Goal: Task Accomplishment & Management: Manage account settings

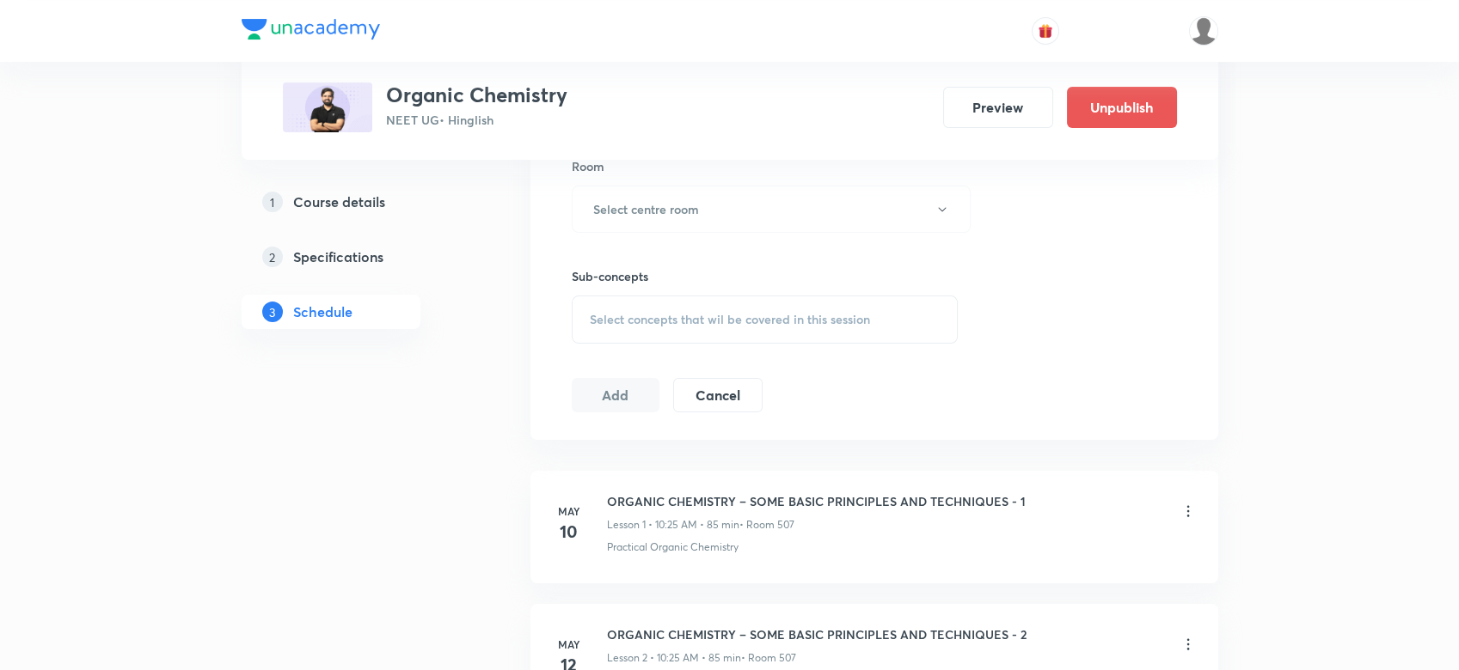
scroll to position [766, 0]
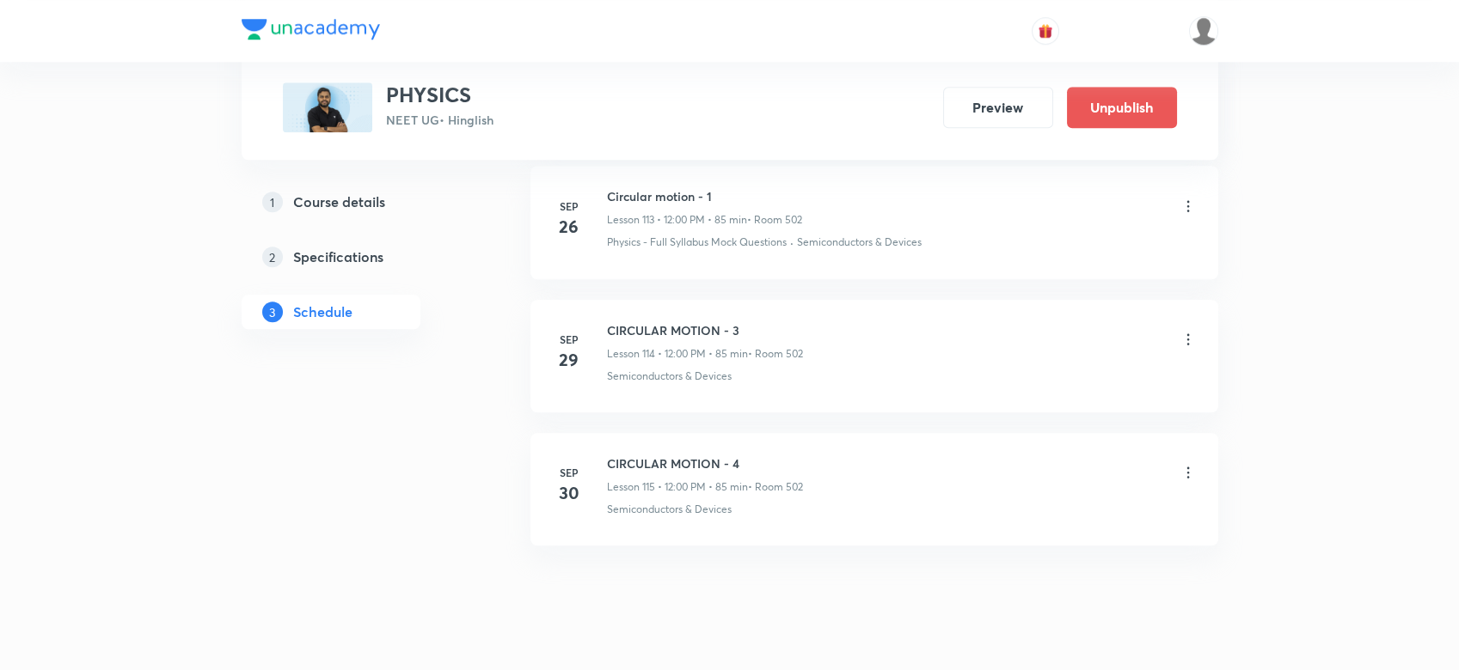
scroll to position [16117, 0]
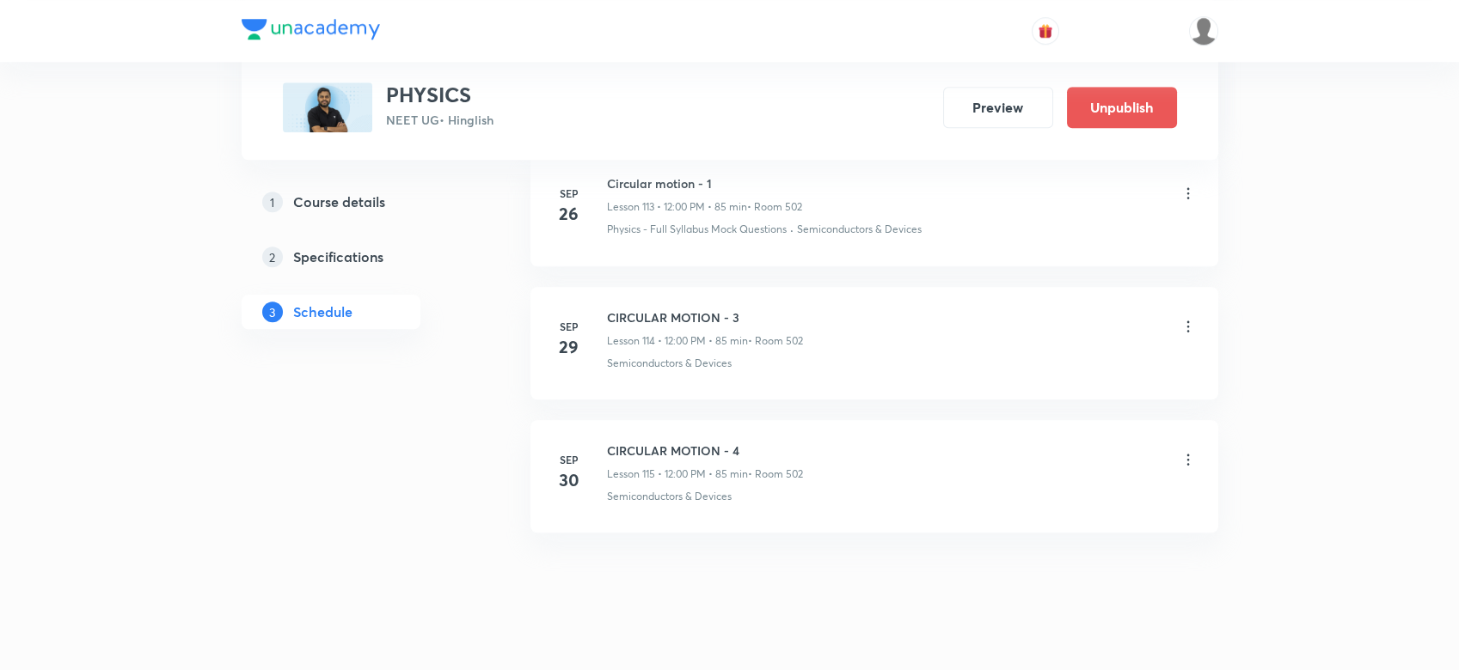
click at [1196, 451] on icon at bounding box center [1187, 459] width 17 height 17
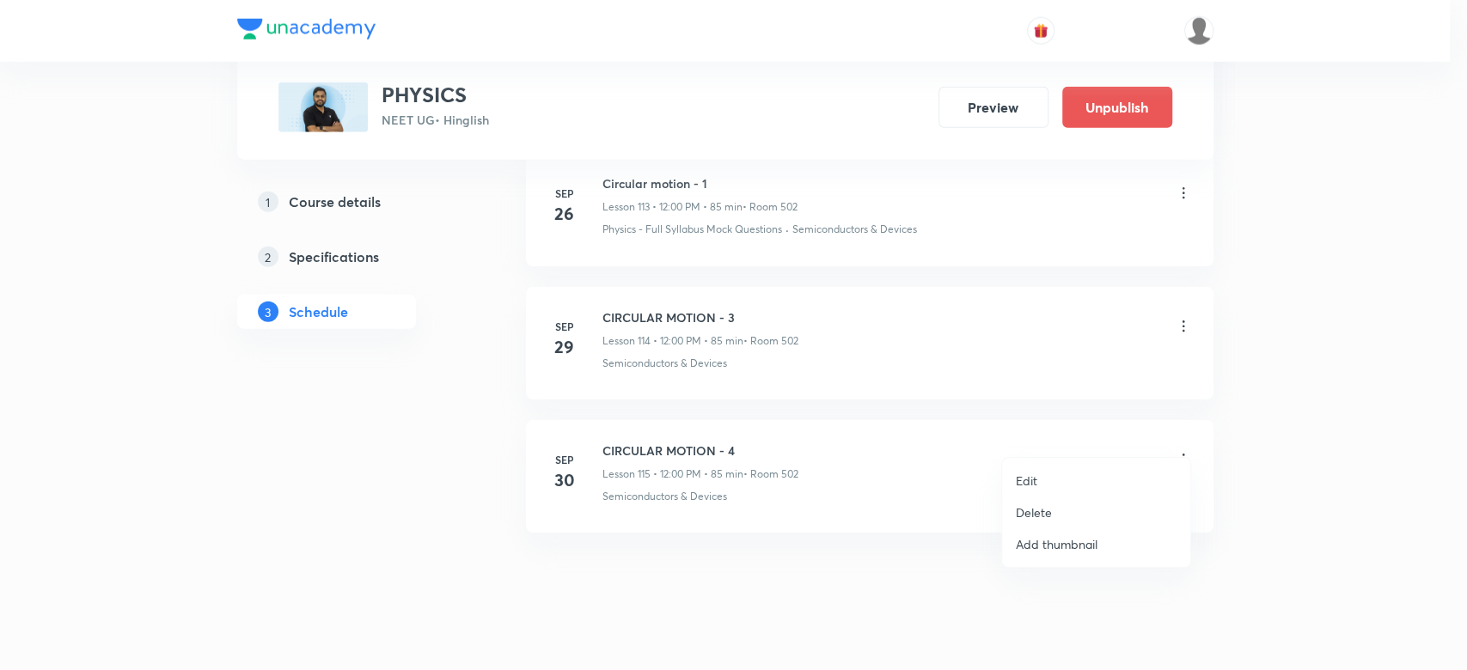
click at [1036, 512] on p "Delete" at bounding box center [1034, 513] width 36 height 18
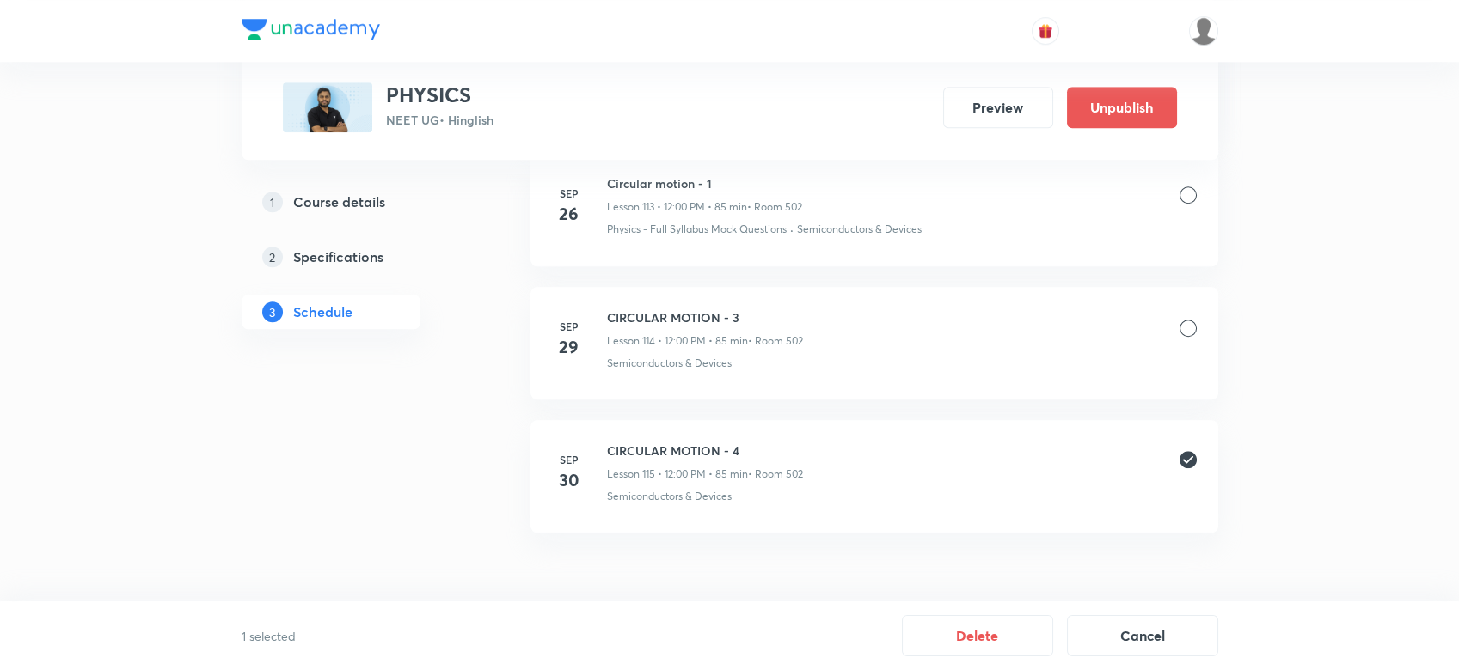
click at [1003, 630] on button "Delete" at bounding box center [977, 635] width 151 height 41
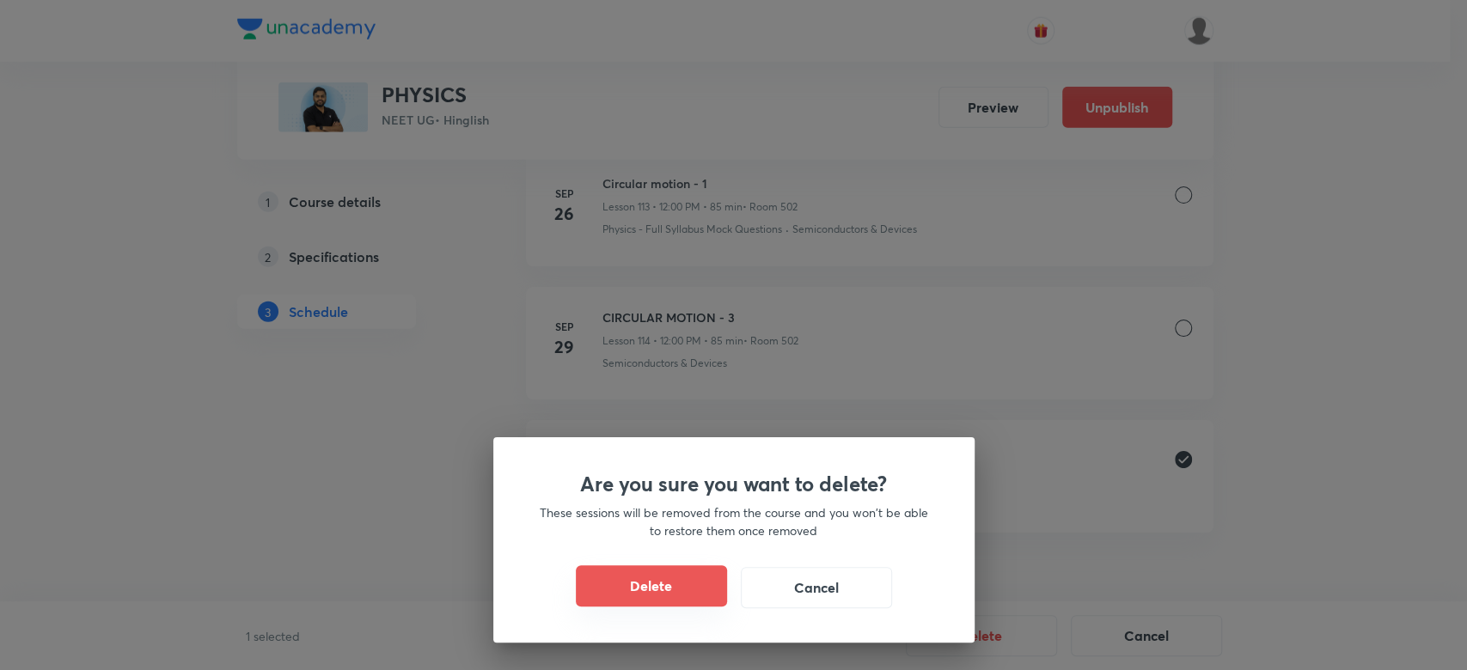
click at [681, 581] on button "Delete" at bounding box center [651, 586] width 151 height 41
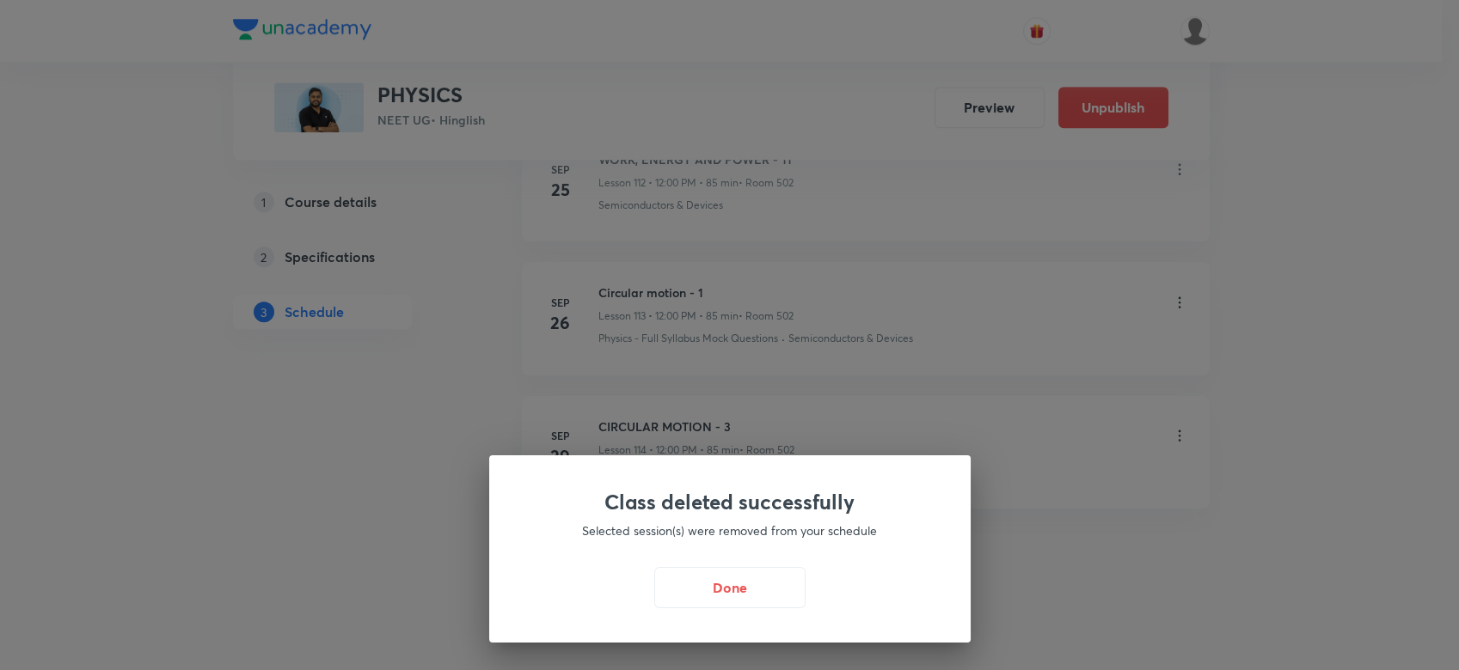
scroll to position [15984, 0]
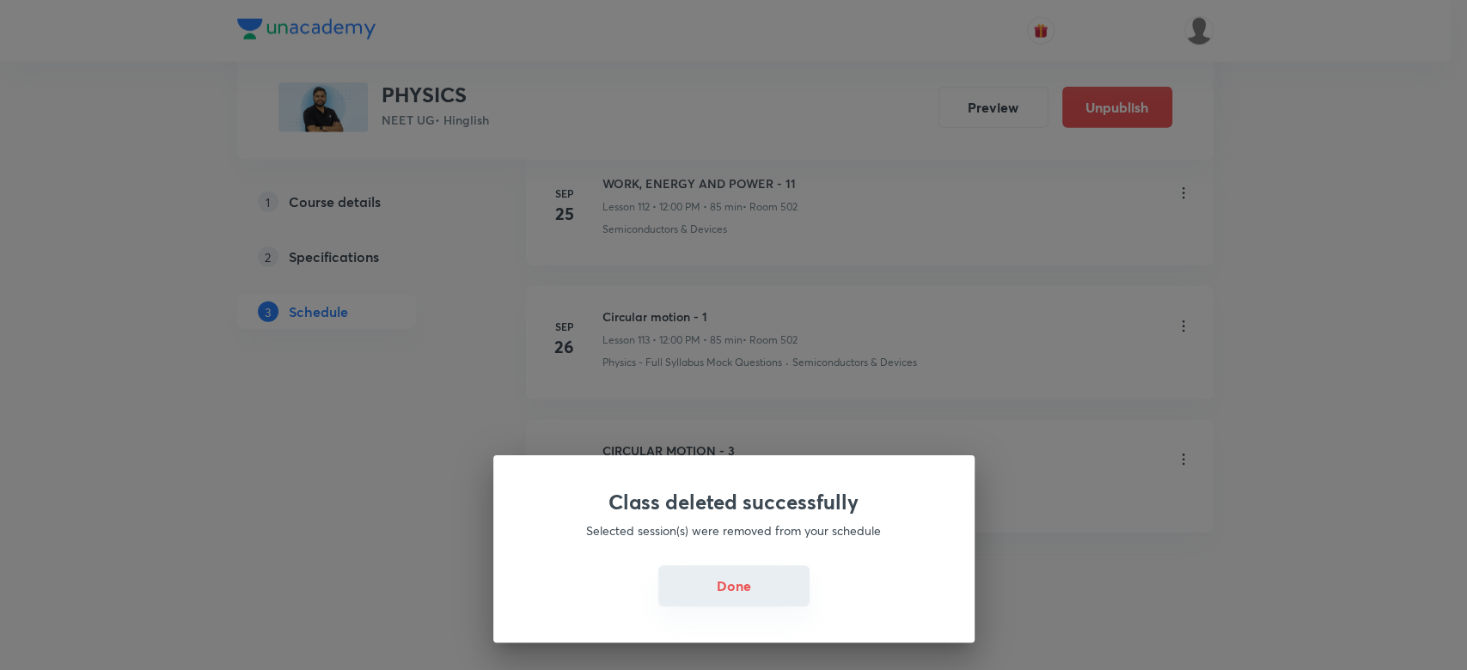
click at [712, 585] on button "Done" at bounding box center [733, 586] width 151 height 41
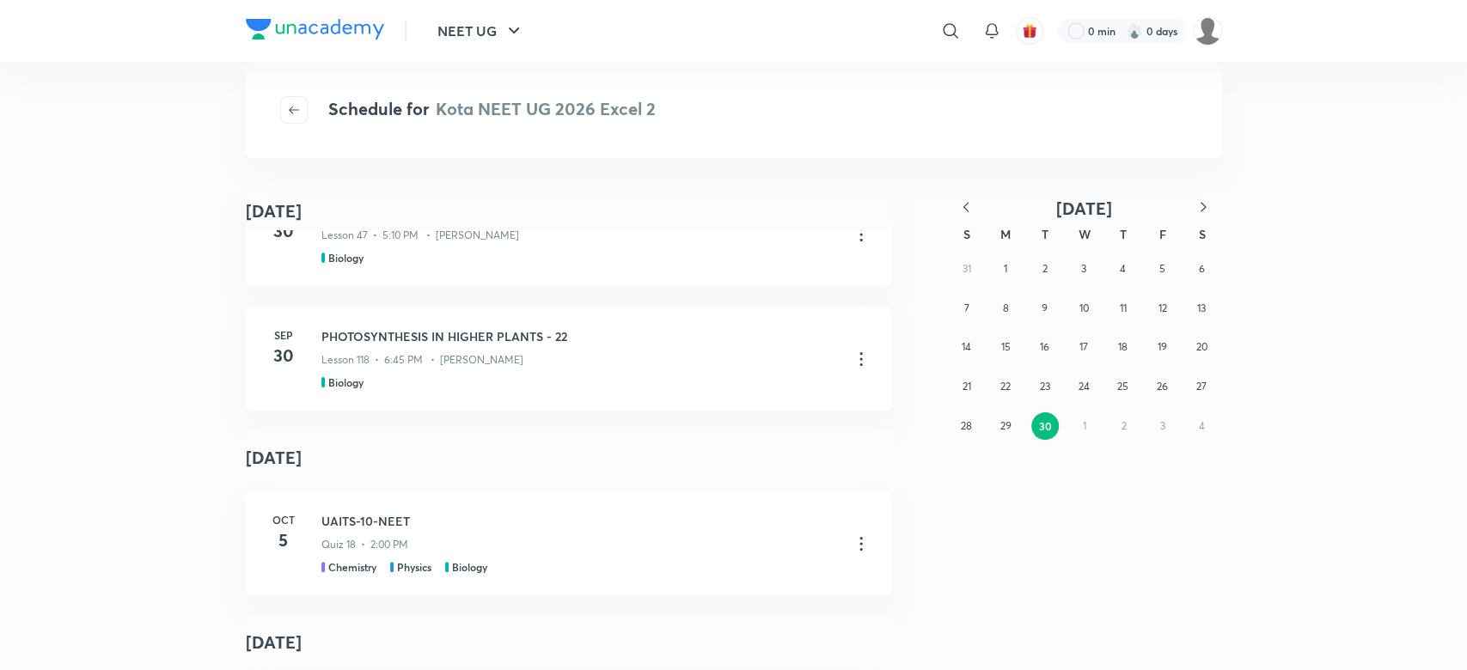
scroll to position [225, 0]
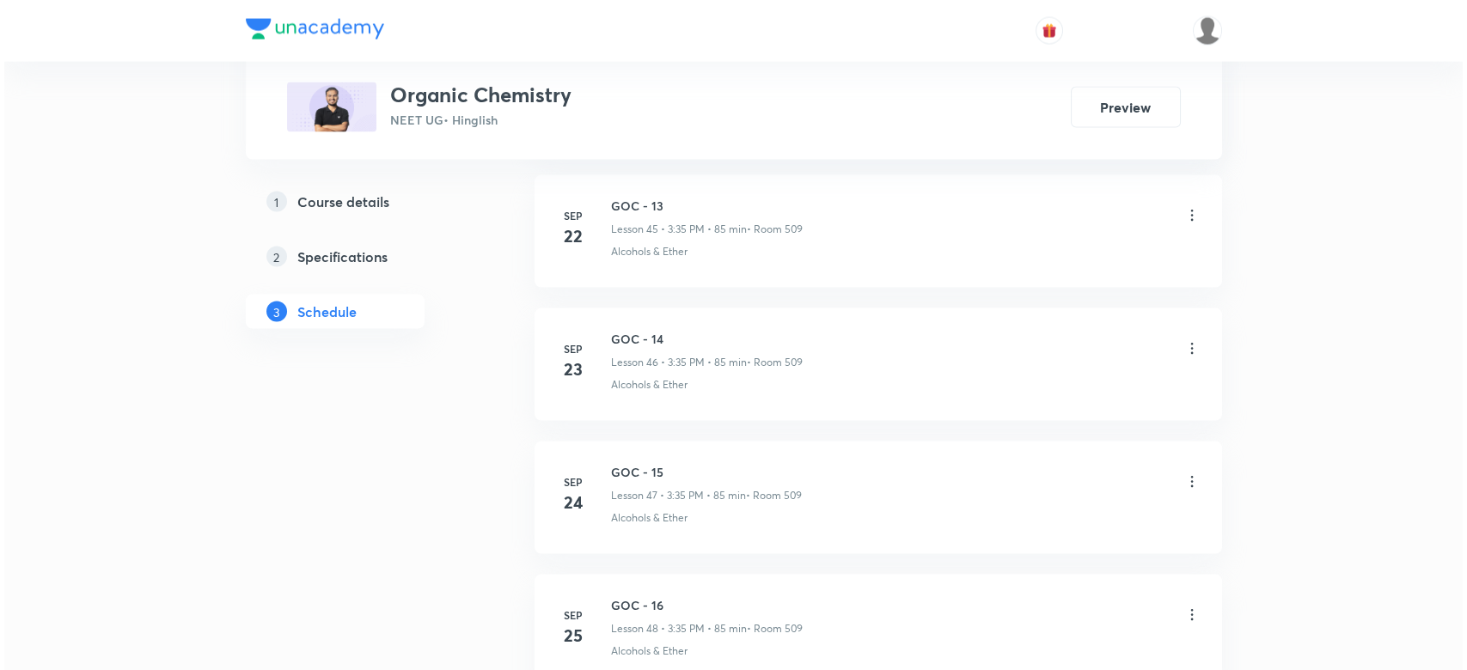
scroll to position [7202, 0]
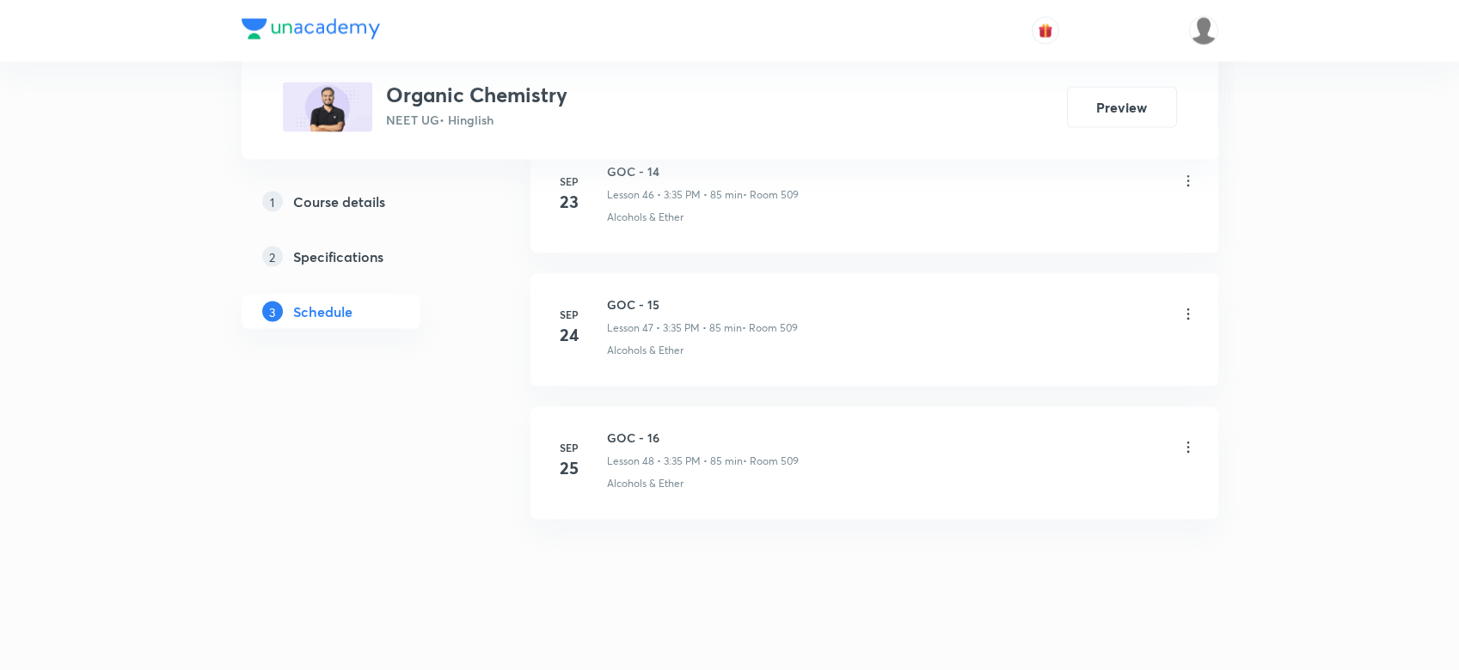
click at [1180, 441] on icon at bounding box center [1187, 447] width 17 height 17
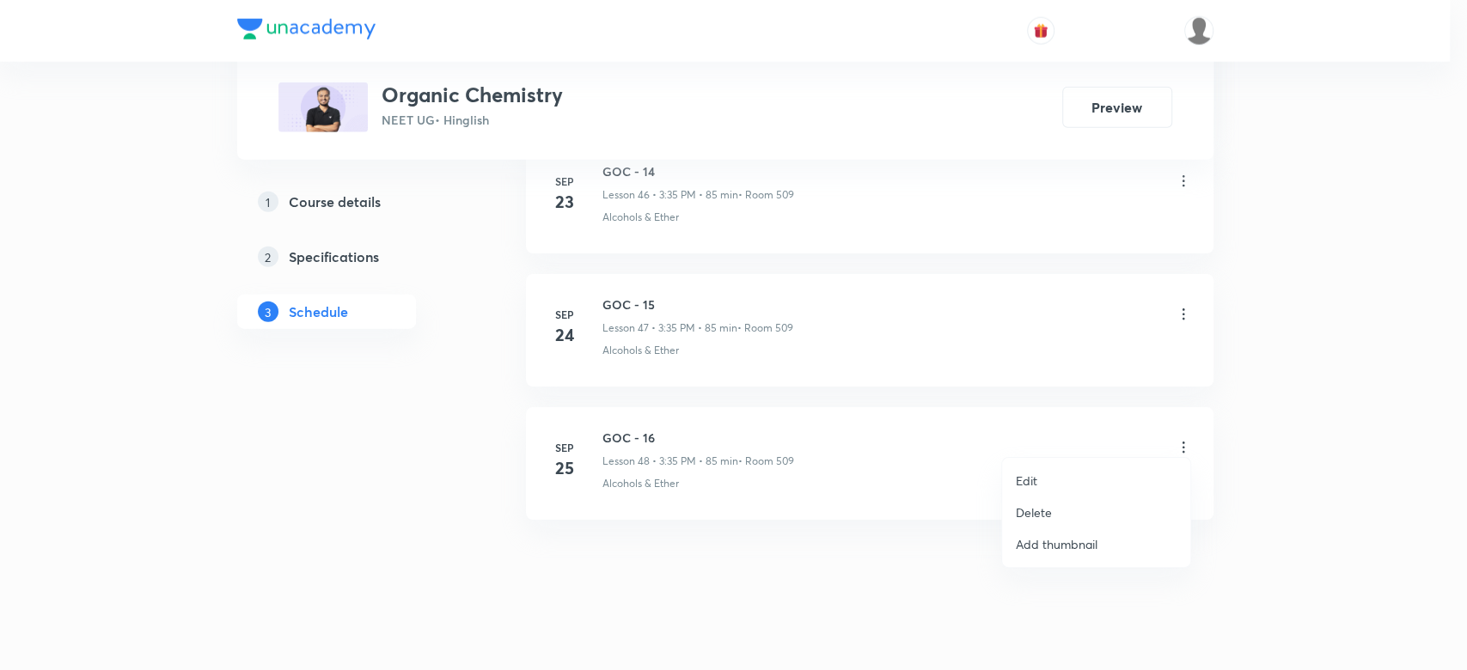
click at [1022, 479] on p "Edit" at bounding box center [1026, 481] width 21 height 18
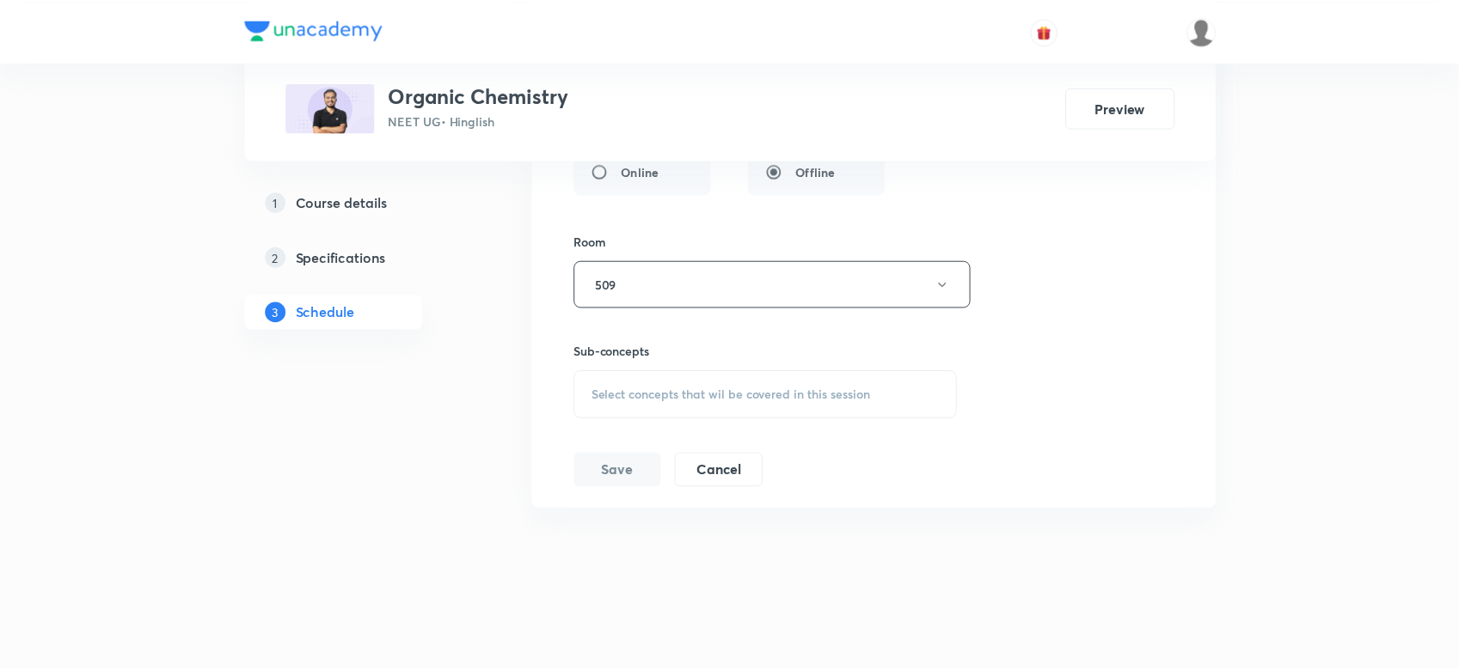
scroll to position [7055, 0]
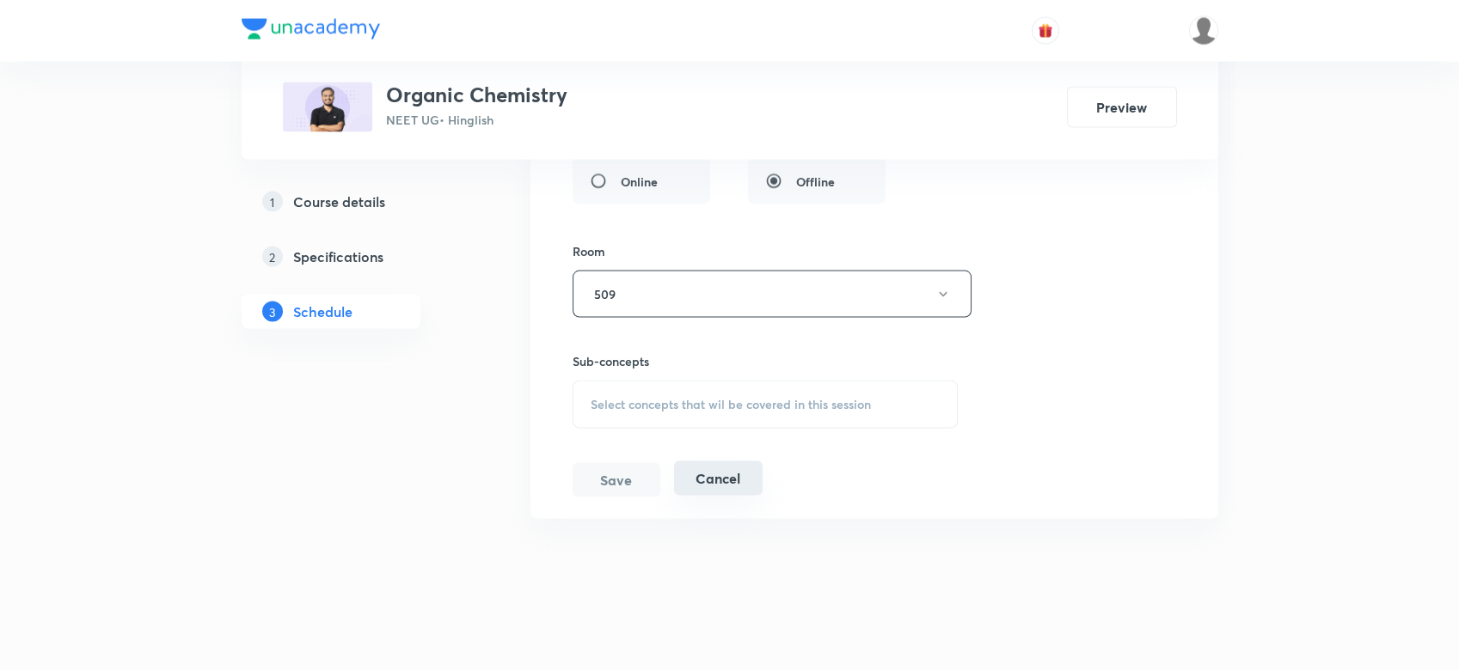
click at [717, 472] on button "Cancel" at bounding box center [718, 479] width 89 height 34
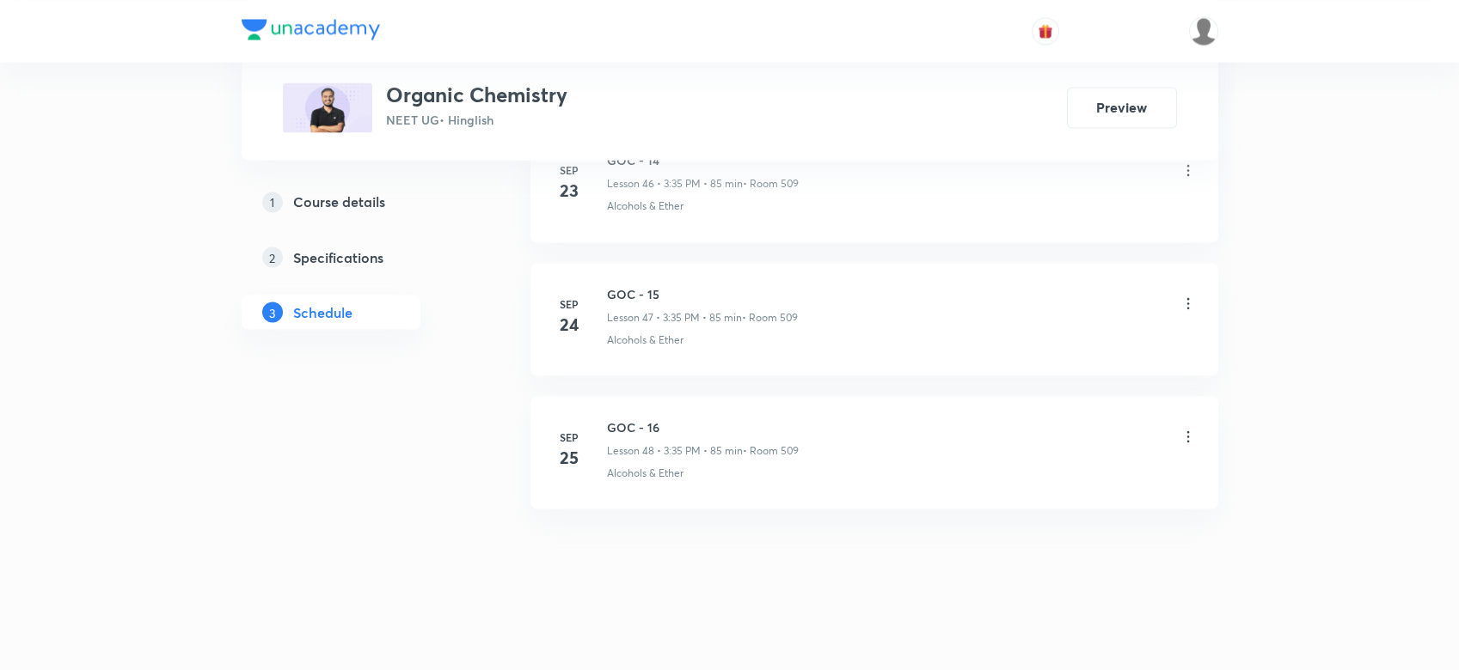
scroll to position [6304, 0]
drag, startPoint x: 603, startPoint y: 411, endPoint x: 668, endPoint y: 414, distance: 64.6
click at [668, 414] on li "Sep 25 GOC - 16 Lesson 48 • 3:35 PM • 85 min • Room 509 Alcohols & Ether" at bounding box center [874, 462] width 688 height 113
copy h6 "GOC - 16"
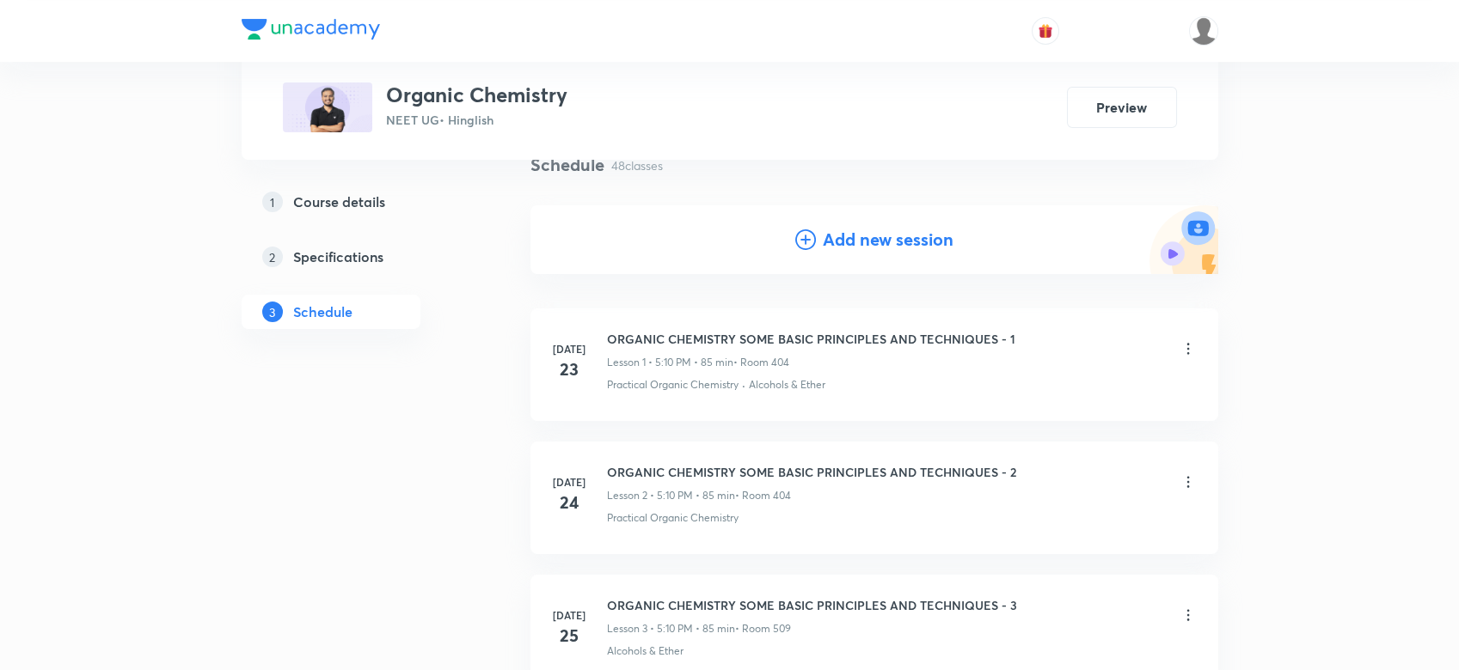
scroll to position [0, 0]
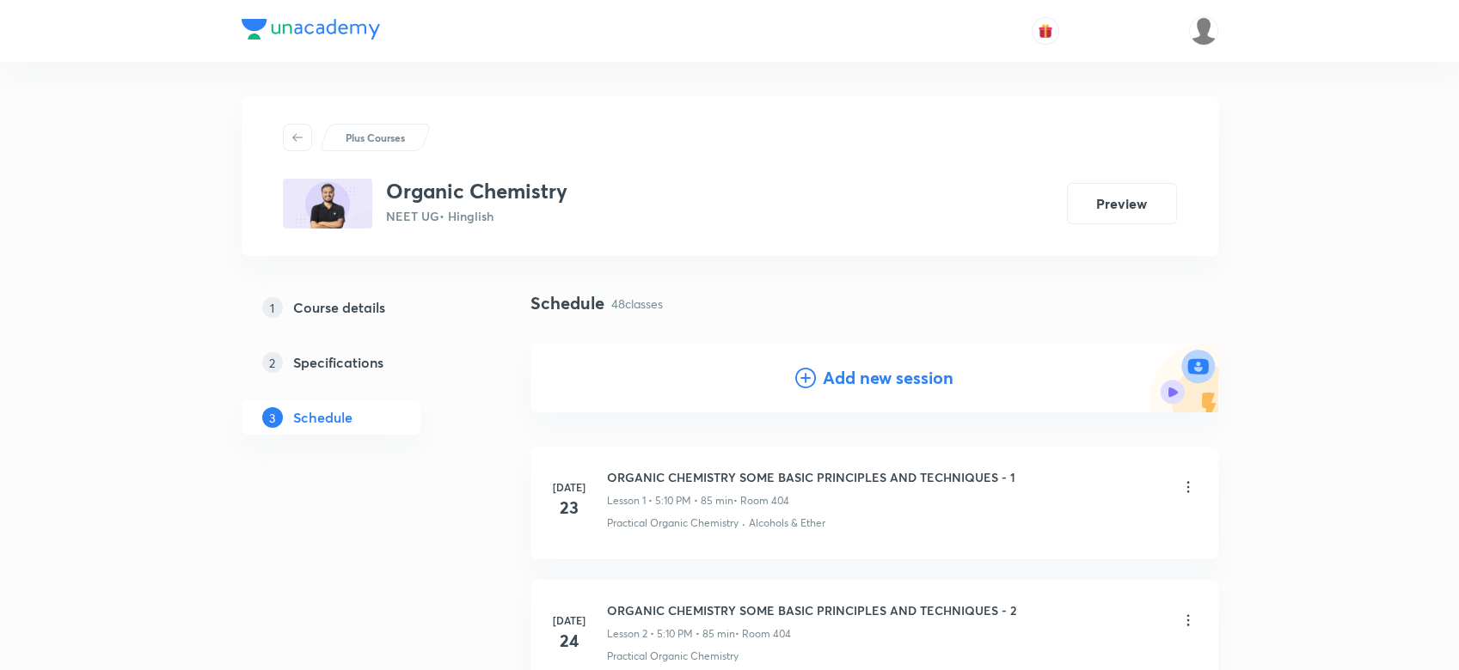
click at [823, 379] on h4 "Add new session" at bounding box center [888, 378] width 131 height 26
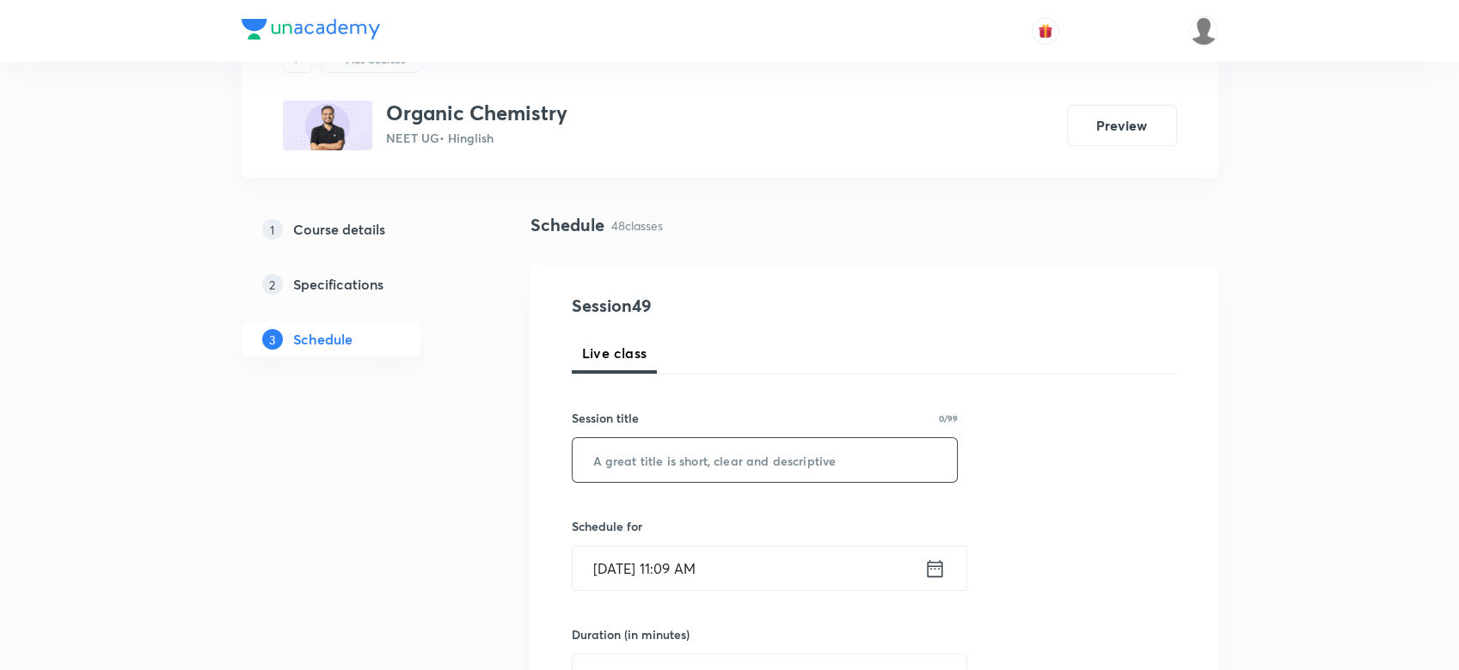
scroll to position [80, 0]
click at [632, 466] on input "text" at bounding box center [764, 459] width 385 height 44
paste input "GOC - 16"
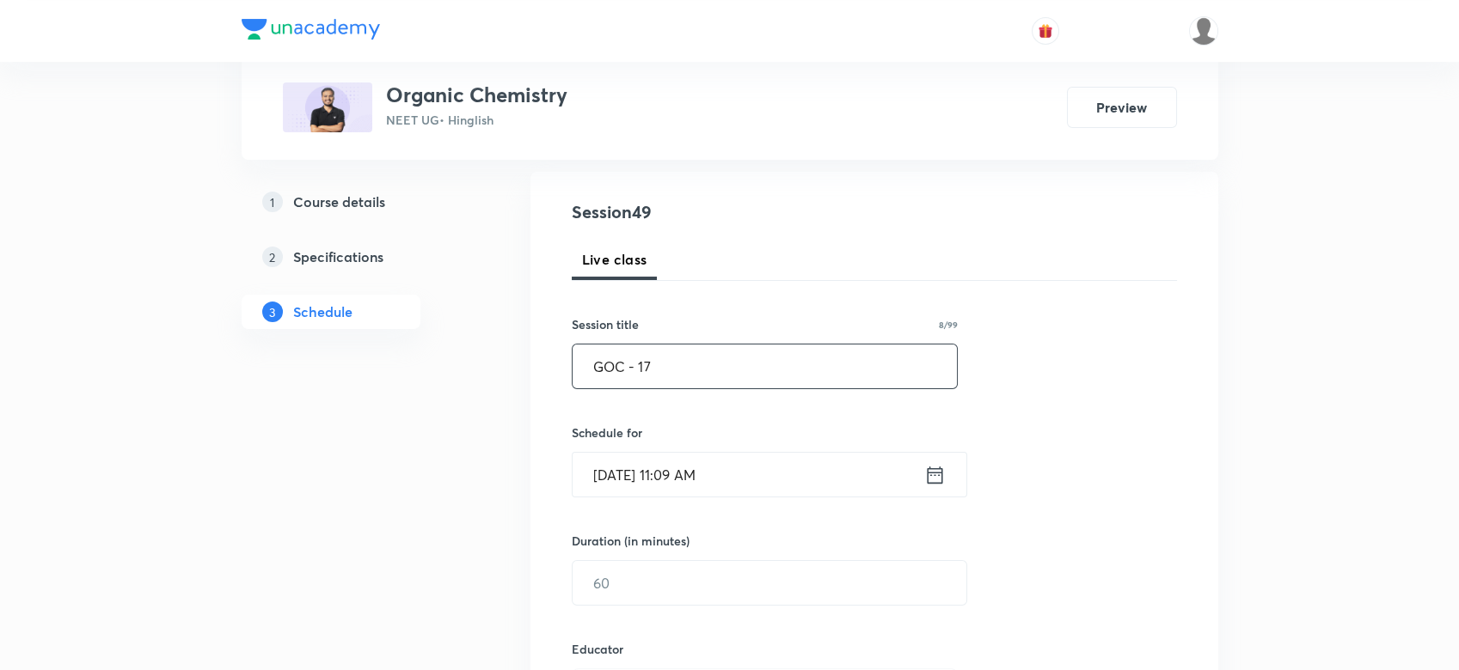
scroll to position [175, 0]
type input "GOC - 17"
click at [950, 468] on div "Sep 30, 2025, 11:09 AM ​" at bounding box center [769, 472] width 395 height 46
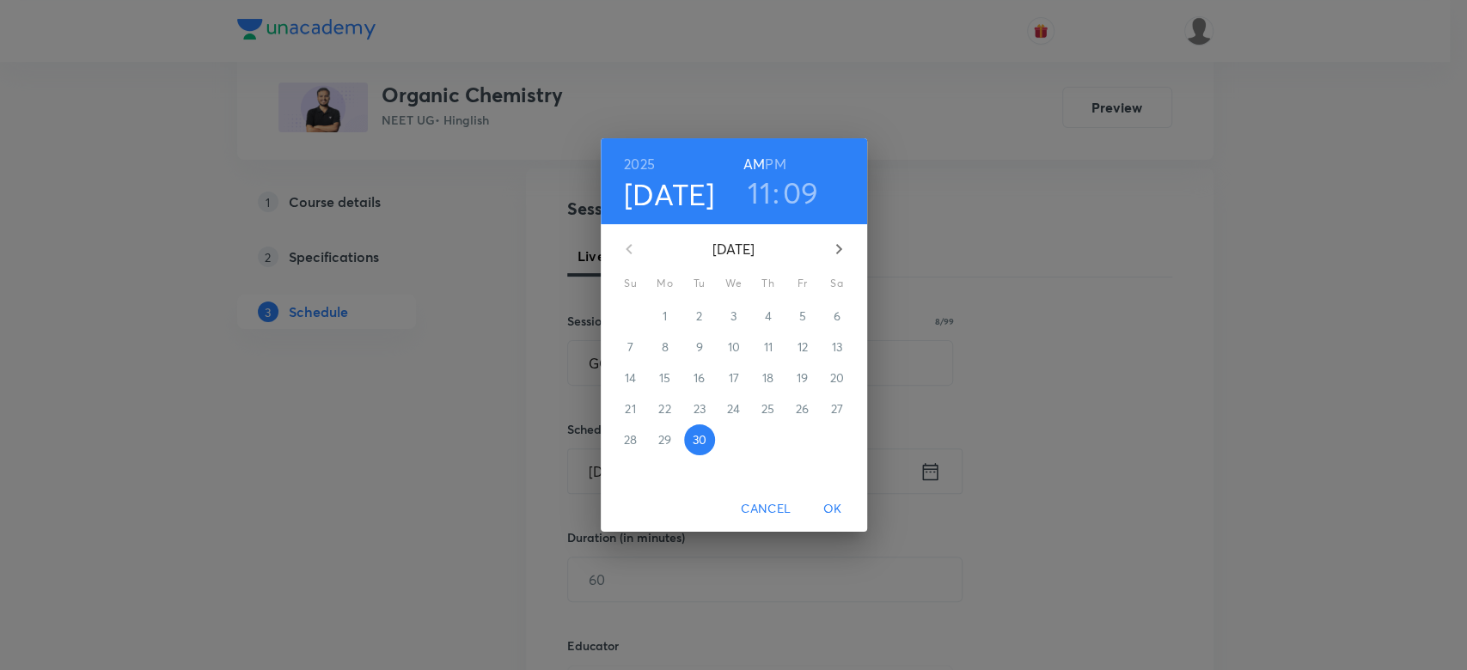
click at [775, 162] on h6 "PM" at bounding box center [775, 164] width 21 height 24
click at [756, 200] on h3 "11" at bounding box center [759, 192] width 23 height 36
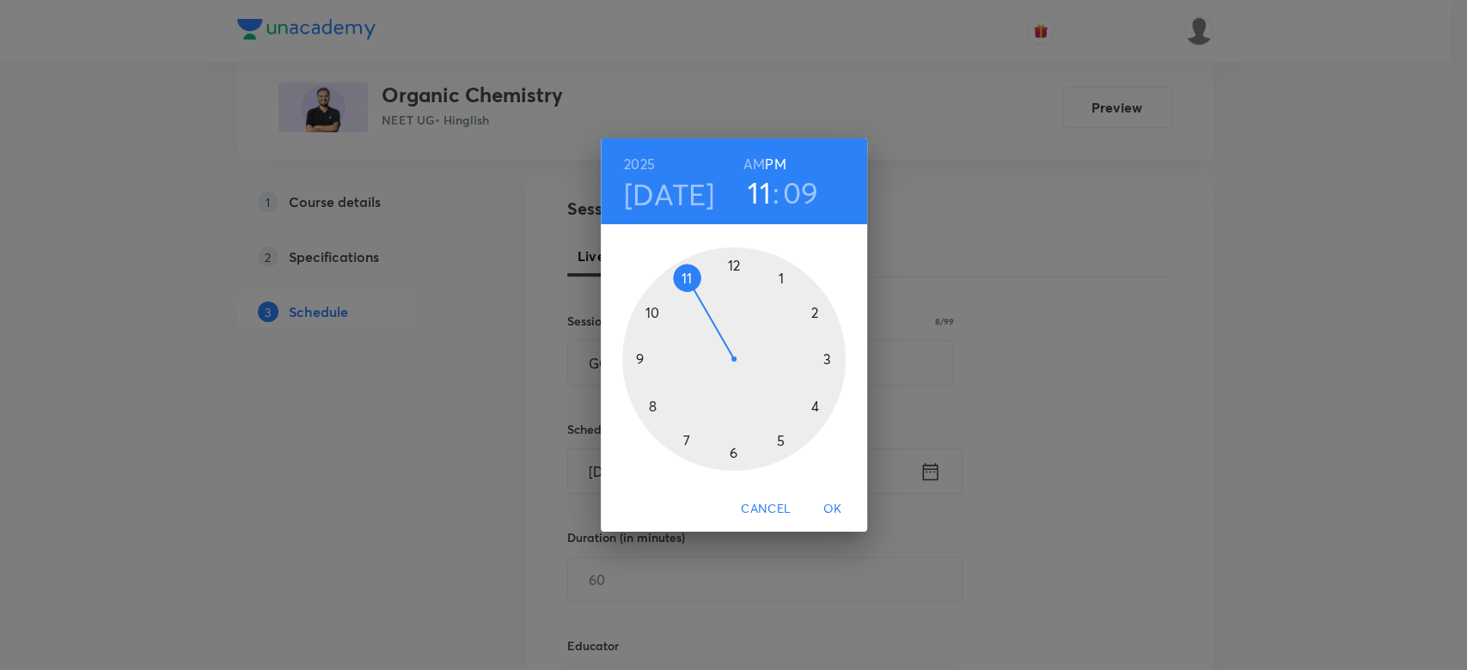
click at [783, 438] on div at bounding box center [733, 359] width 223 height 223
click at [816, 313] on div at bounding box center [733, 359] width 223 height 223
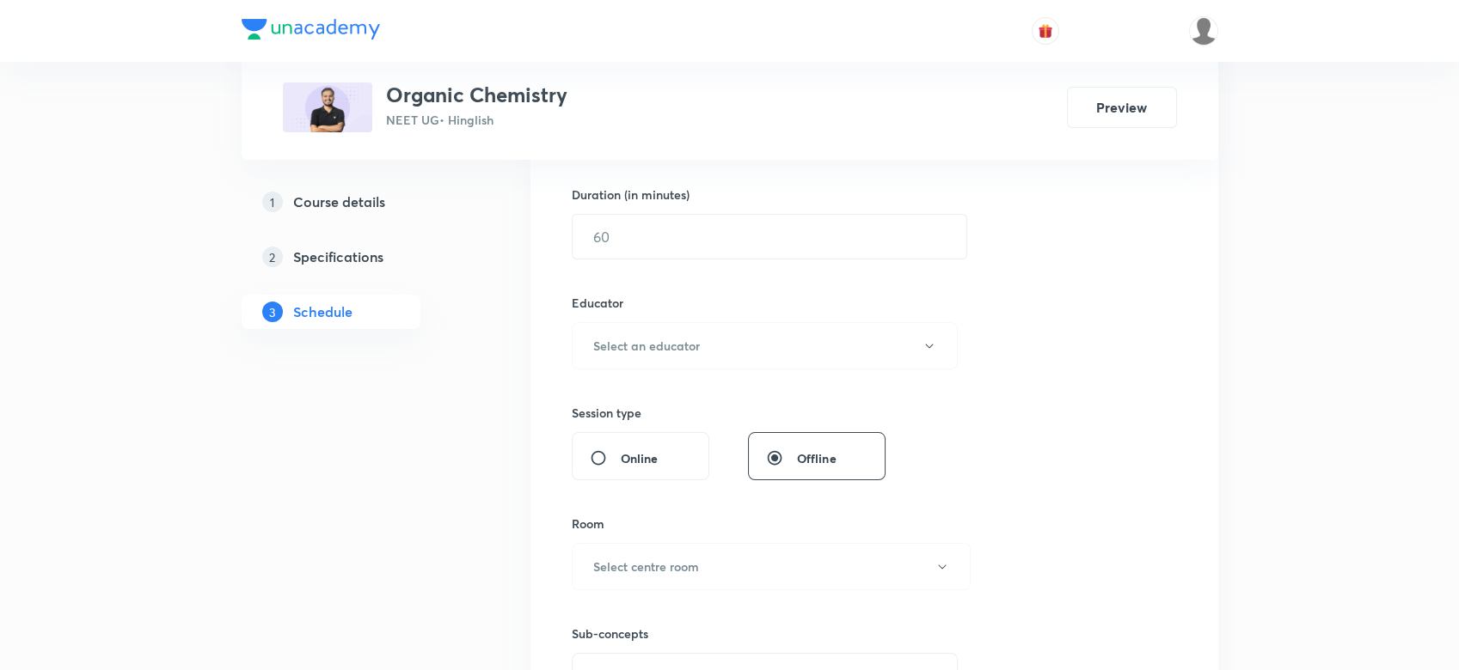
scroll to position [516, 0]
click at [611, 228] on input "text" at bounding box center [769, 239] width 394 height 44
type input "85"
click at [652, 340] on h6 "Select an educator" at bounding box center [646, 349] width 107 height 18
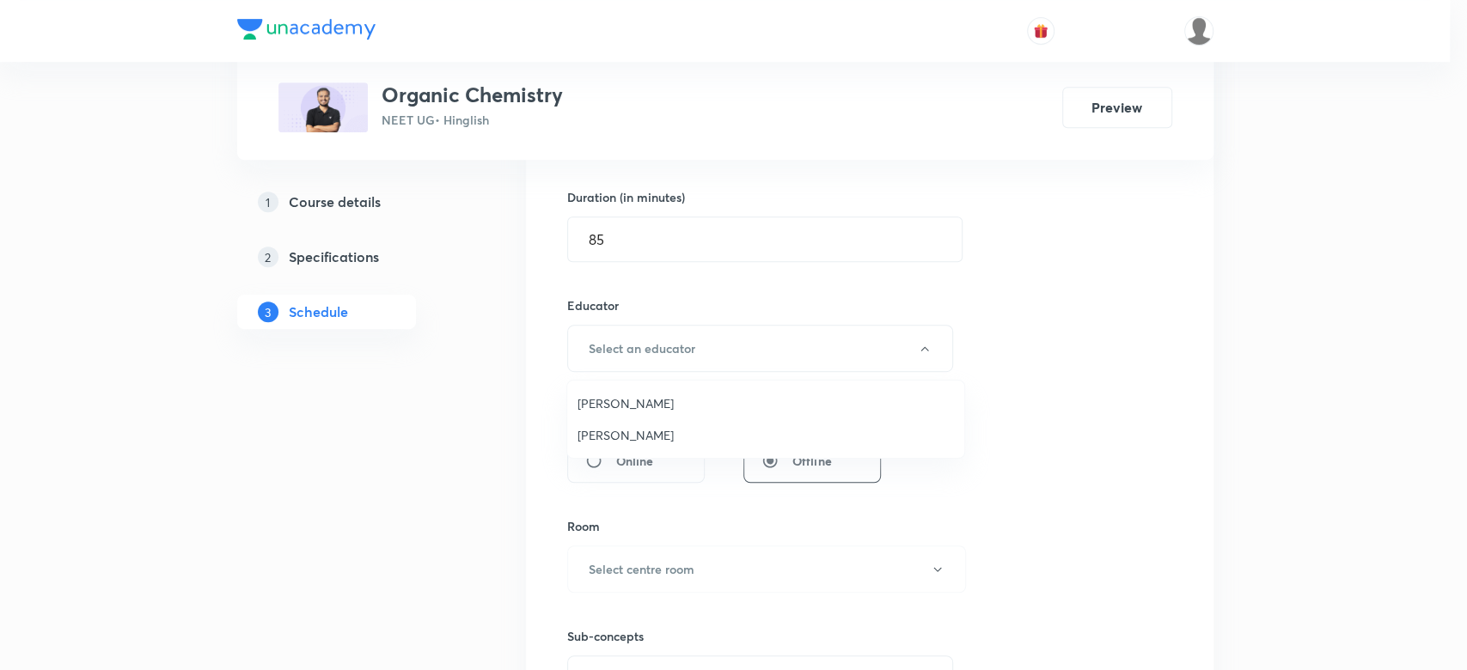
click at [626, 400] on span "[PERSON_NAME]" at bounding box center [766, 404] width 376 height 18
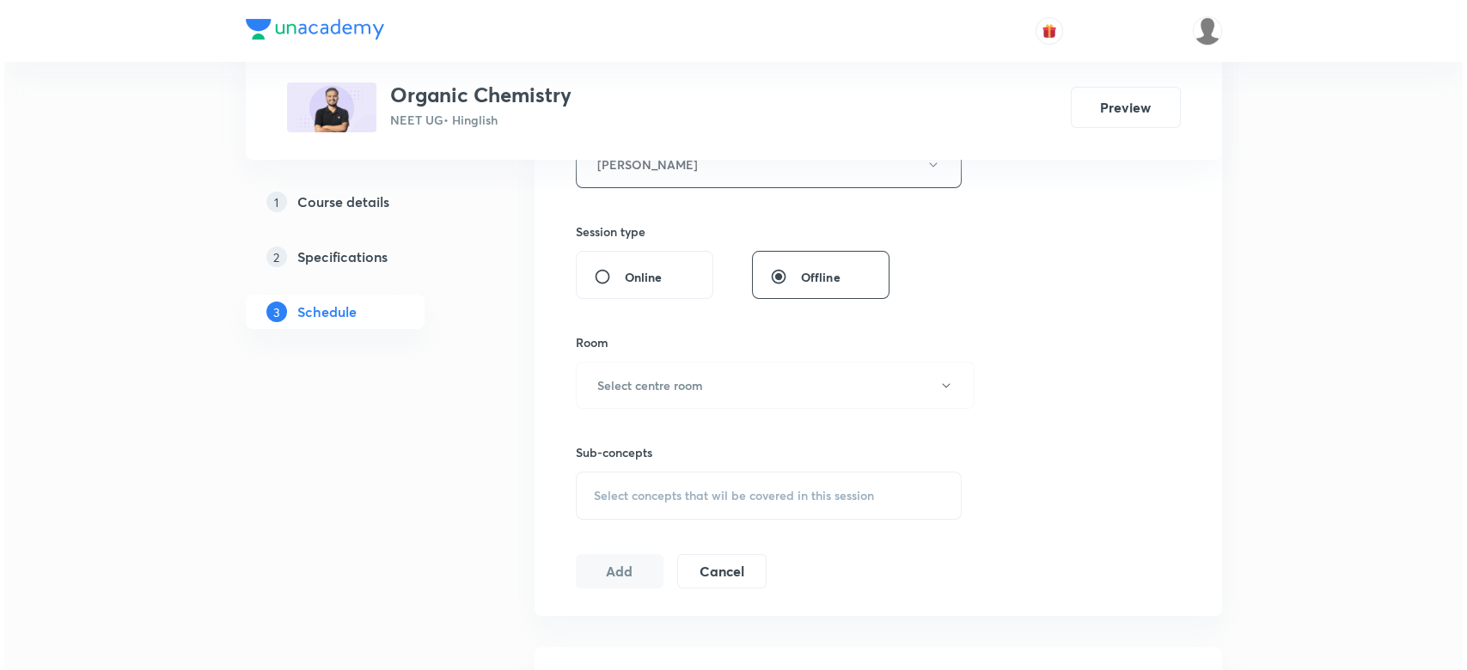
scroll to position [702, 0]
click at [701, 365] on button "Select centre room" at bounding box center [771, 382] width 399 height 47
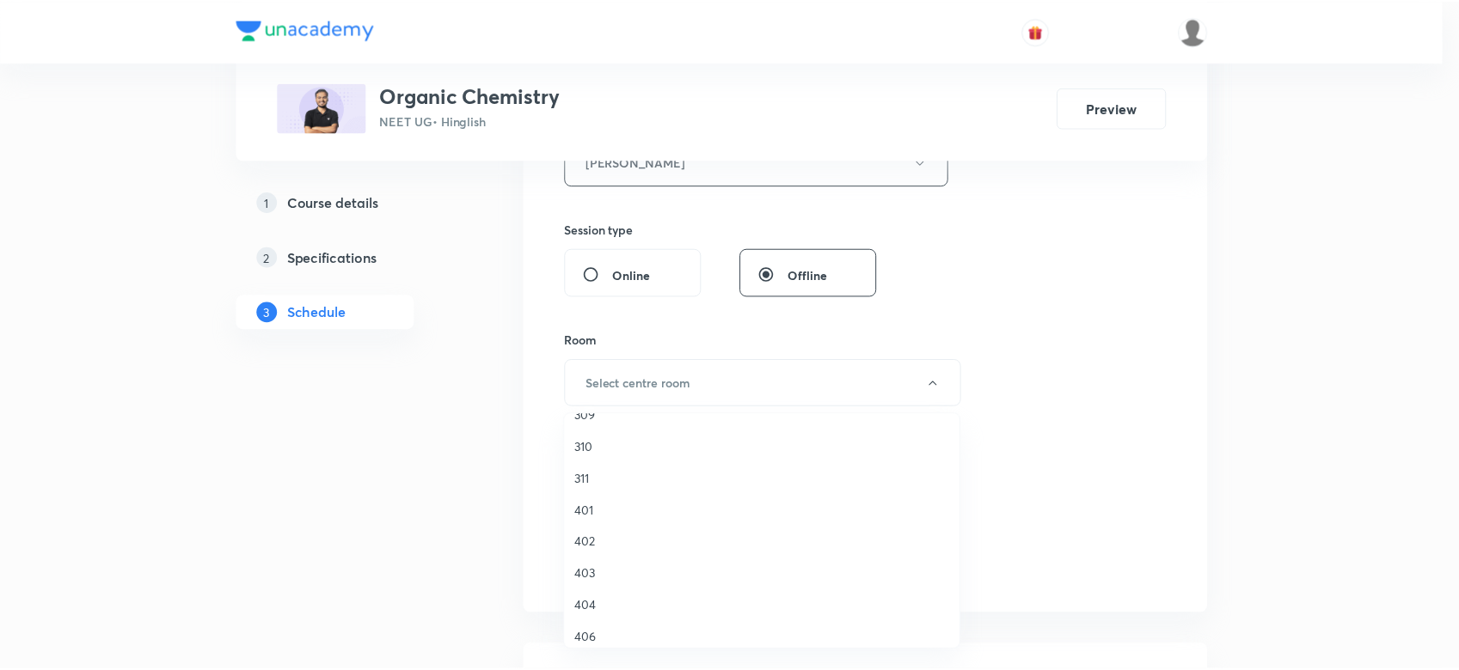
scroll to position [279, 0]
click at [578, 600] on span "404" at bounding box center [766, 604] width 376 height 18
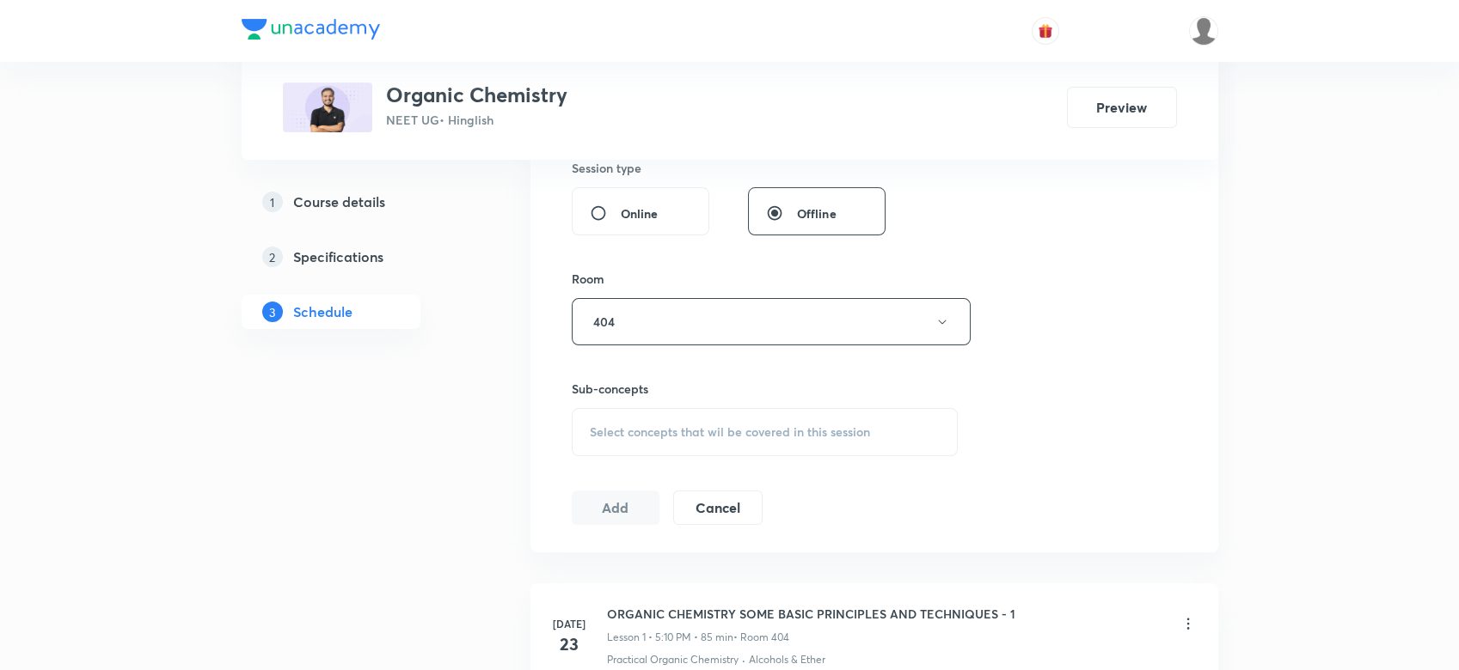
click at [680, 415] on div "Select concepts that wil be covered in this session" at bounding box center [765, 432] width 387 height 48
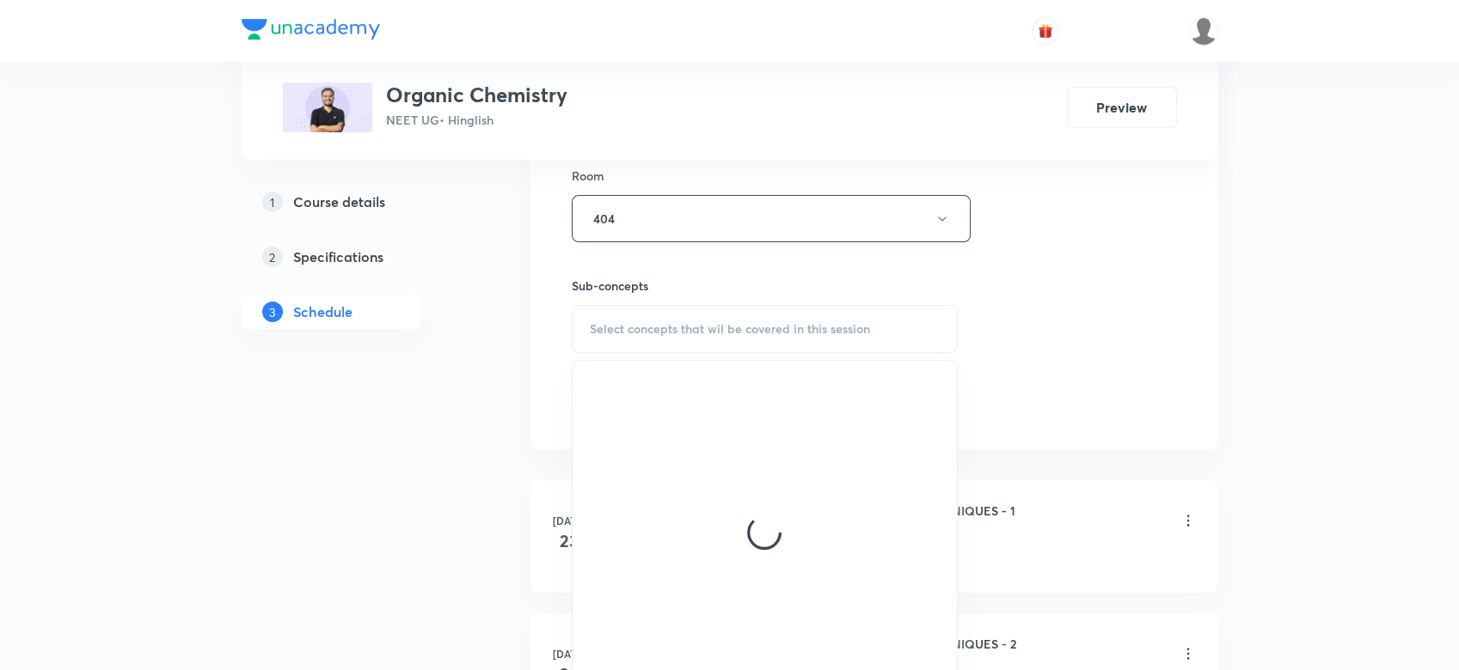
scroll to position [871, 0]
click at [636, 444] on div at bounding box center [764, 529] width 385 height 344
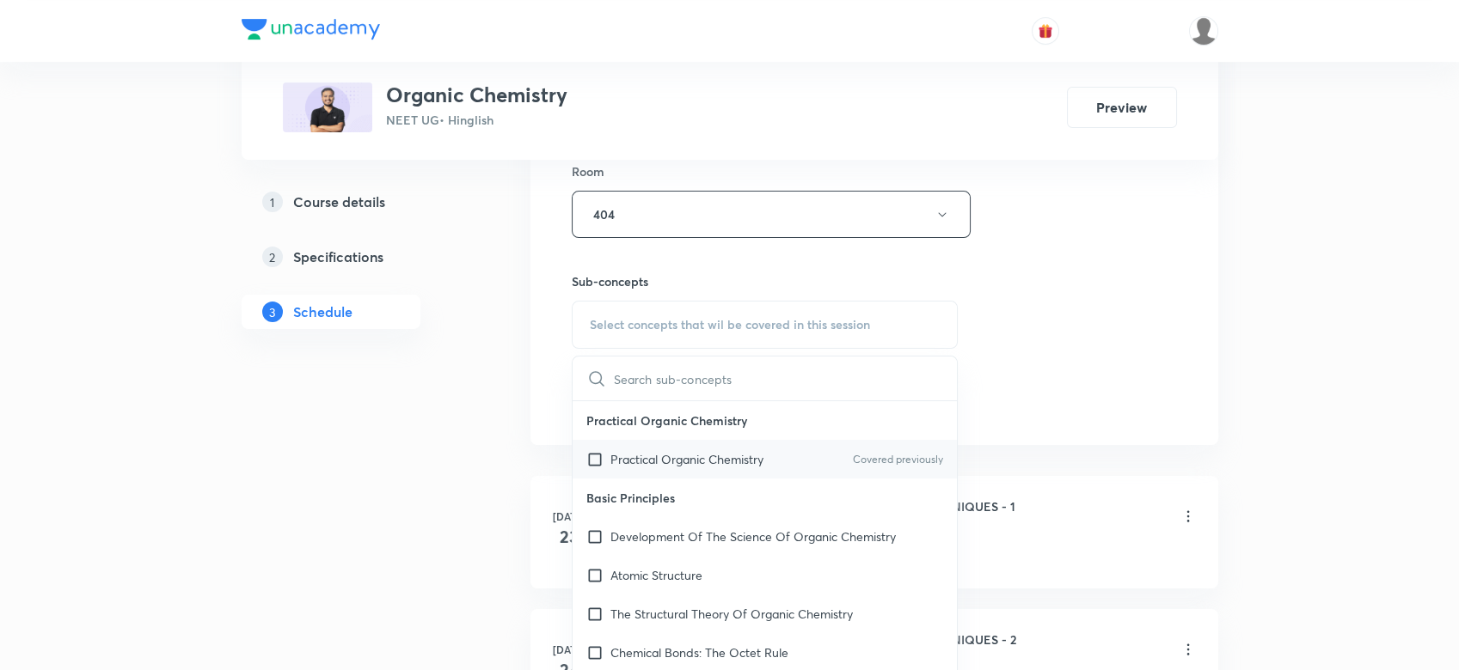
click at [636, 455] on p "Practical Organic Chemistry" at bounding box center [686, 459] width 153 height 18
checkbox input "true"
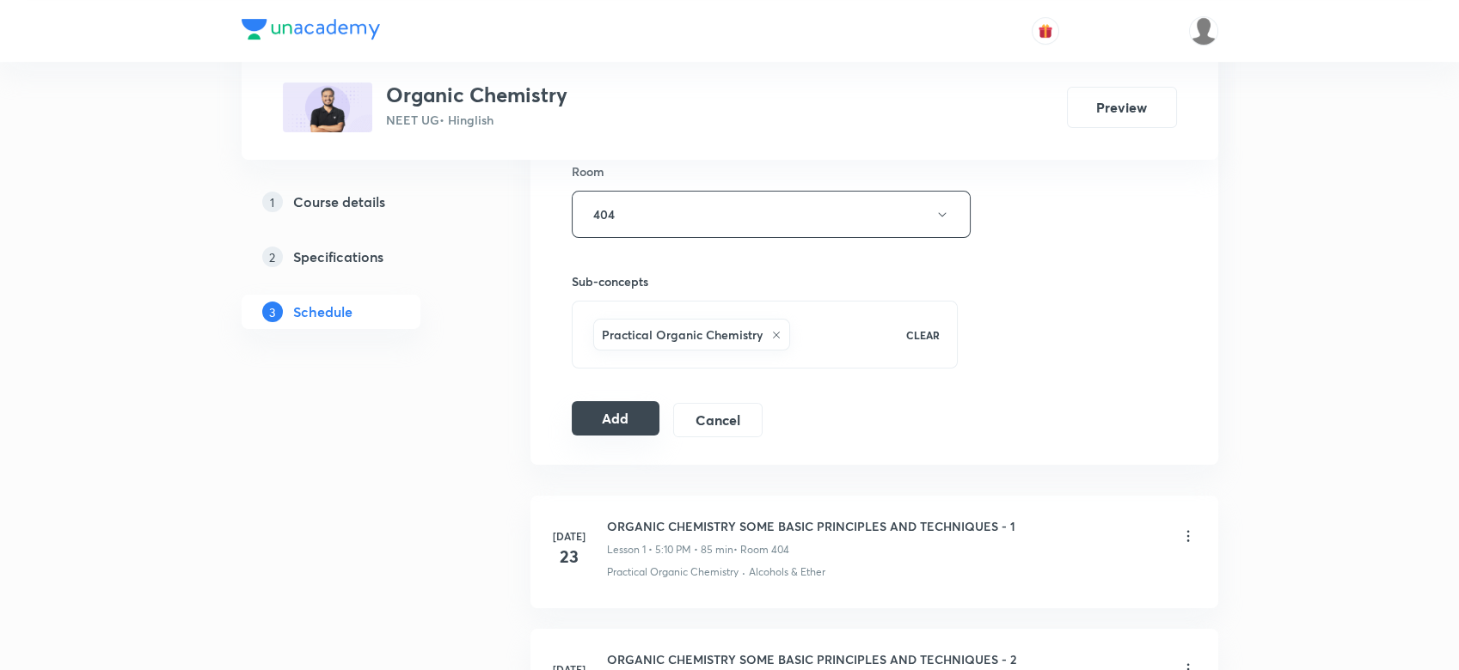
click at [606, 423] on button "Add" at bounding box center [616, 418] width 89 height 34
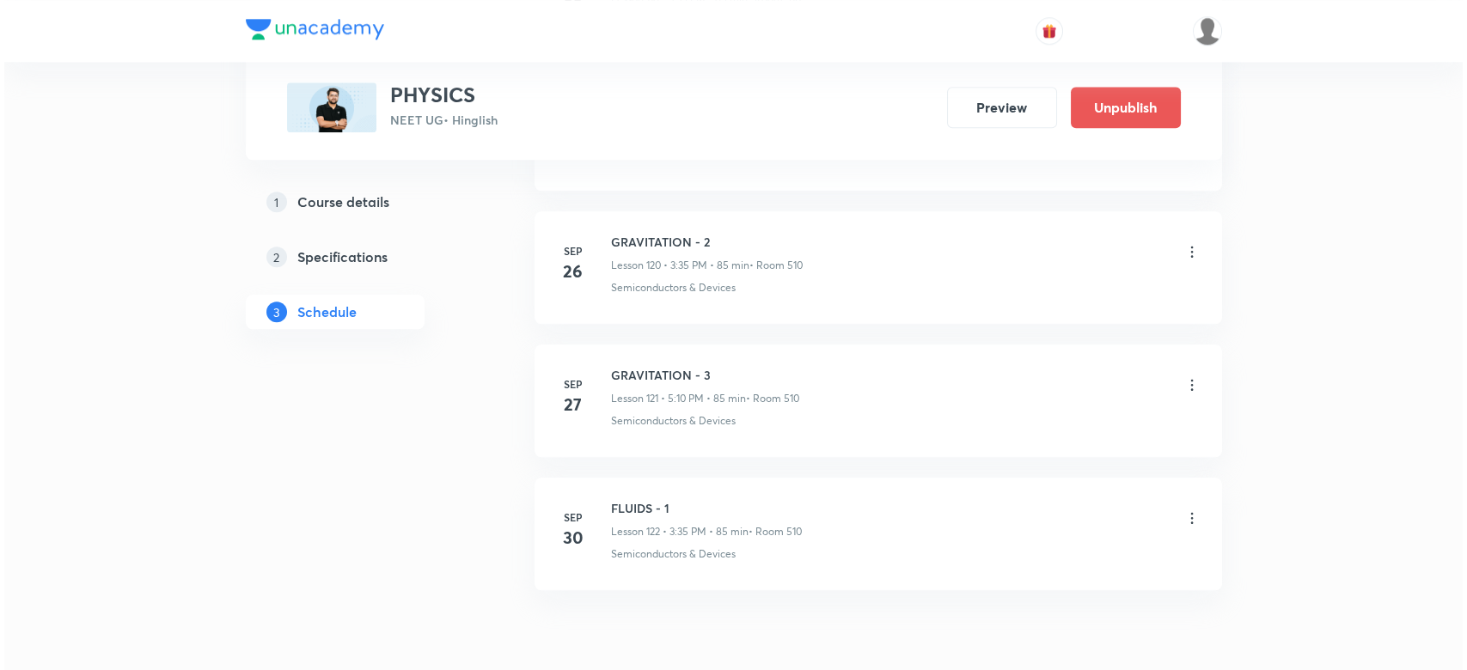
scroll to position [17051, 0]
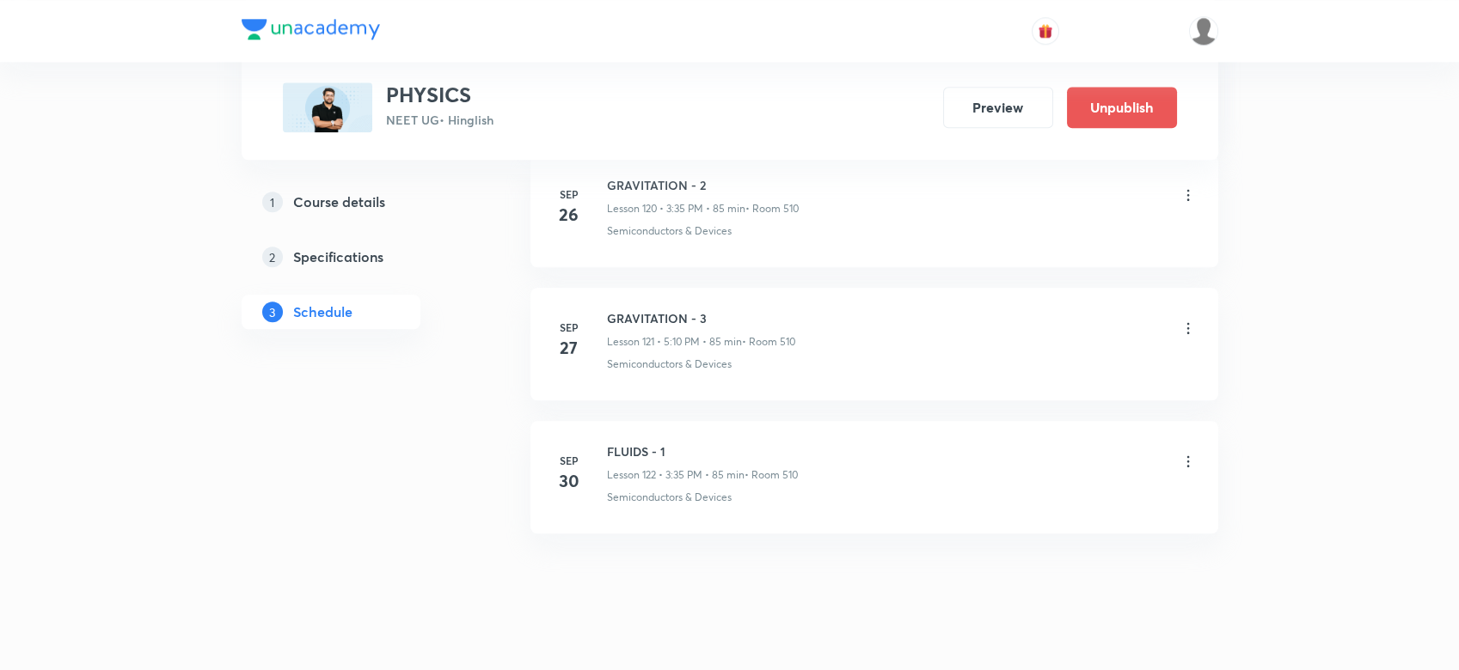
click at [1192, 453] on icon at bounding box center [1187, 461] width 17 height 17
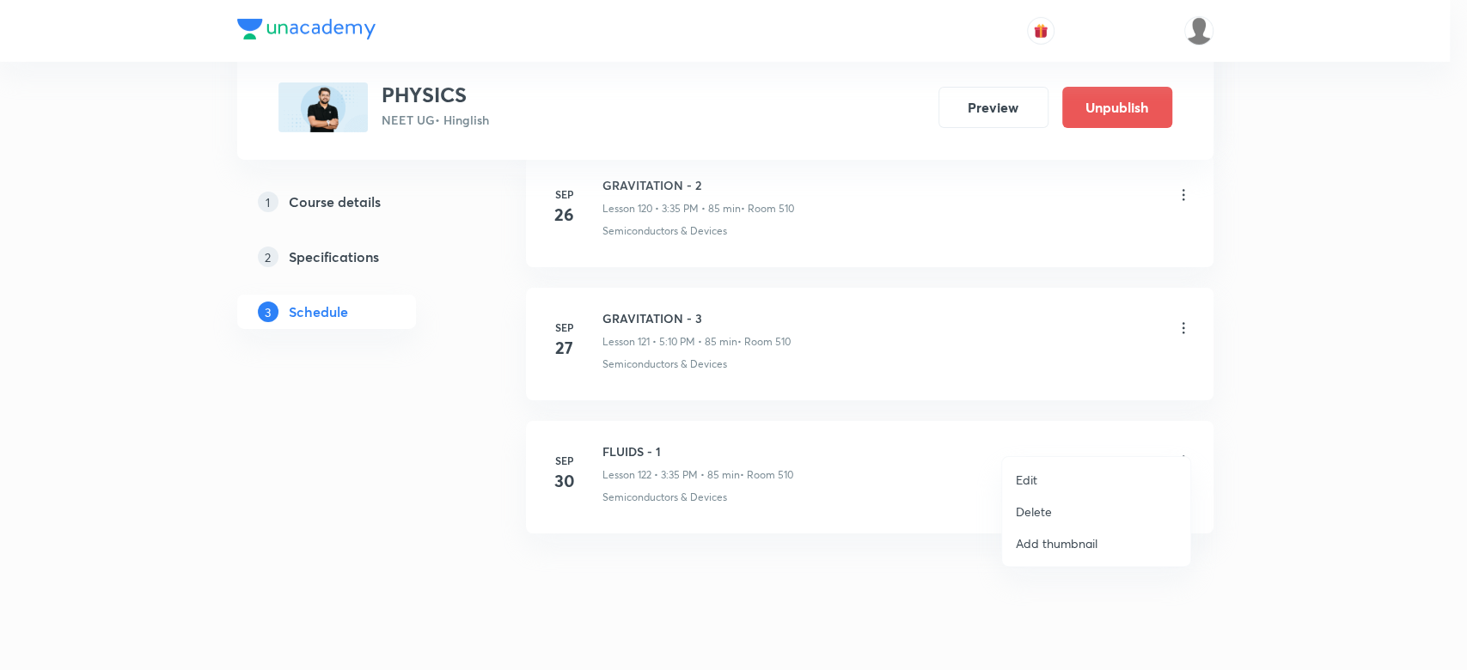
click at [1037, 467] on li "Edit" at bounding box center [1096, 480] width 188 height 32
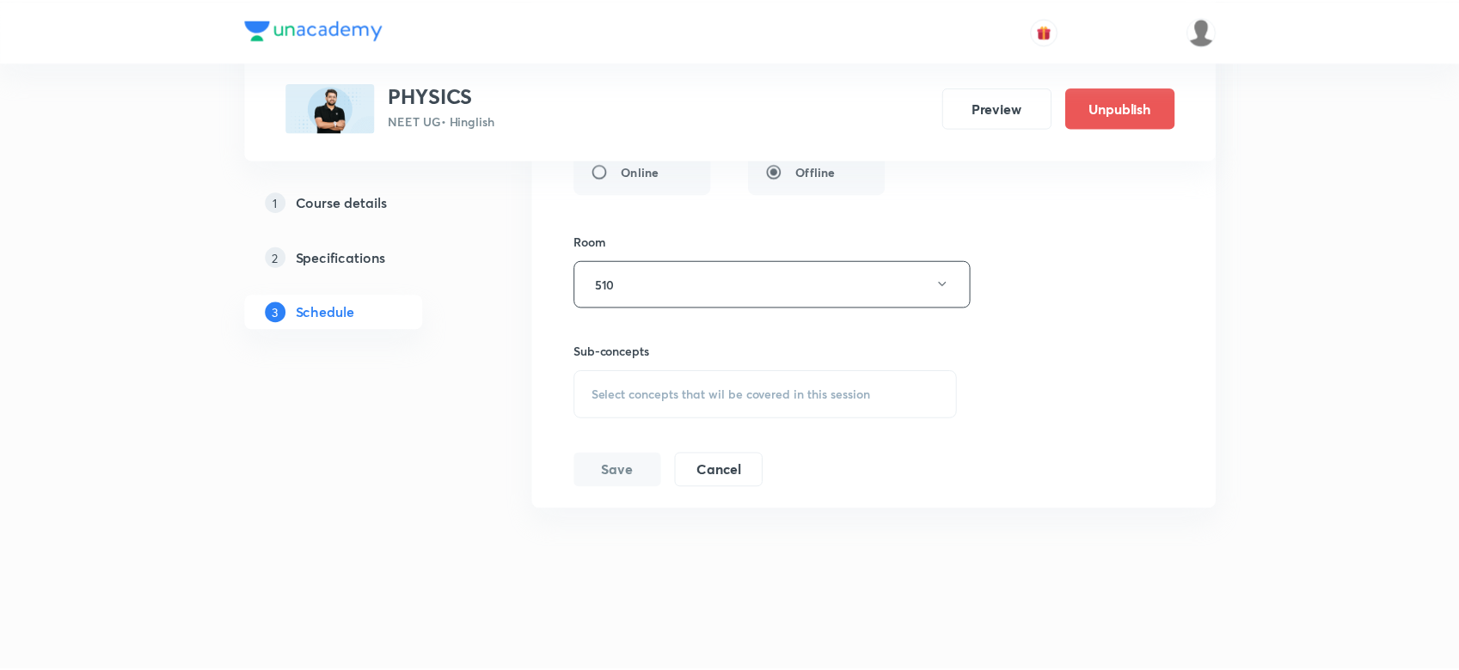
scroll to position [16902, 0]
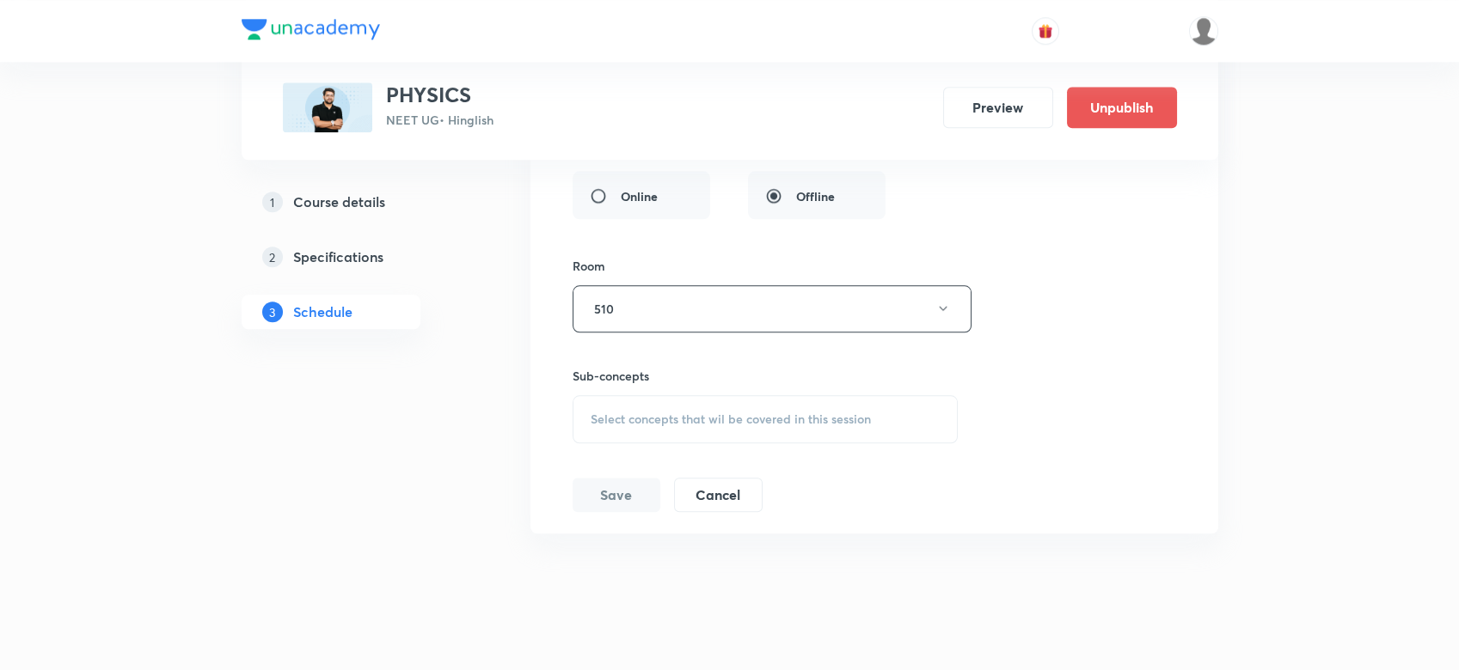
click at [639, 395] on div "Select concepts that wil be covered in this session" at bounding box center [765, 419] width 386 height 48
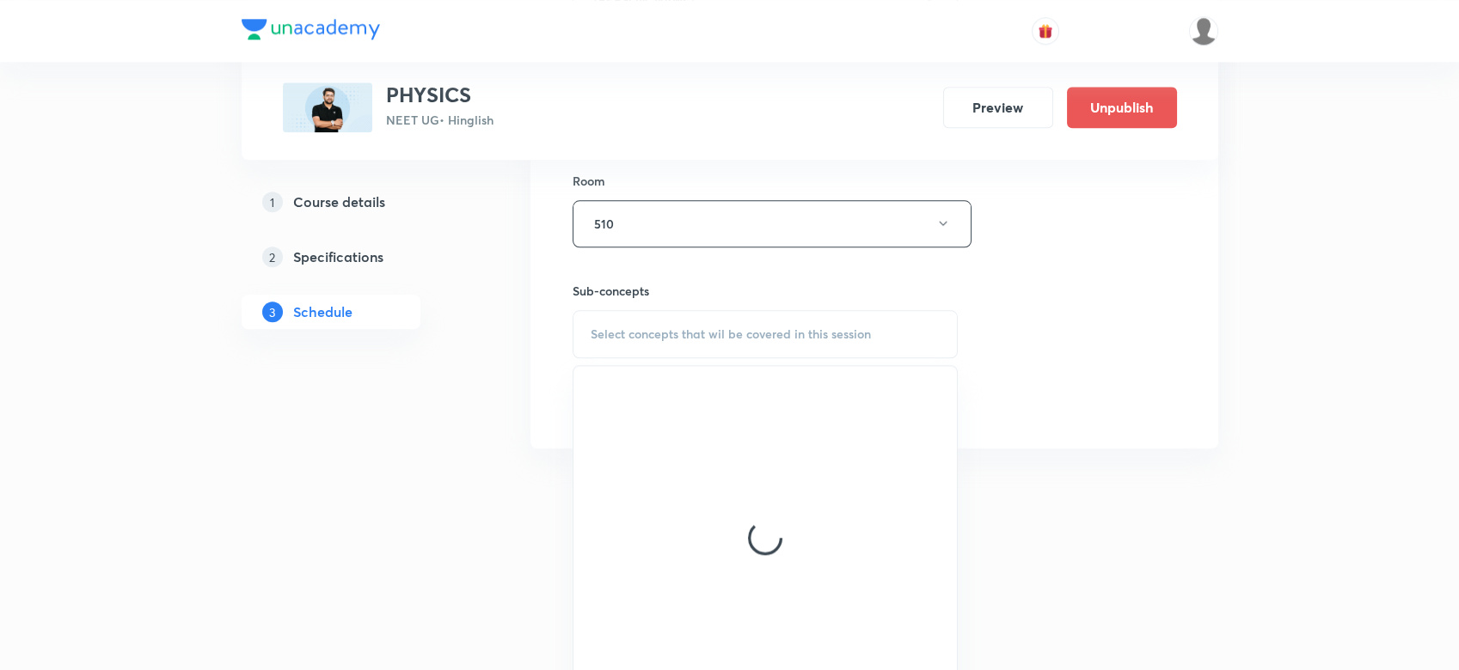
scroll to position [17001, 0]
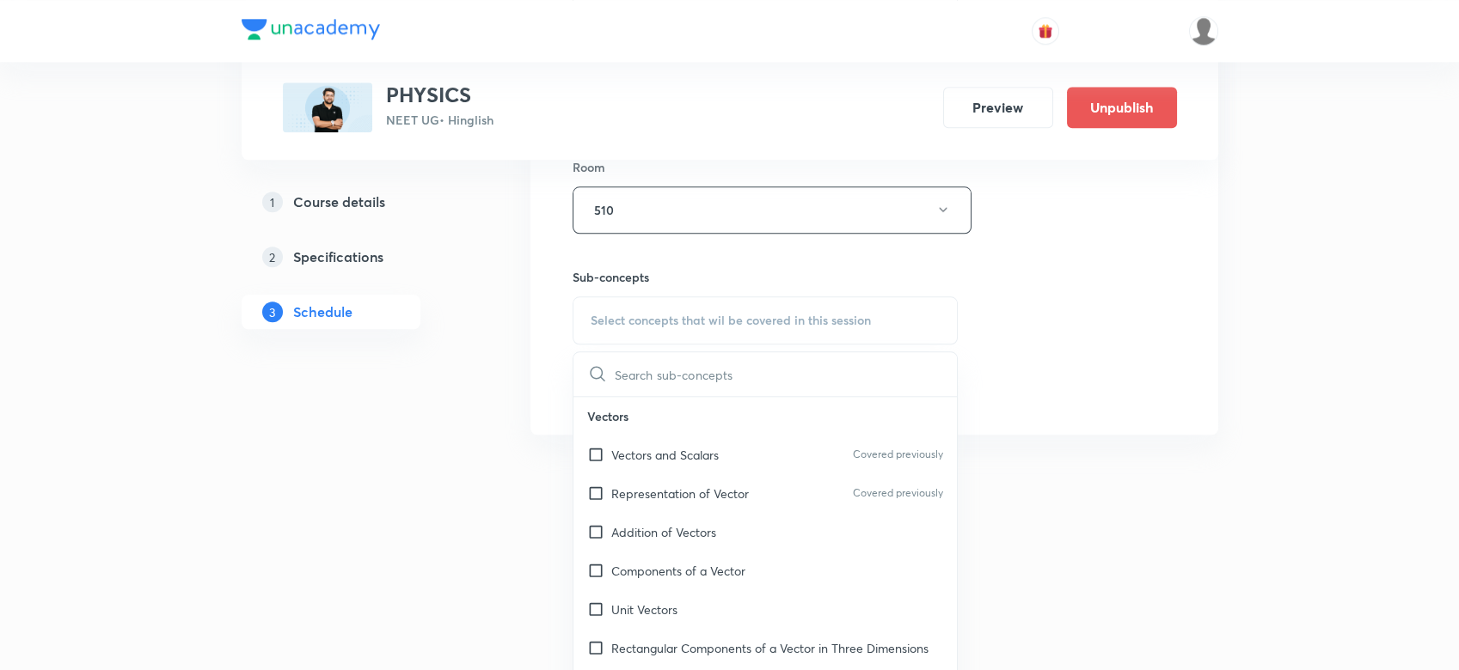
click at [635, 441] on div "Vectors and Scalars Covered previously" at bounding box center [765, 455] width 384 height 39
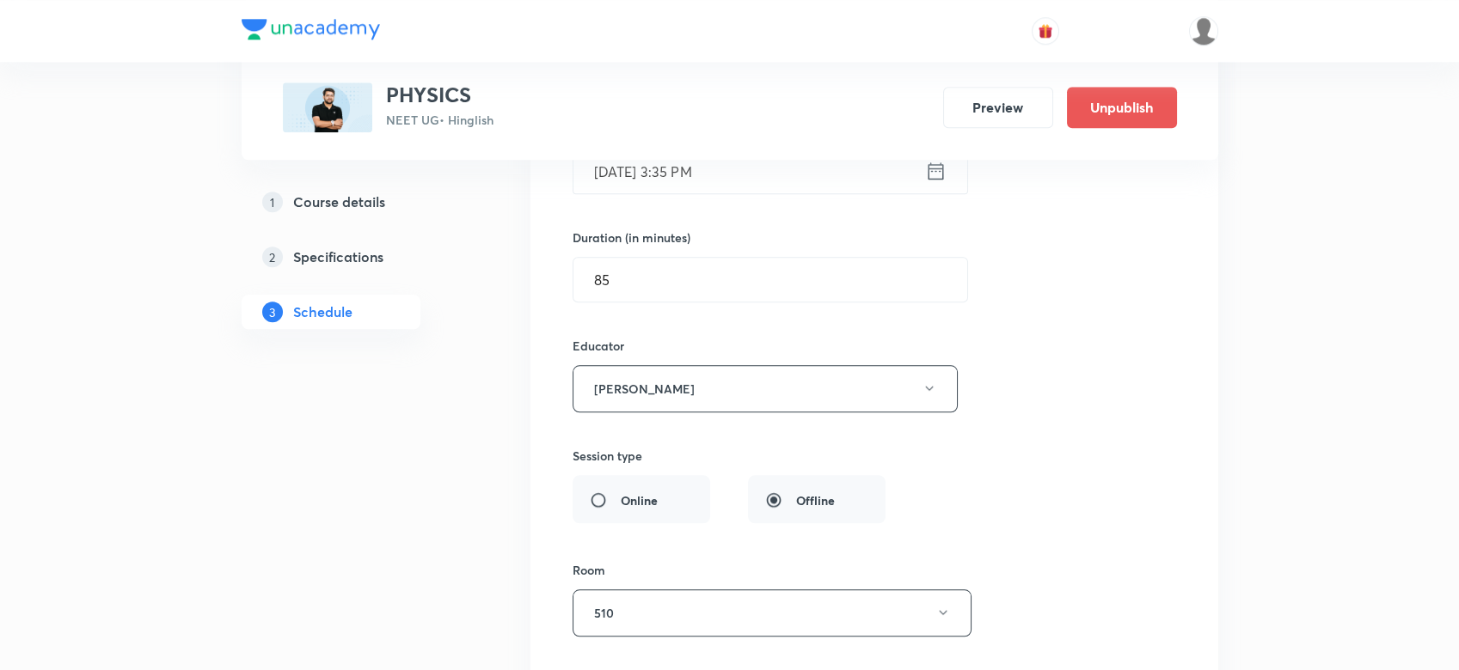
scroll to position [16543, 0]
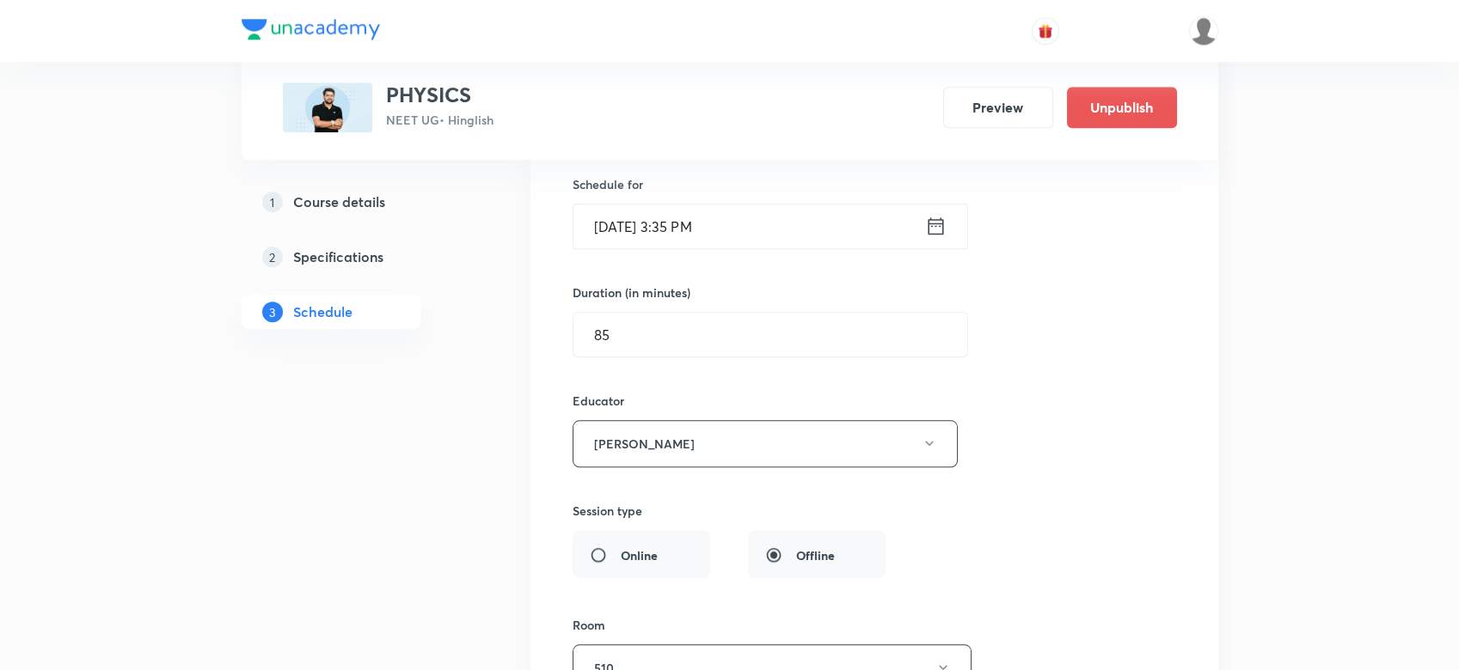
click at [634, 349] on div "Session title 10/99 FLUIDS - 1 ​ Schedule for Sep 30, 2025, 3:35 PM ​ Duration …" at bounding box center [873, 462] width 603 height 859
click at [954, 204] on div "Sep 30, 2025, 3:35 PM ​" at bounding box center [769, 227] width 395 height 46
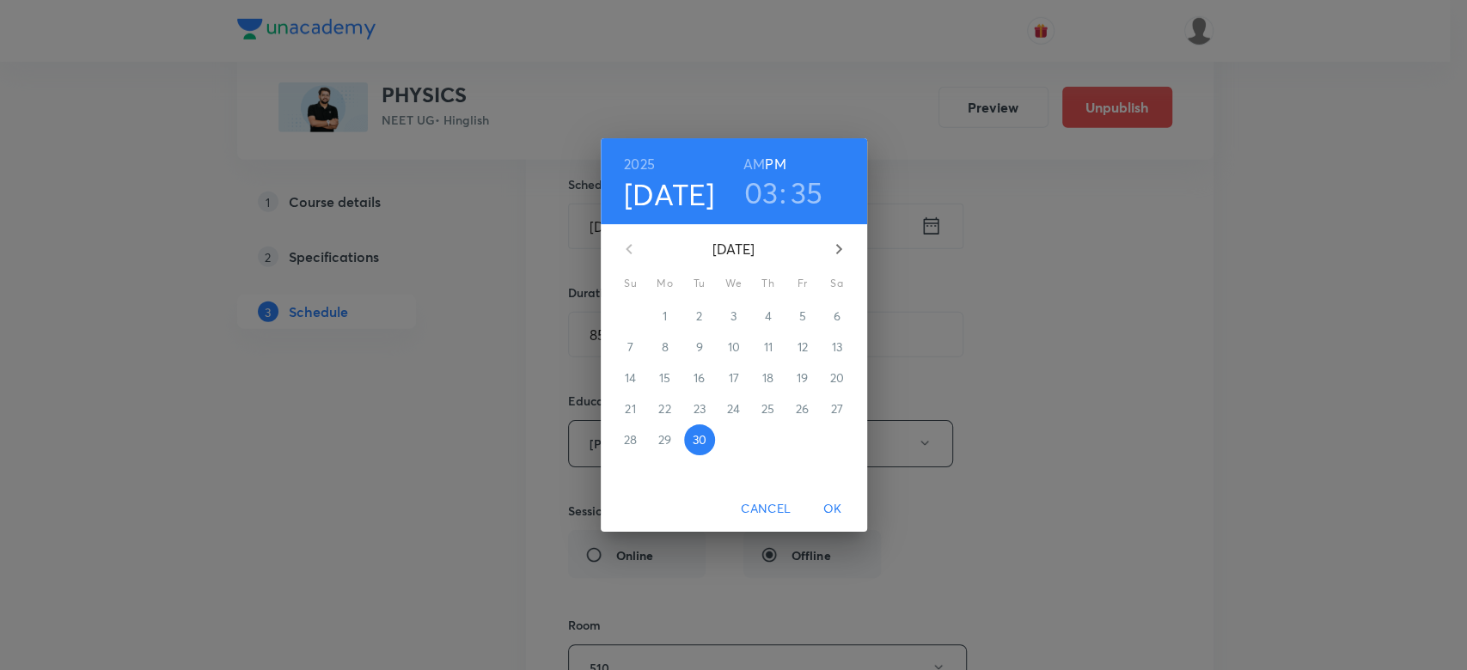
click at [768, 182] on h3 "03" at bounding box center [761, 192] width 34 height 36
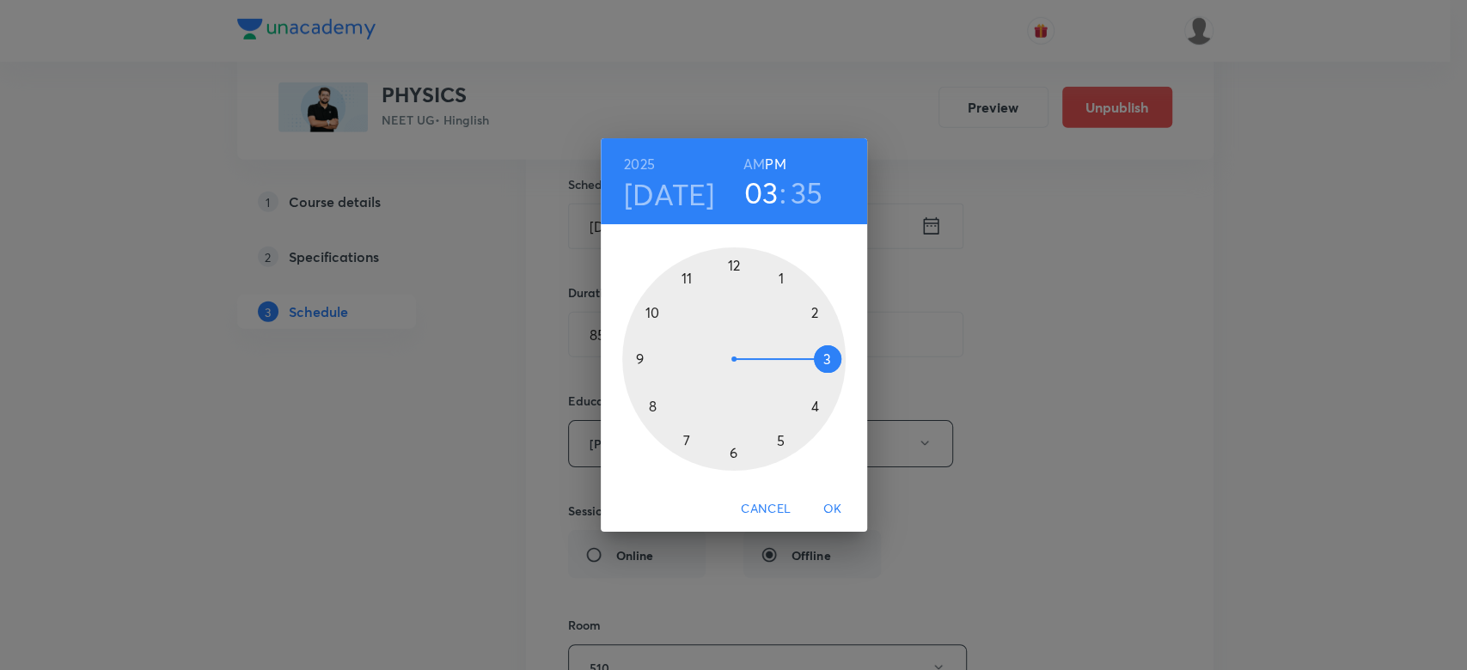
click at [812, 322] on div at bounding box center [733, 359] width 223 height 223
click at [736, 272] on div at bounding box center [733, 359] width 223 height 223
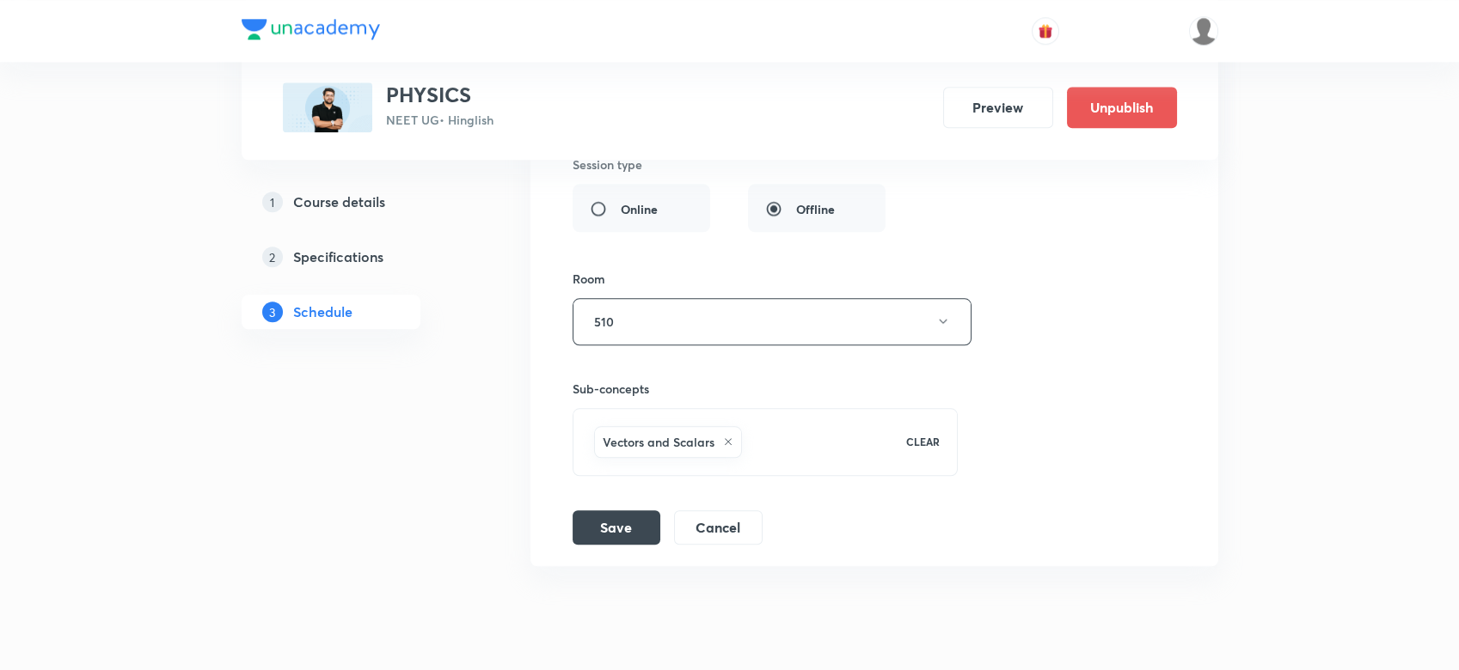
scroll to position [16921, 0]
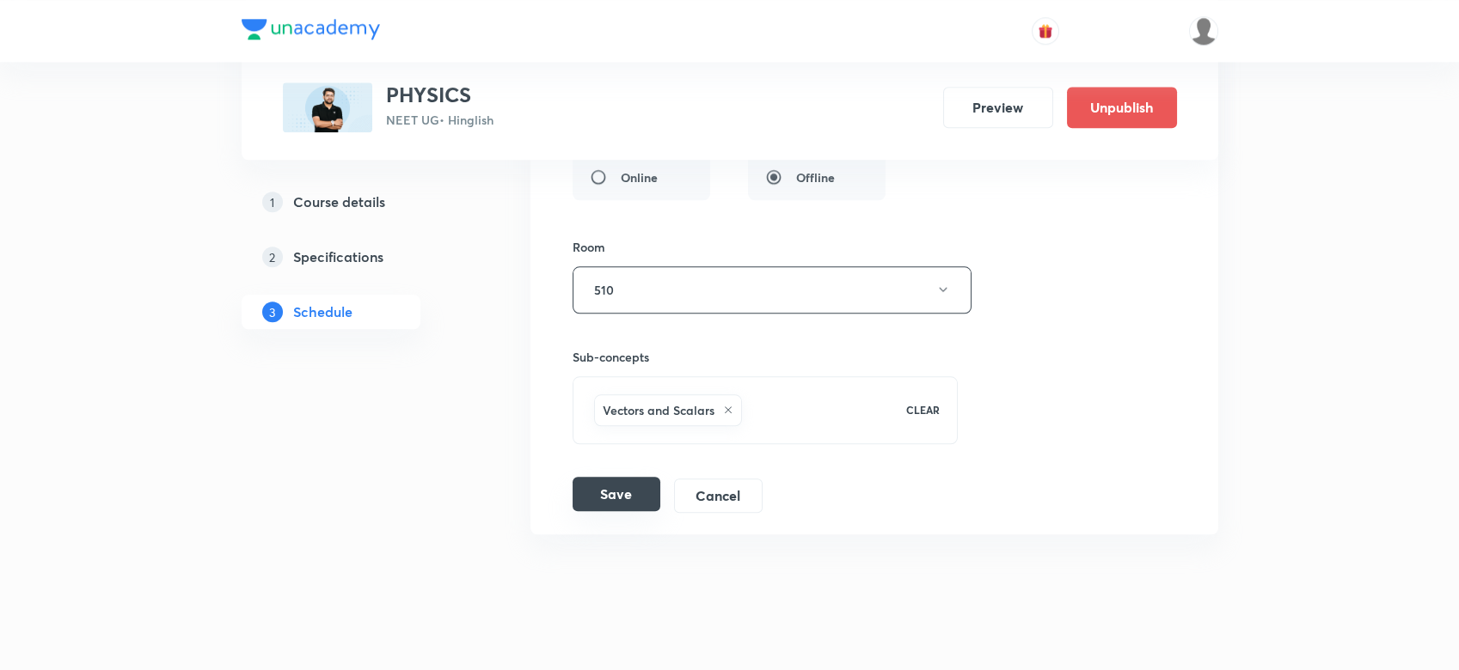
click at [595, 477] on button "Save" at bounding box center [616, 494] width 88 height 34
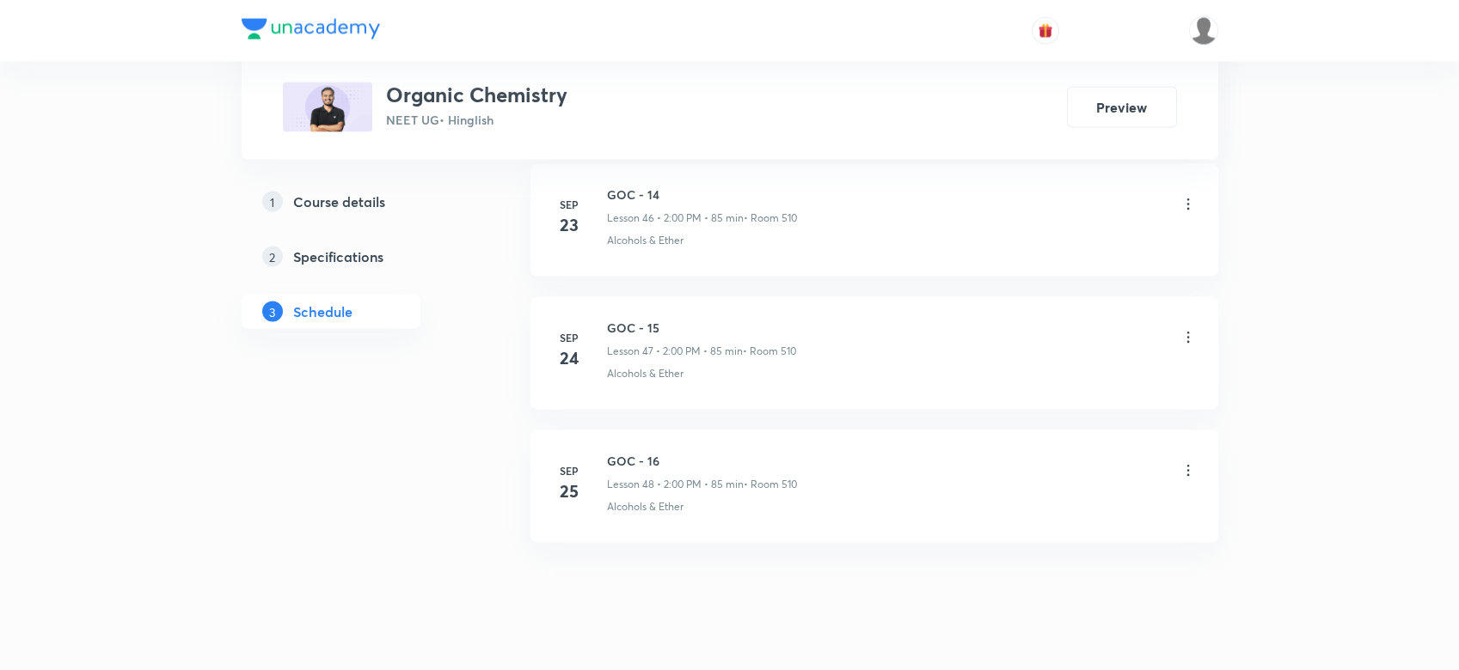
scroll to position [7202, 0]
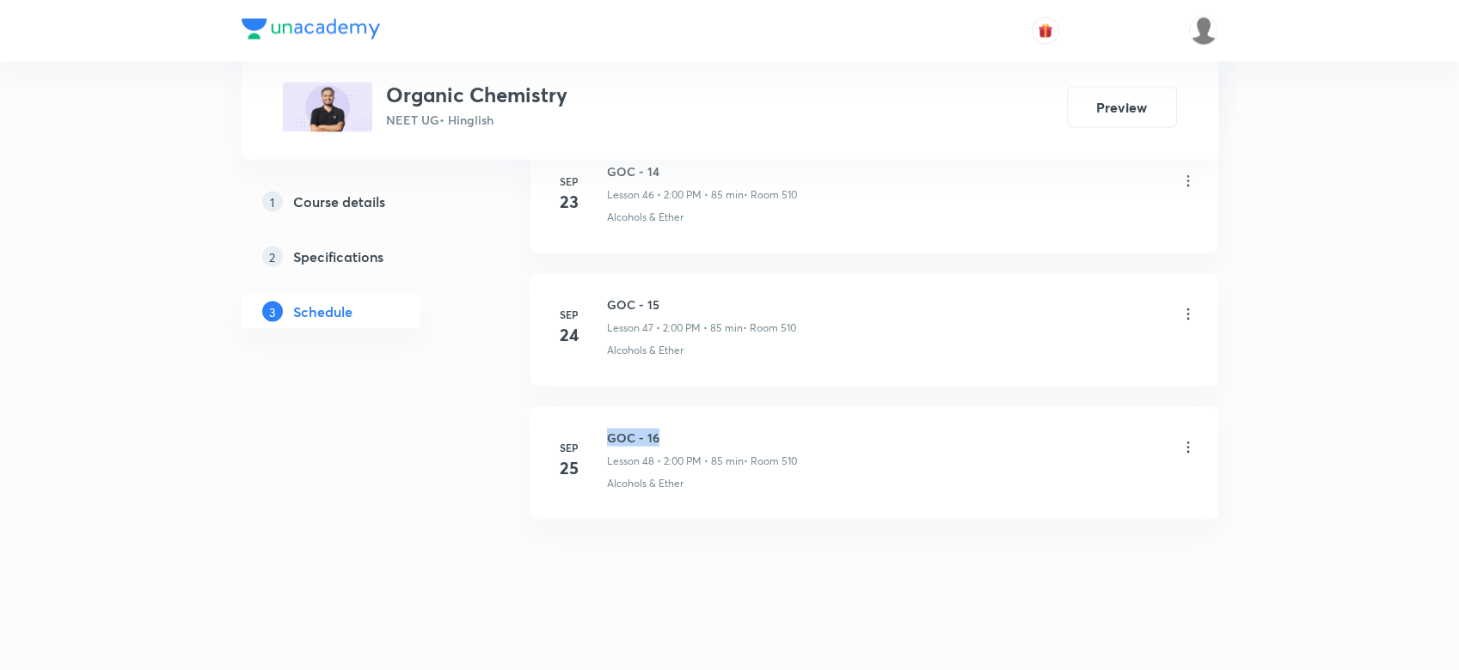
drag, startPoint x: 602, startPoint y: 421, endPoint x: 677, endPoint y: 413, distance: 76.1
click at [677, 413] on li "[DATE] GOC - 16 Lesson 48 • 2:00 PM • 85 min • Room 510 Alcohols & Ether" at bounding box center [874, 463] width 688 height 113
copy h6 "GOC - 16"
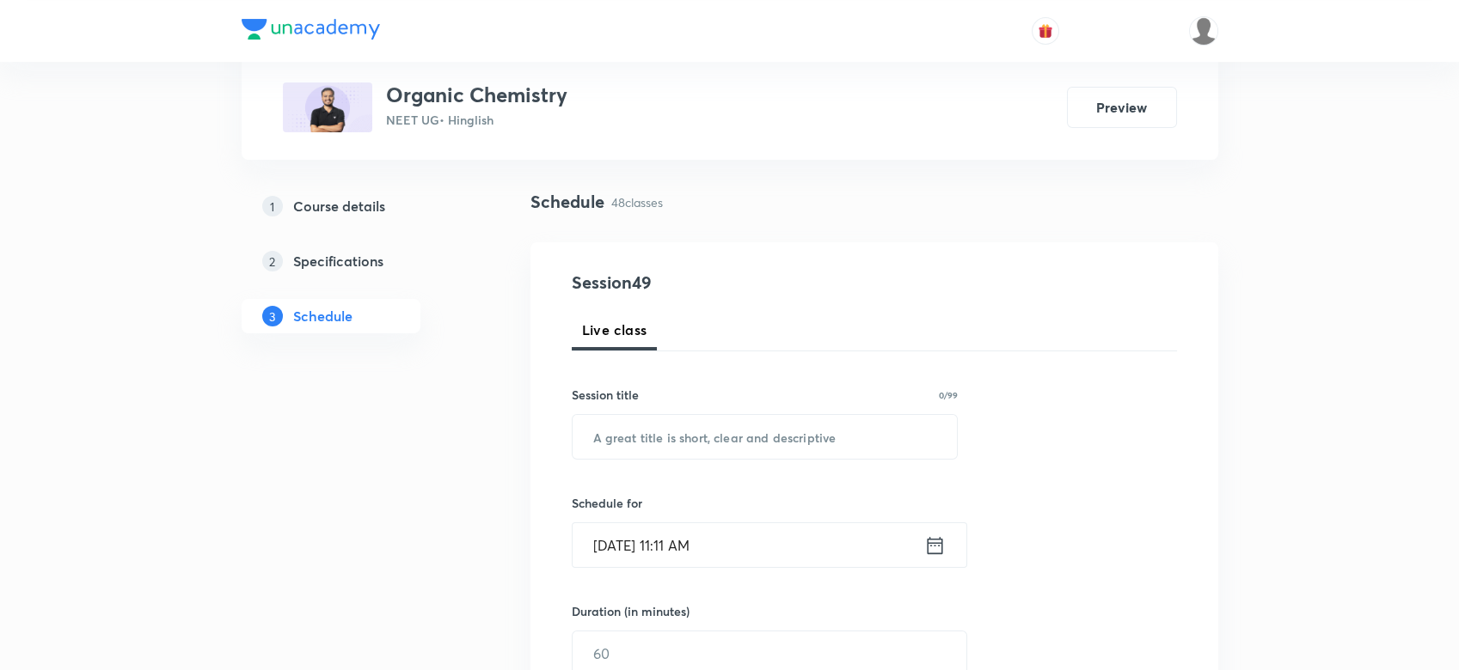
scroll to position [103, 0]
click at [638, 422] on input "text" at bounding box center [764, 435] width 385 height 44
paste input "GOC - 16"
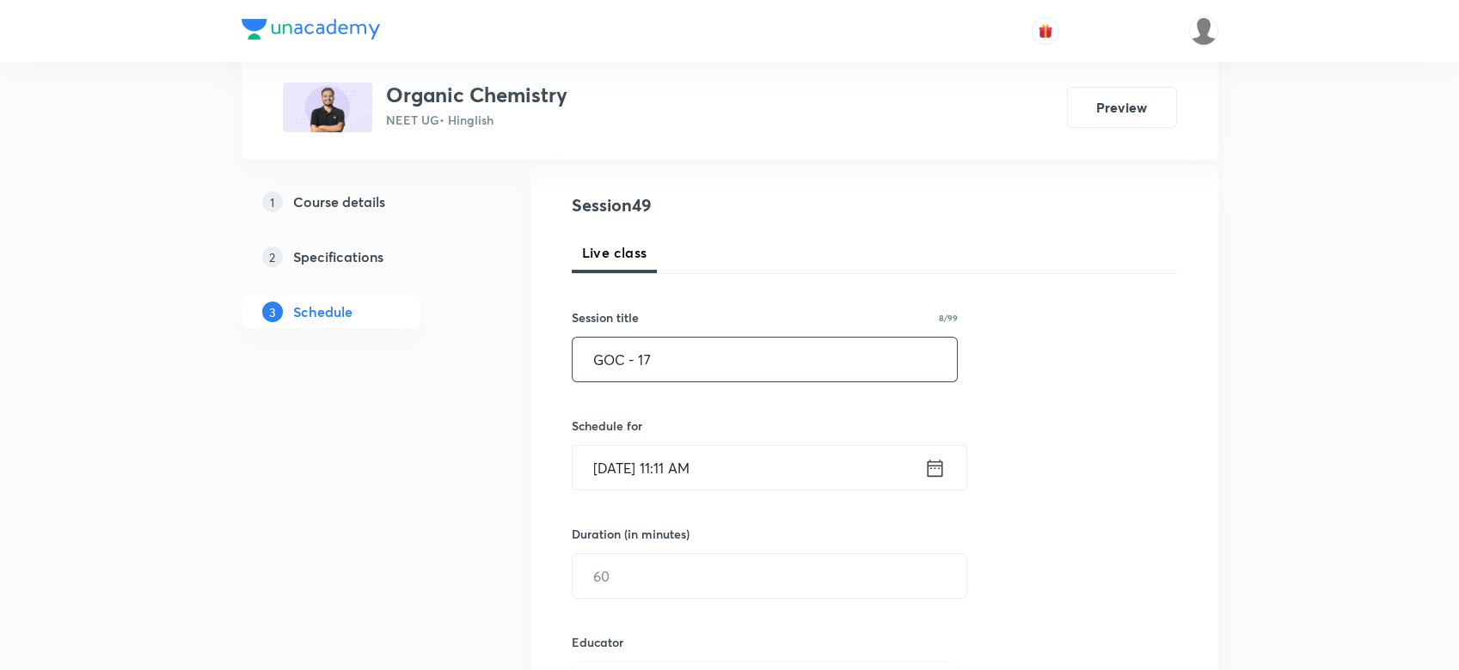
type input "GOC - 17"
click at [919, 459] on input "[DATE] 11:11 AM" at bounding box center [748, 468] width 352 height 44
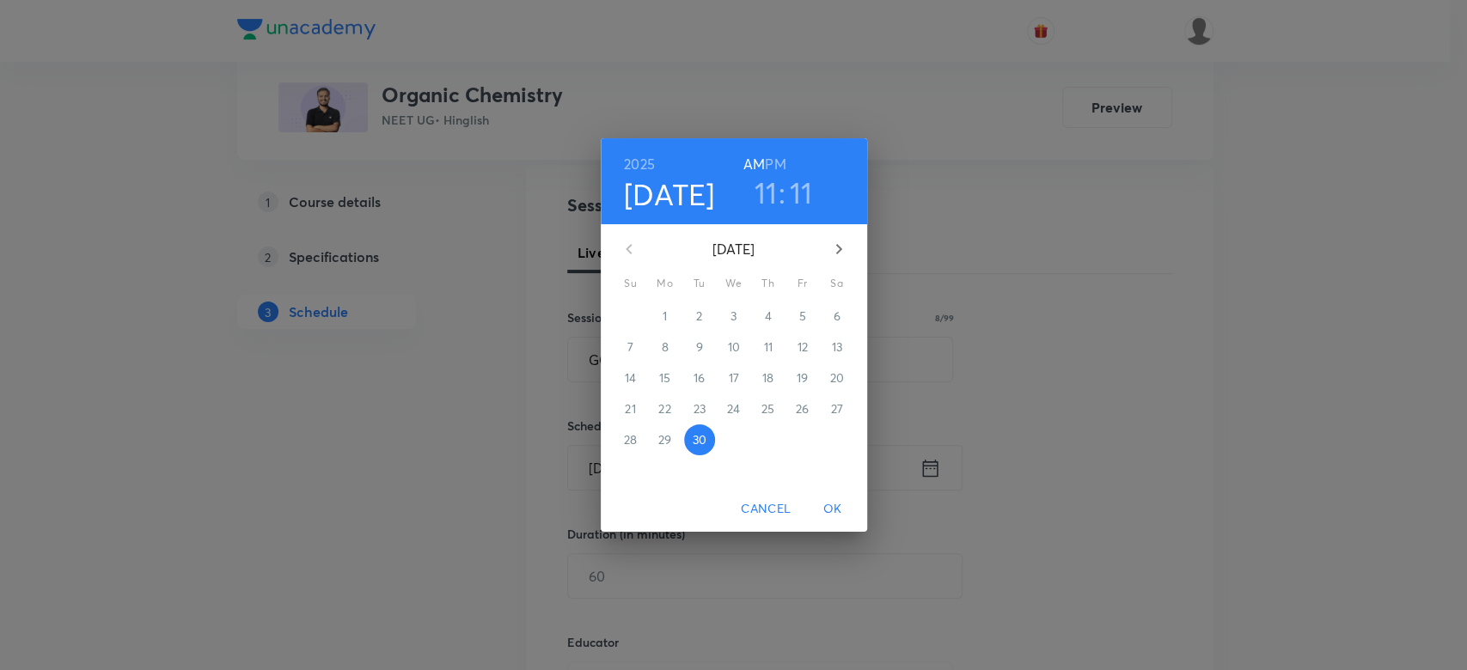
click at [779, 171] on h6 "PM" at bounding box center [775, 164] width 21 height 24
click at [764, 200] on h3 "11" at bounding box center [766, 192] width 23 height 36
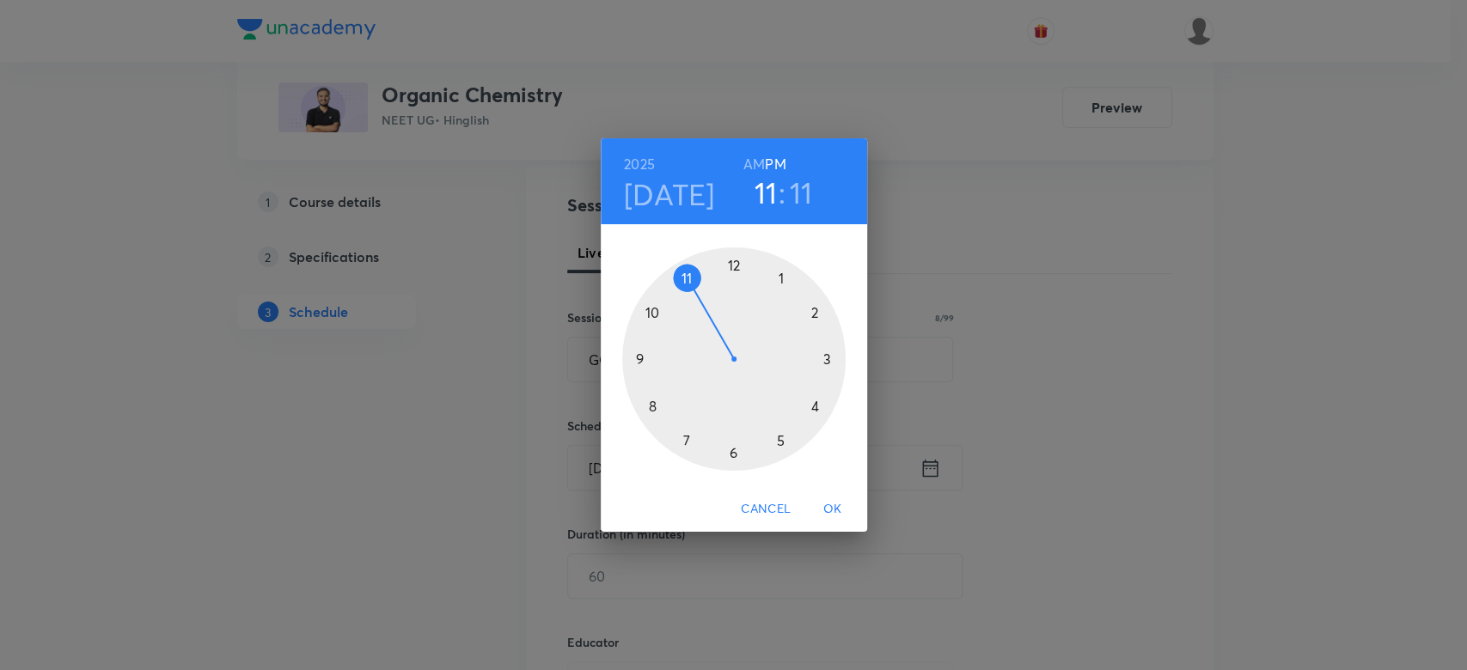
click at [829, 349] on div at bounding box center [733, 359] width 223 height 223
click at [685, 445] on div at bounding box center [733, 359] width 223 height 223
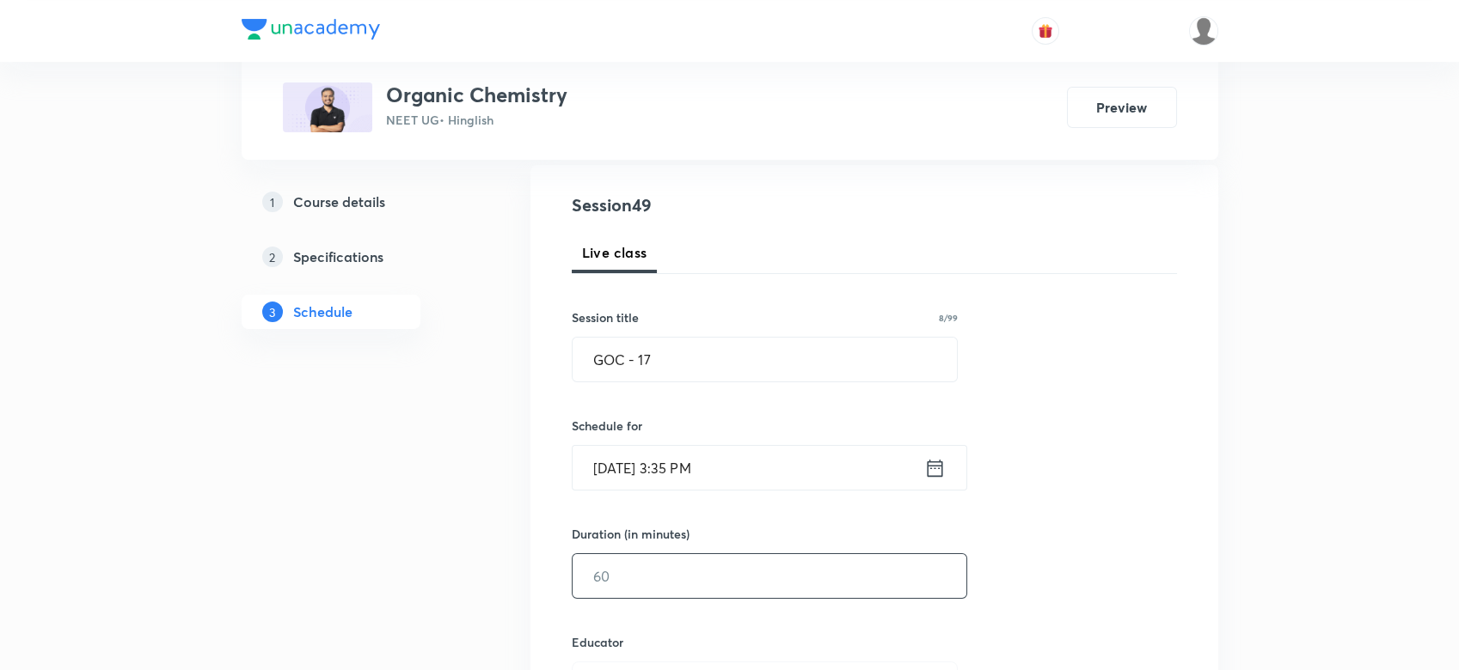
click at [611, 578] on input "text" at bounding box center [769, 576] width 394 height 44
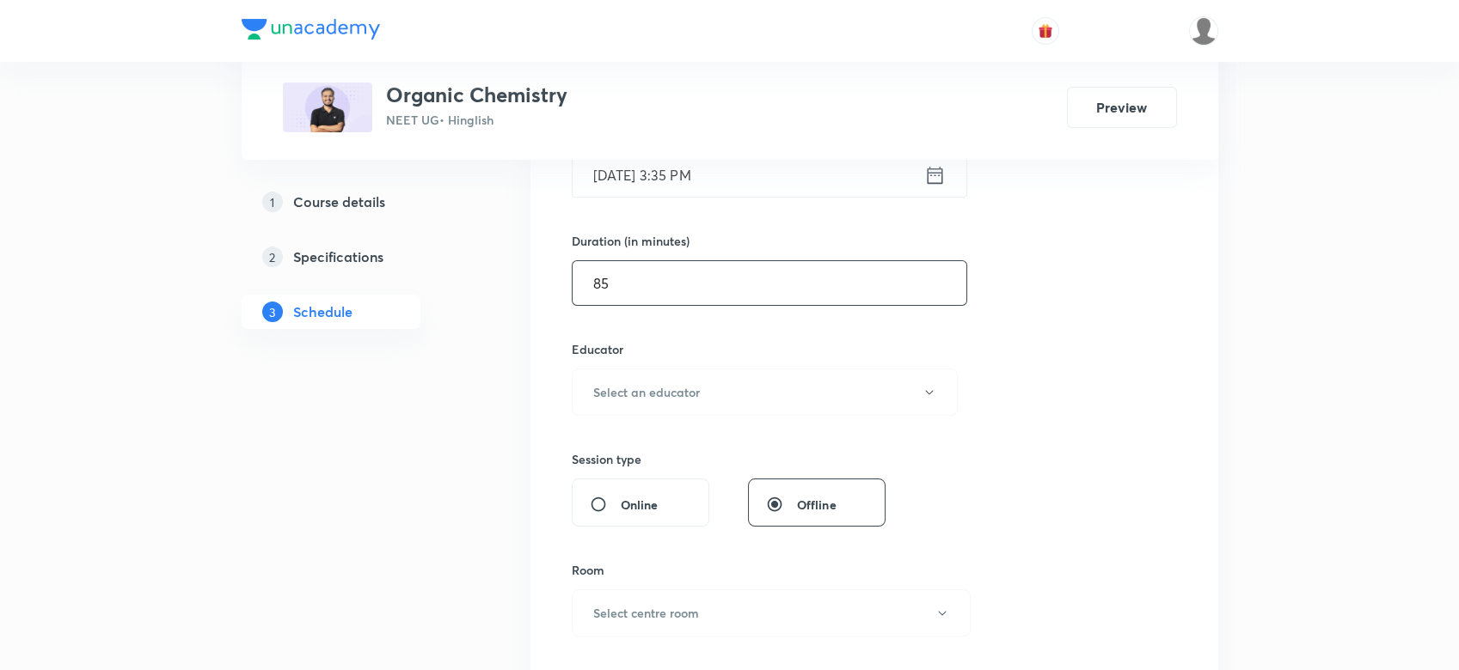
scroll to position [481, 0]
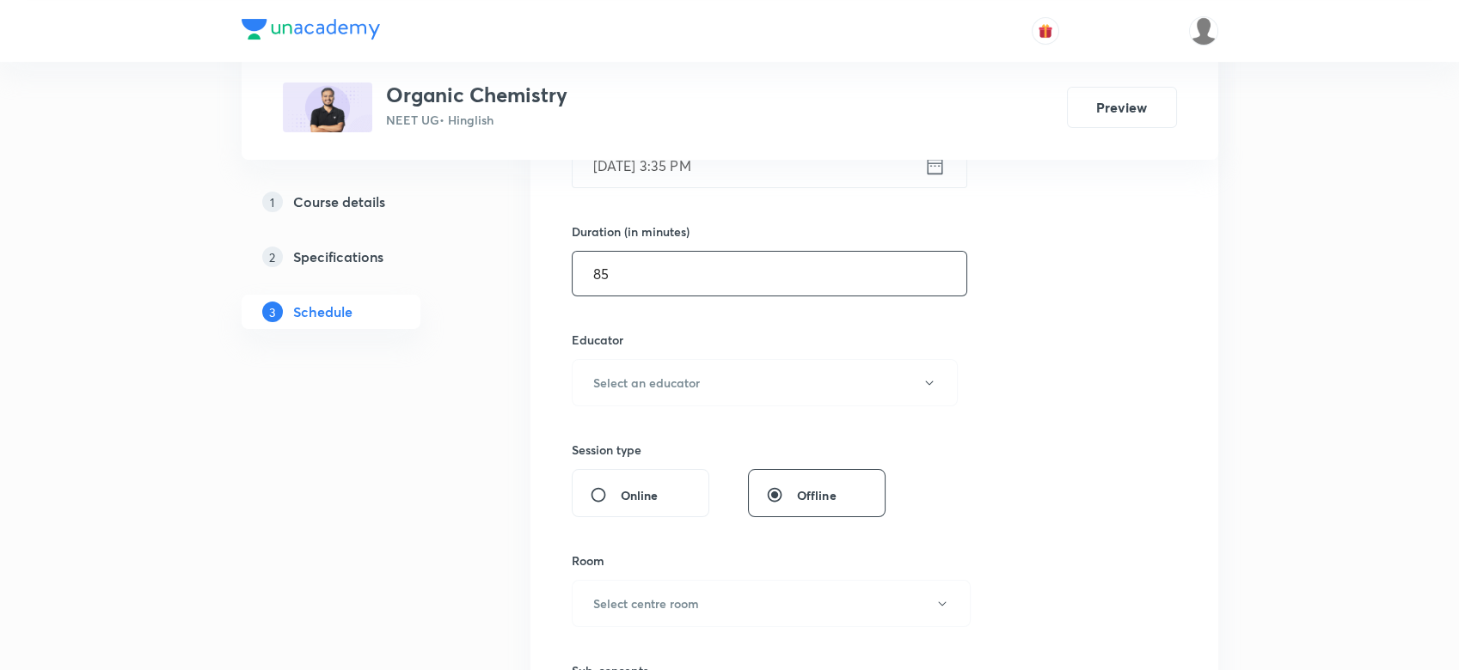
type input "85"
click at [608, 355] on div "Educator Select an educator" at bounding box center [765, 369] width 387 height 76
click at [608, 386] on h6 "Select an educator" at bounding box center [646, 383] width 107 height 18
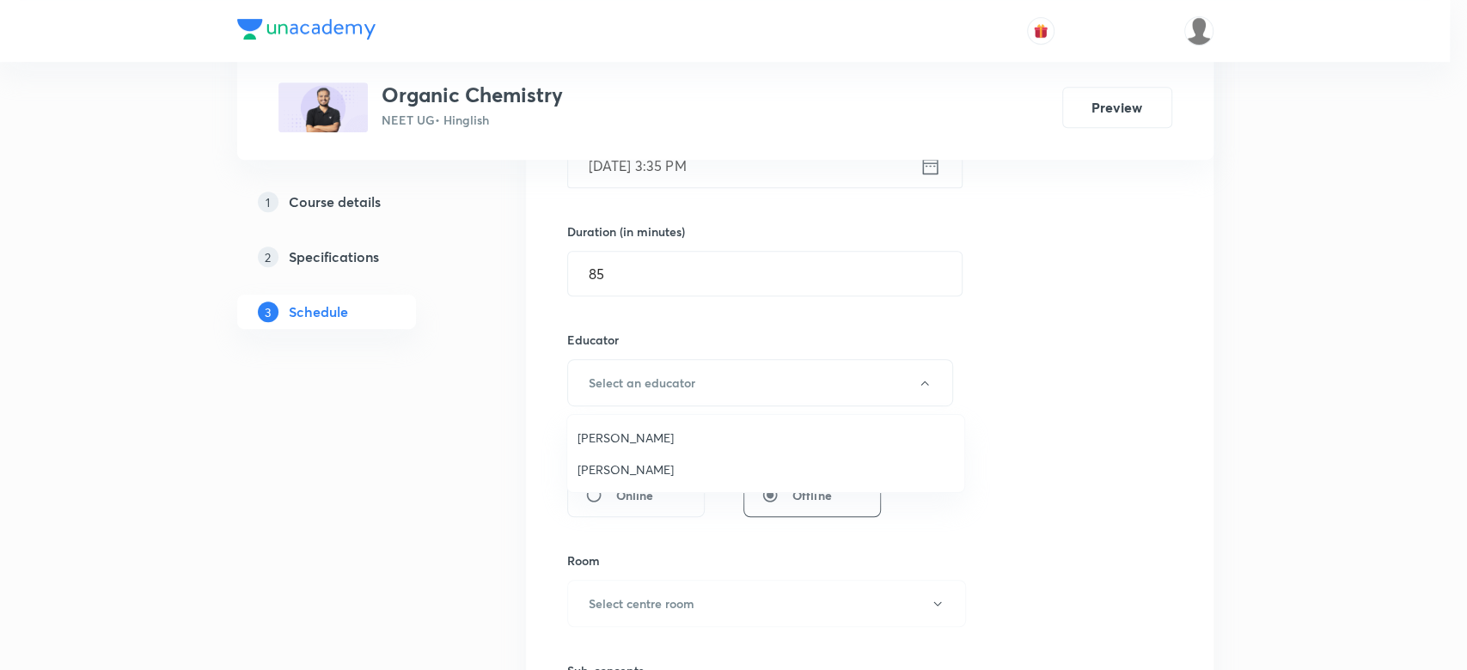
click at [596, 436] on span "[PERSON_NAME]" at bounding box center [766, 438] width 376 height 18
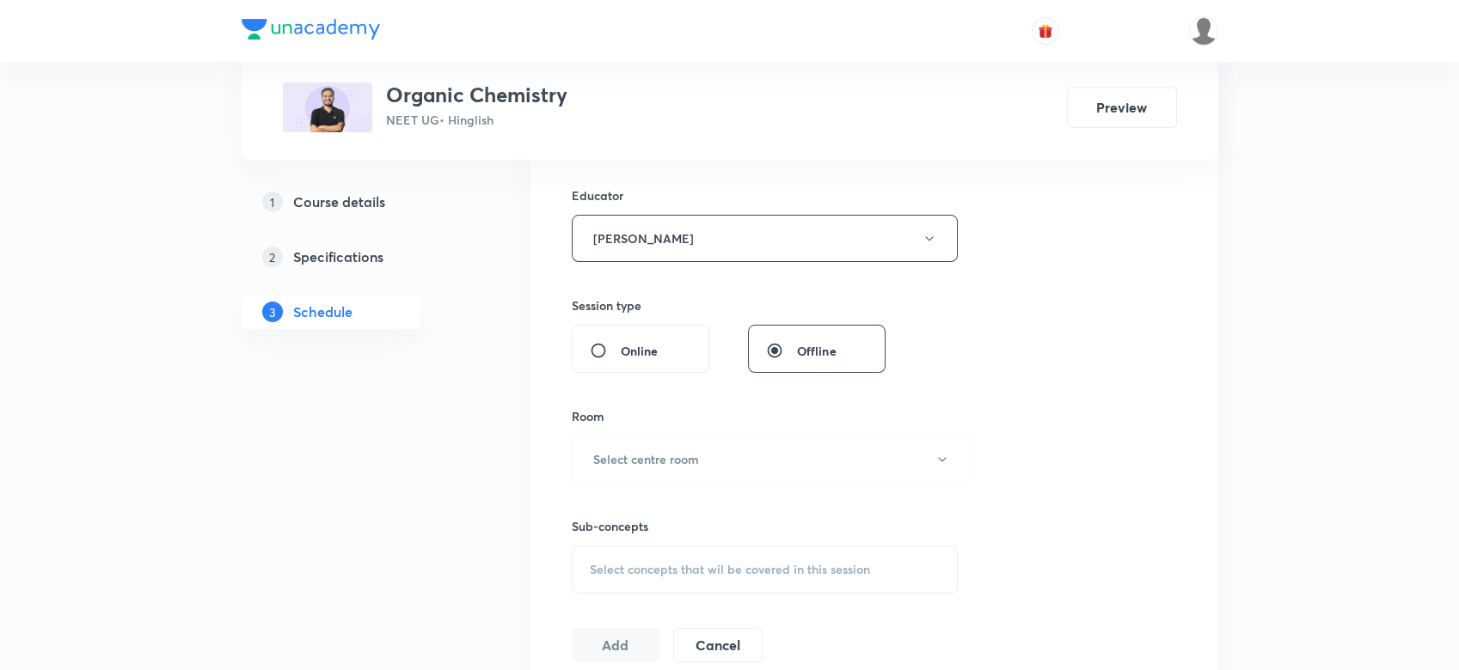
scroll to position [701, 0]
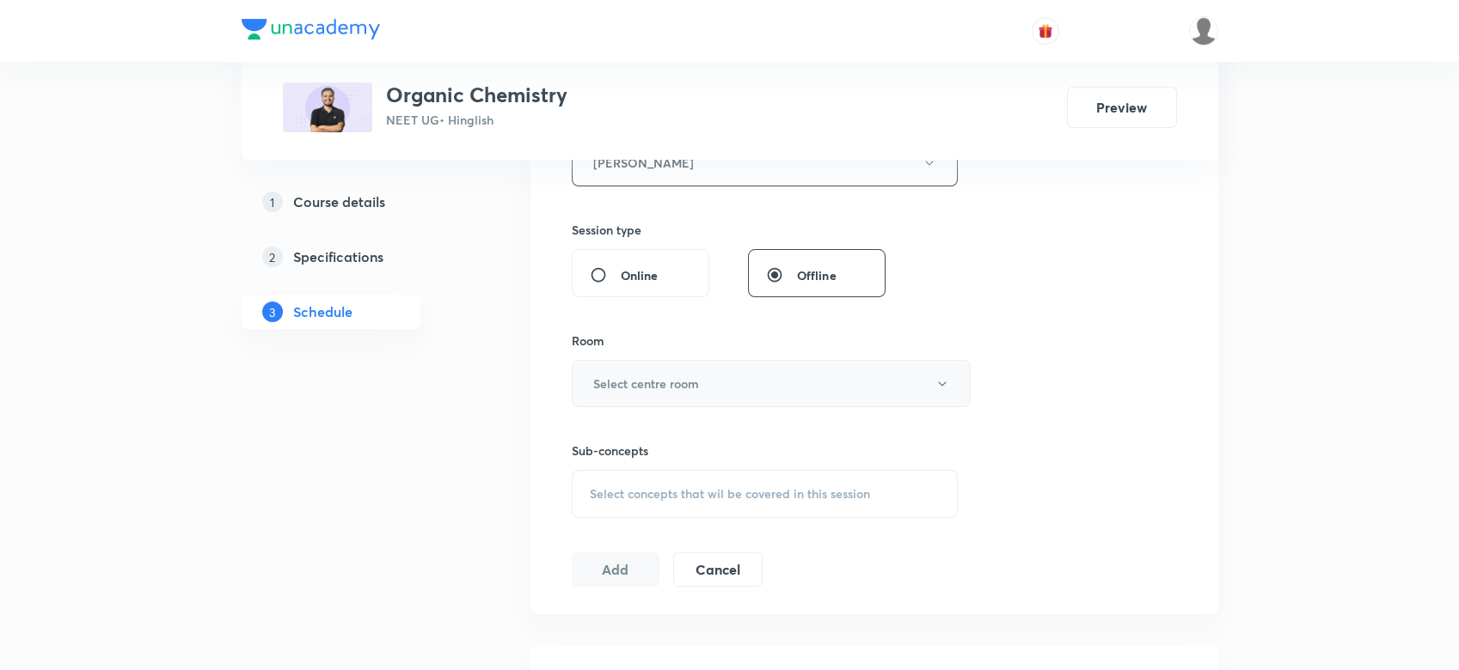
click at [630, 360] on button "Select centre room" at bounding box center [771, 383] width 399 height 47
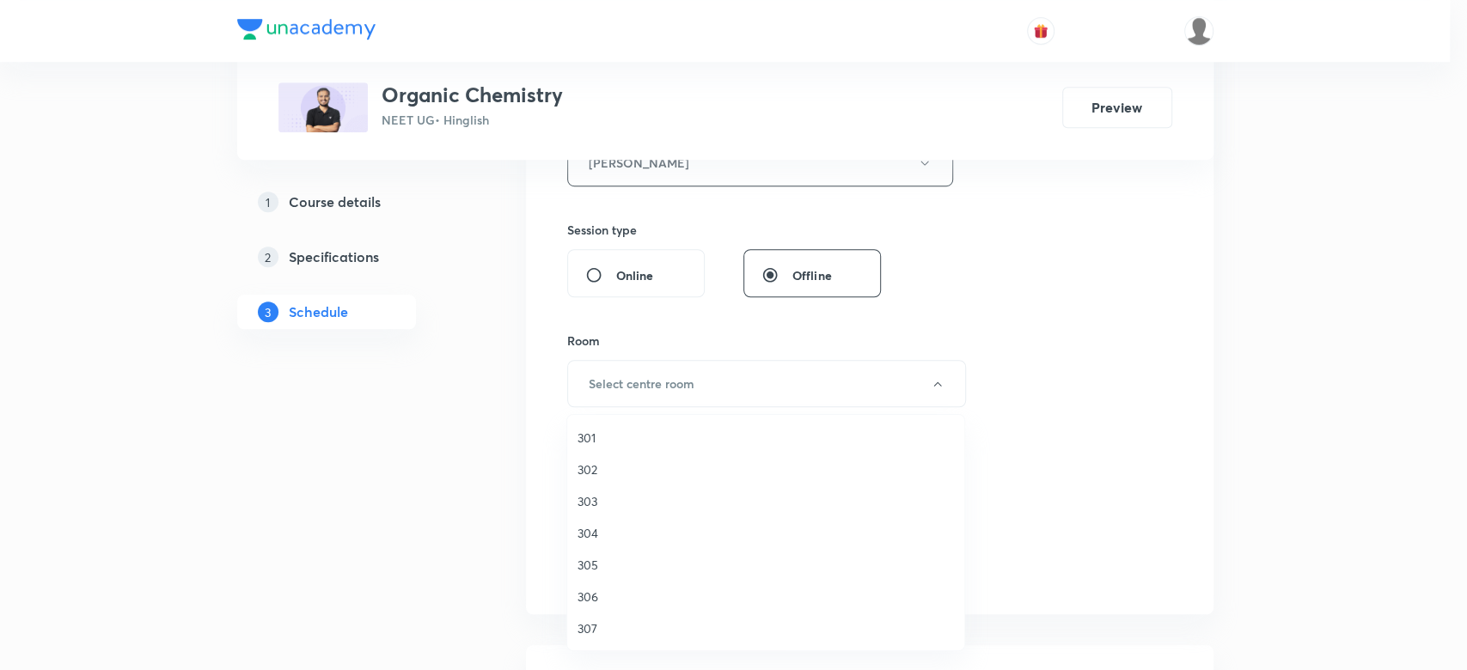
click at [585, 598] on span "306" at bounding box center [766, 597] width 376 height 18
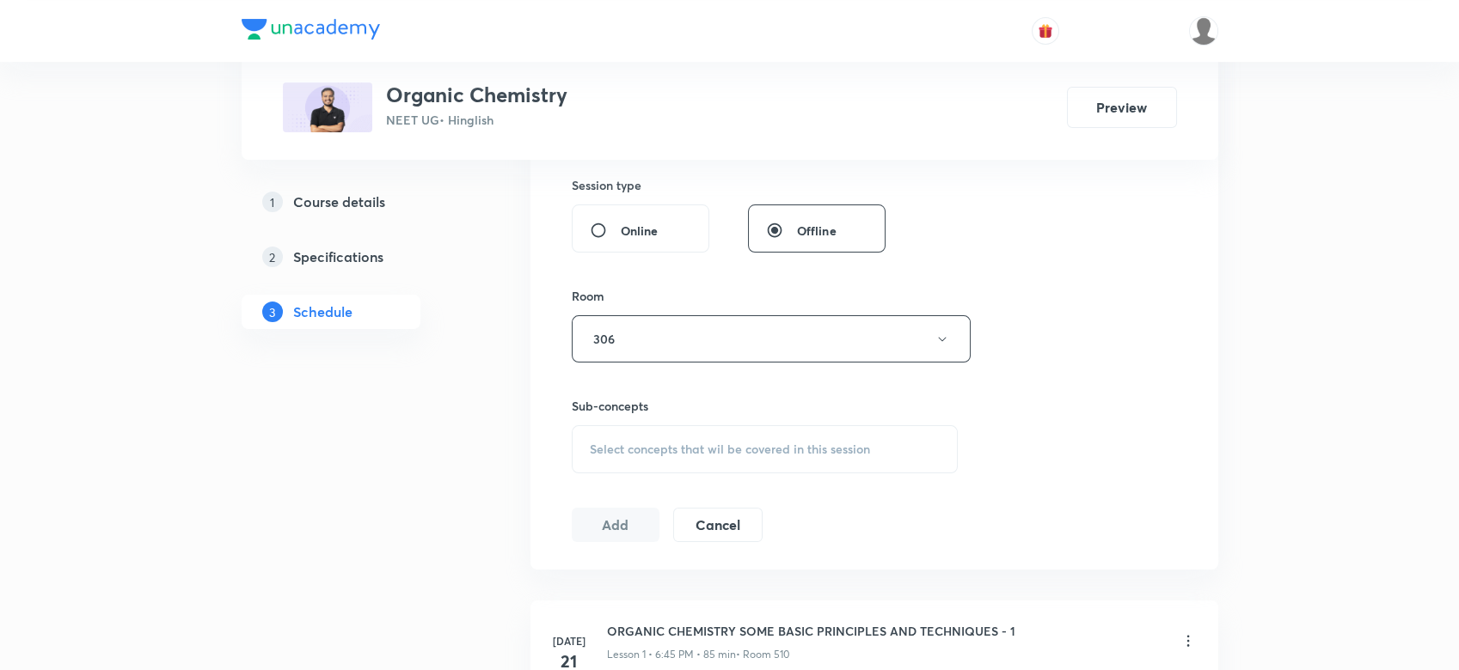
scroll to position [847, 0]
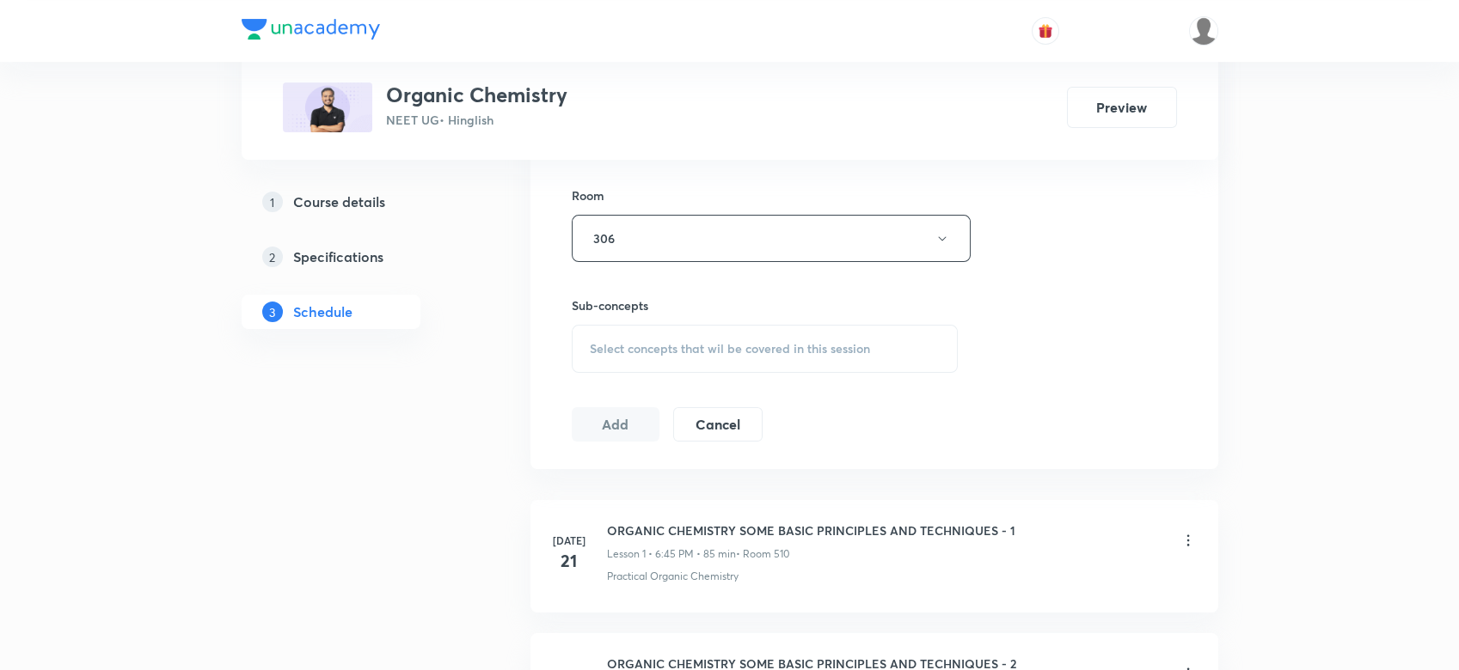
click at [728, 350] on span "Select concepts that wil be covered in this session" at bounding box center [730, 349] width 280 height 14
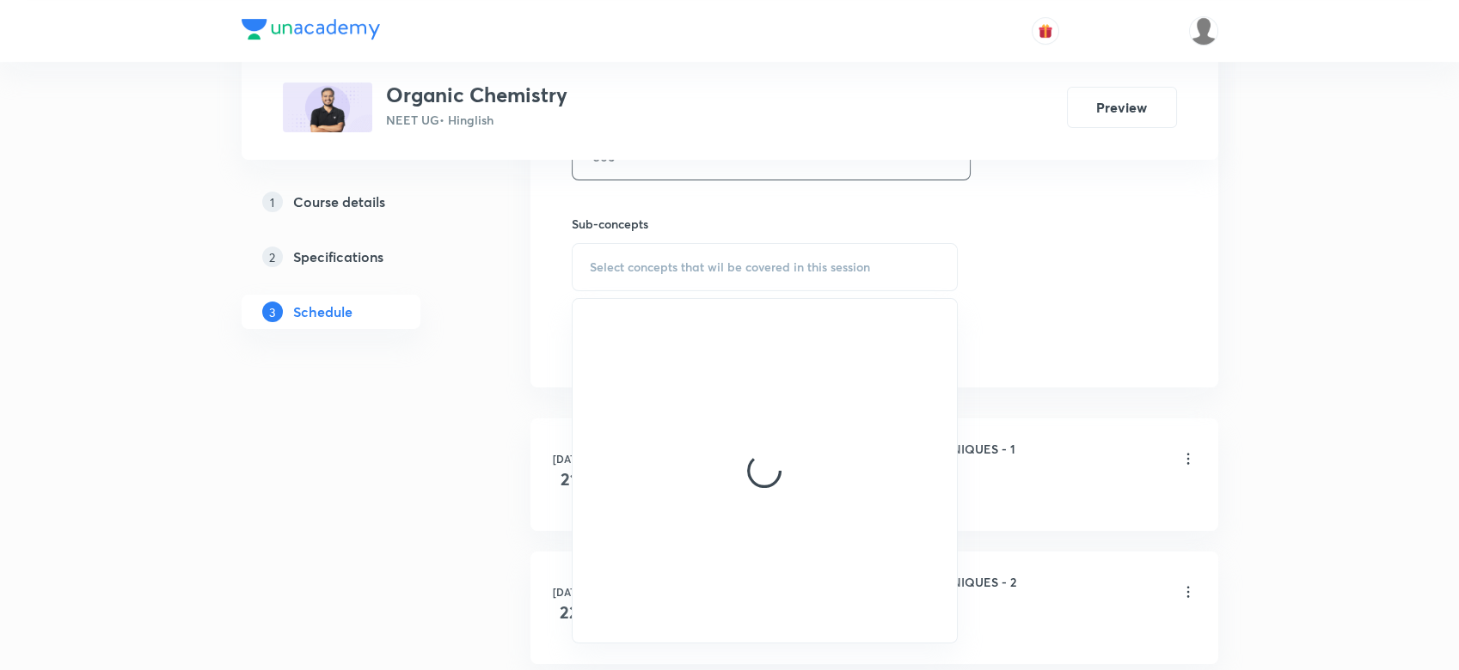
scroll to position [931, 0]
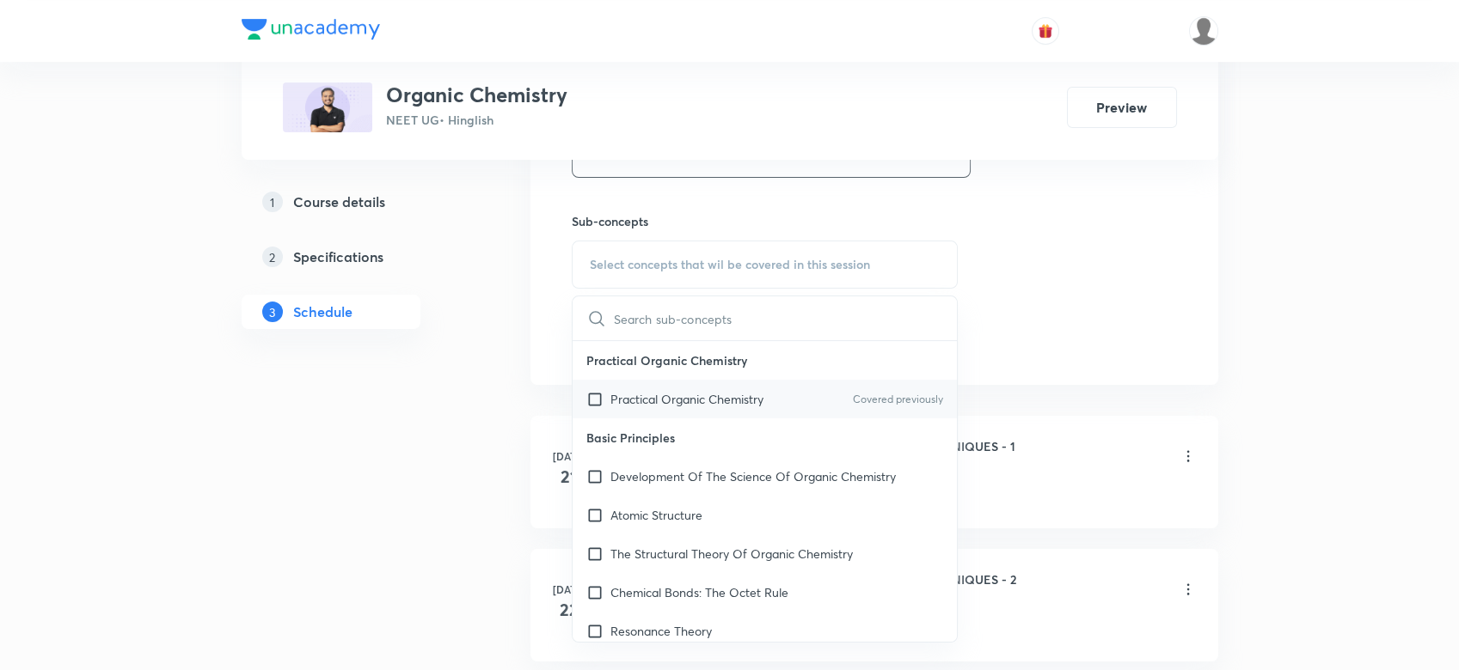
click at [688, 400] on p "Practical Organic Chemistry" at bounding box center [686, 399] width 153 height 18
checkbox input "true"
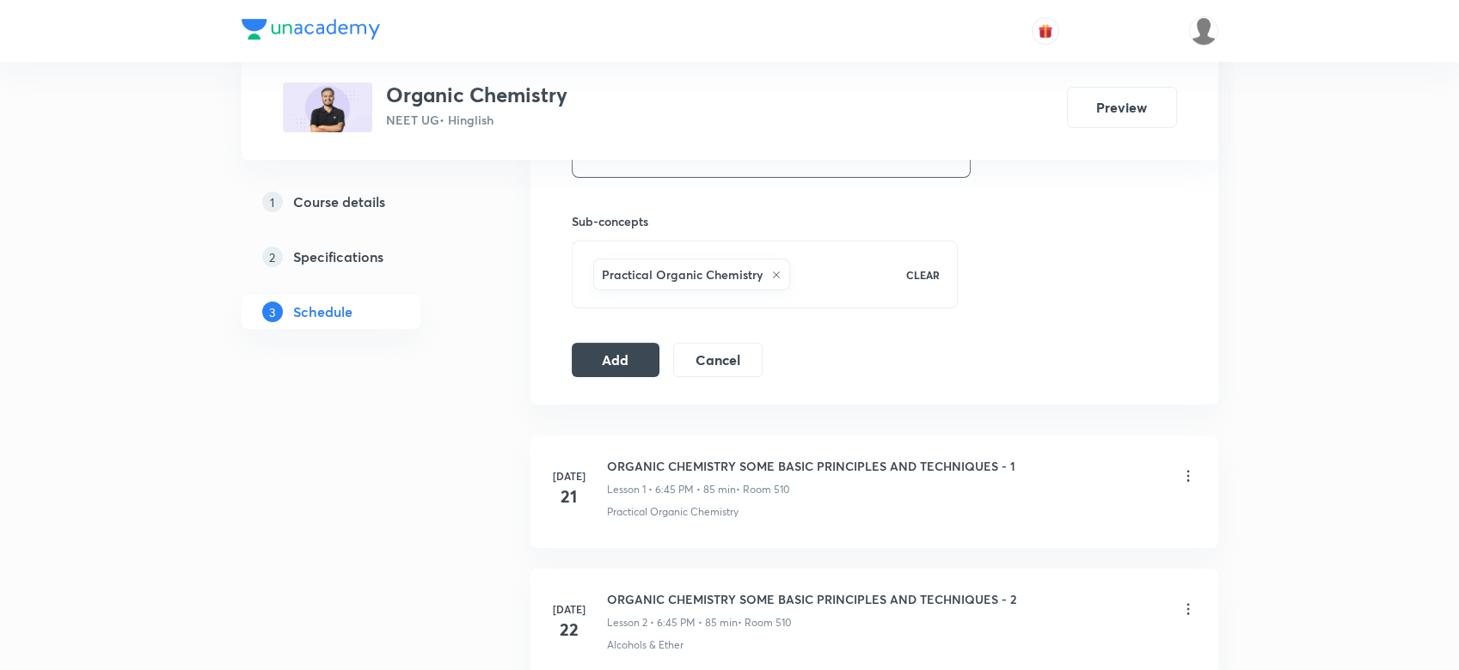
click at [603, 350] on button "Add" at bounding box center [616, 358] width 89 height 34
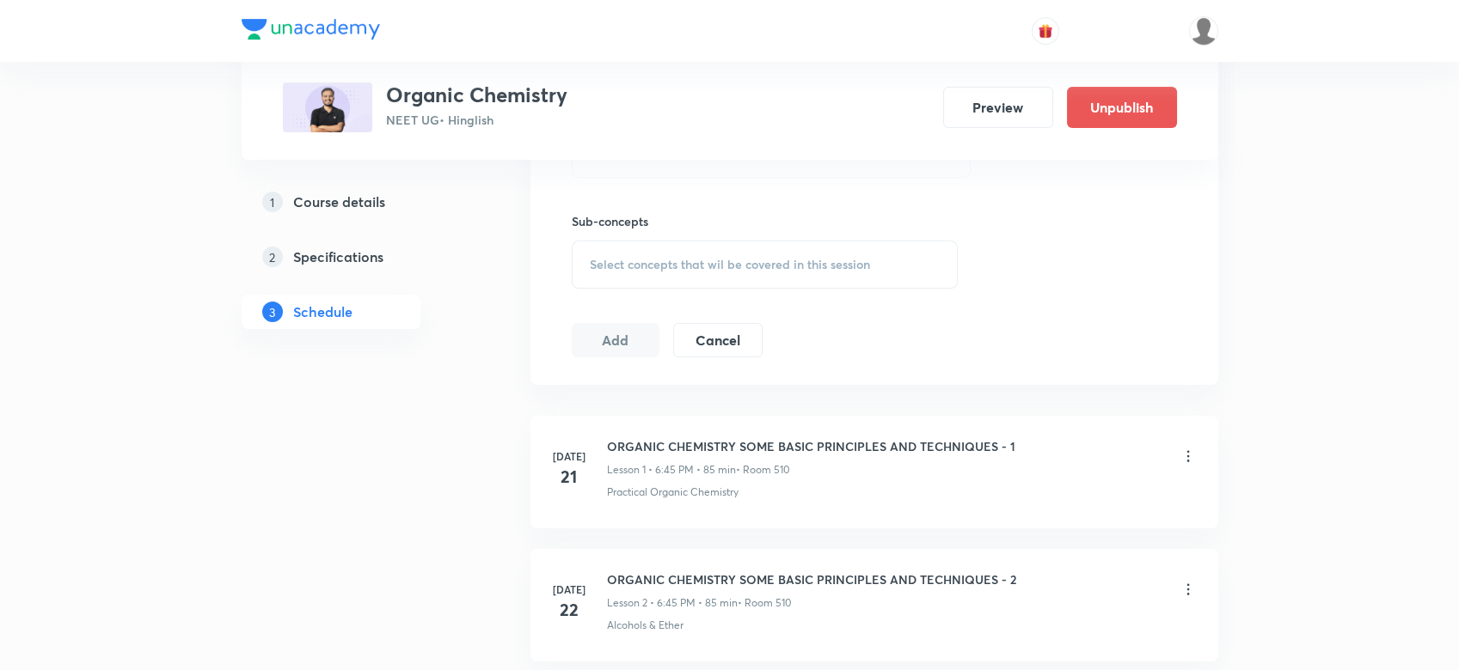
scroll to position [931, 0]
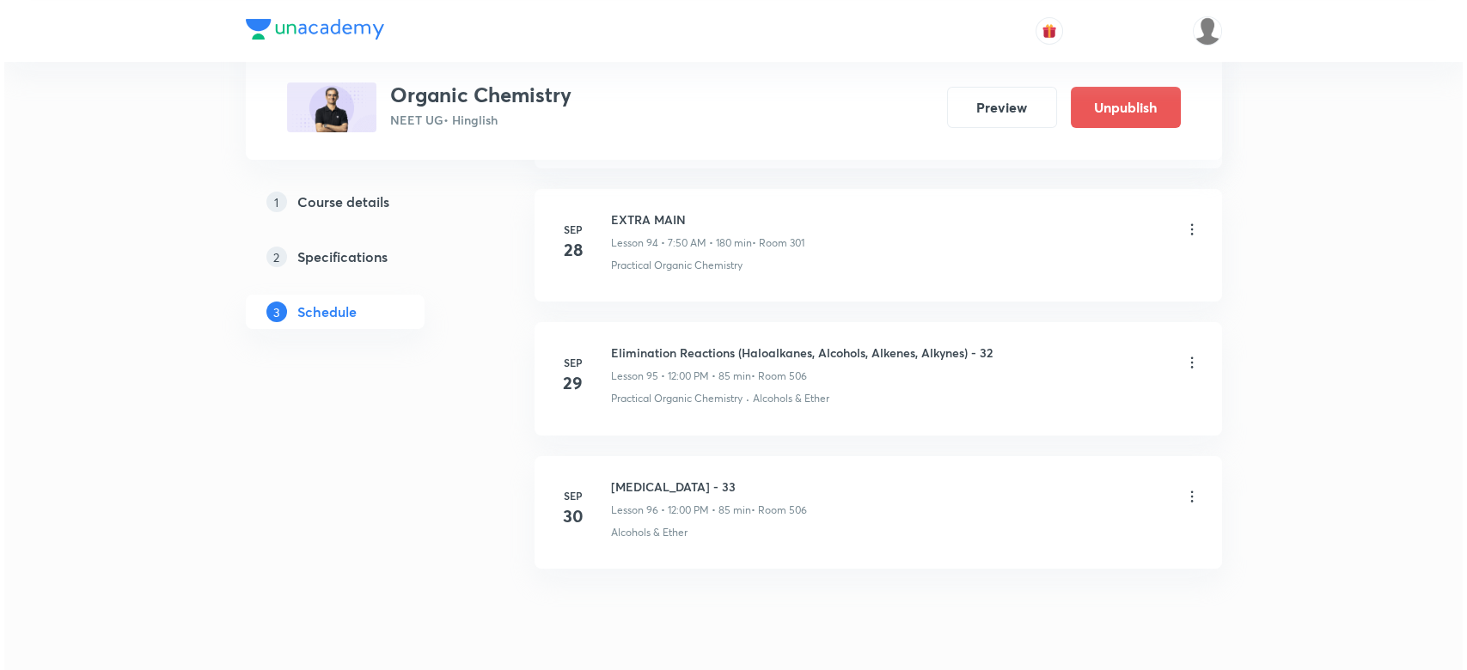
scroll to position [13721, 0]
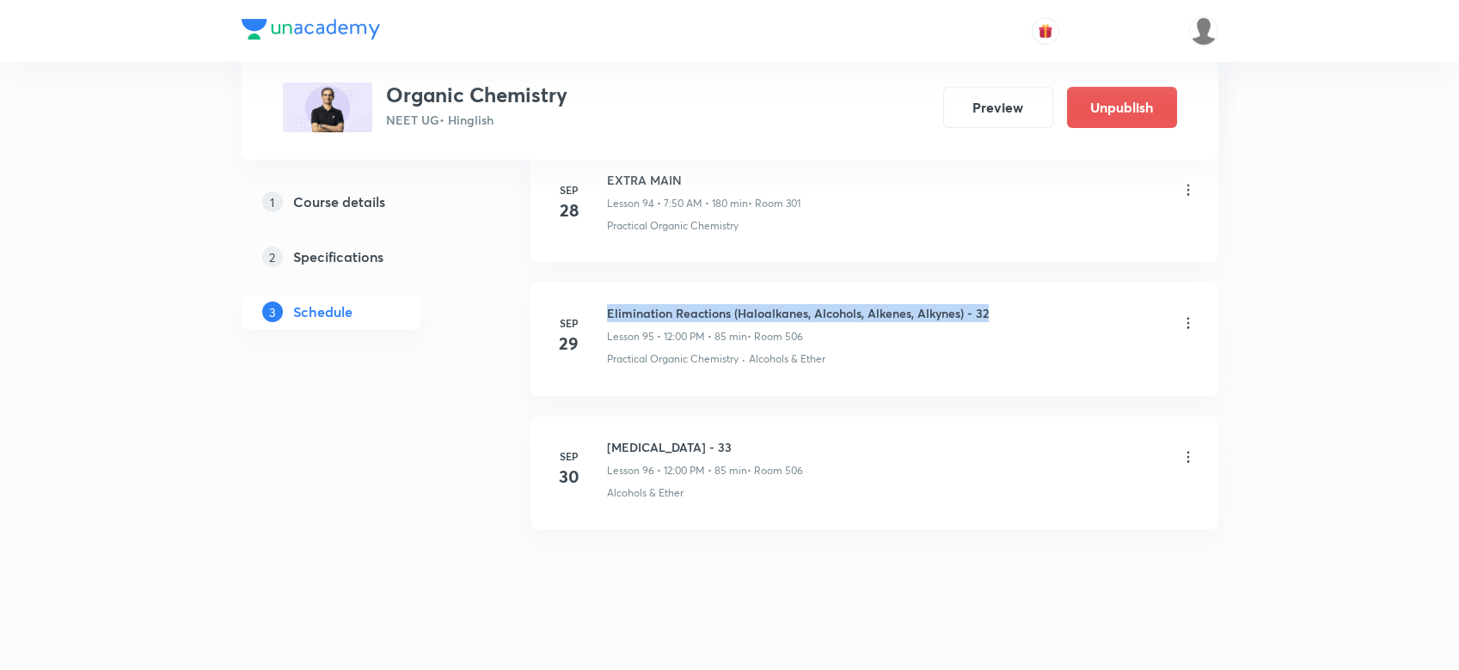
drag, startPoint x: 603, startPoint y: 281, endPoint x: 990, endPoint y: 290, distance: 386.9
click at [990, 290] on li "Sep 29 Elimination Reactions (Haloalkanes, Alcohols, Alkenes, Alkynes) - 32 Les…" at bounding box center [874, 339] width 688 height 113
copy h6 "Elimination Reactions (Haloalkanes, Alcohols, Alkenes, Alkynes) - 32"
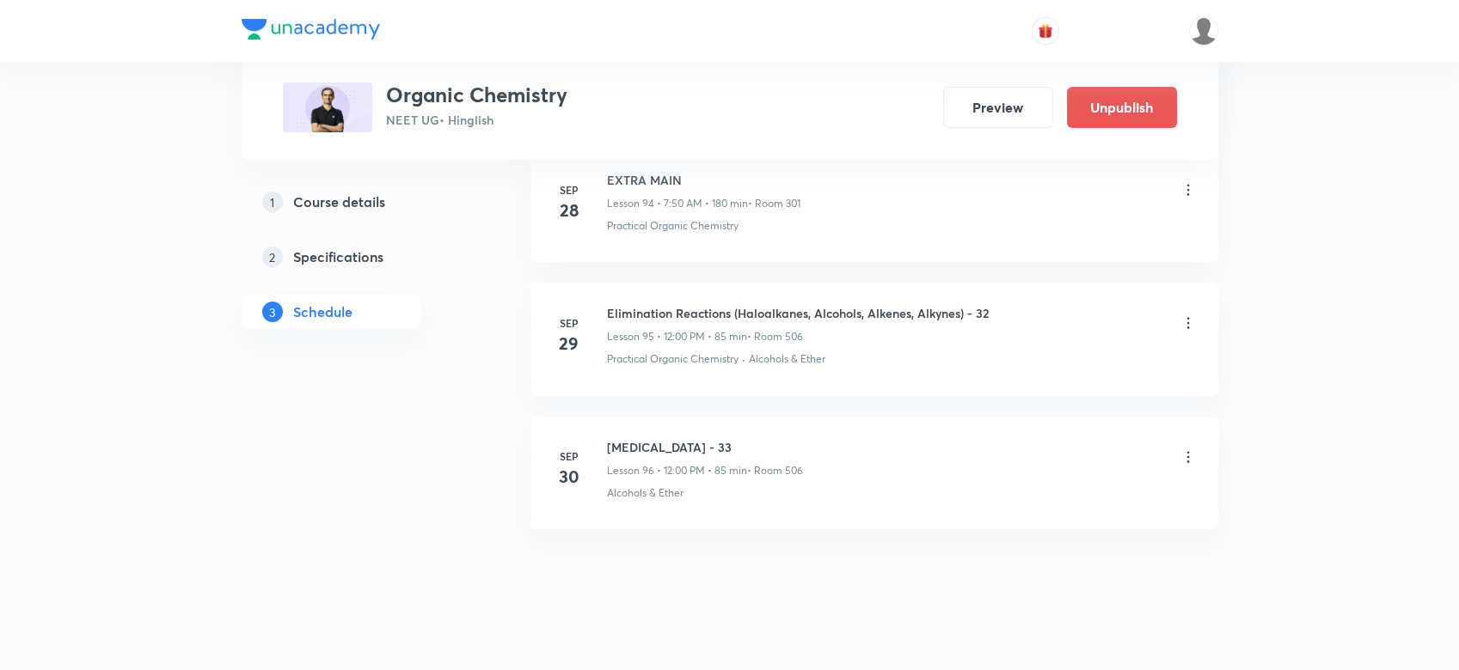
click at [1192, 449] on icon at bounding box center [1187, 457] width 17 height 17
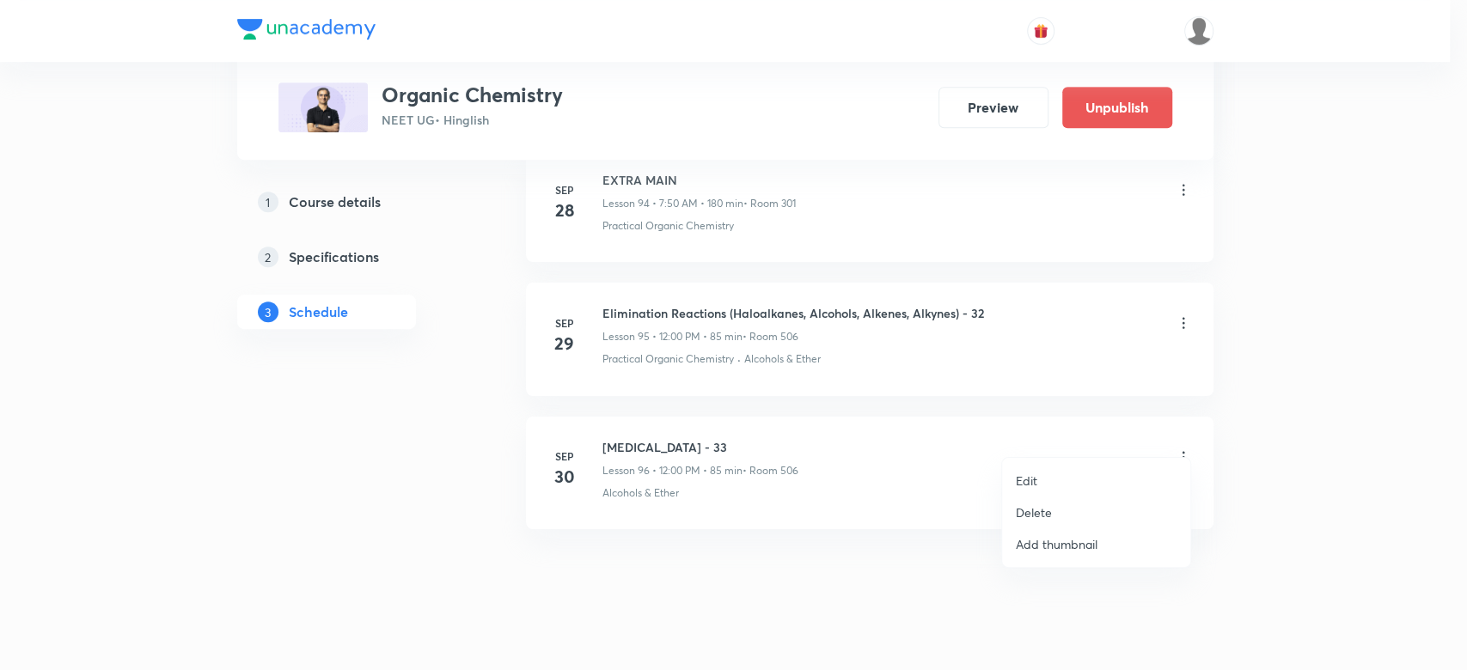
click at [1026, 472] on p "Edit" at bounding box center [1026, 481] width 21 height 18
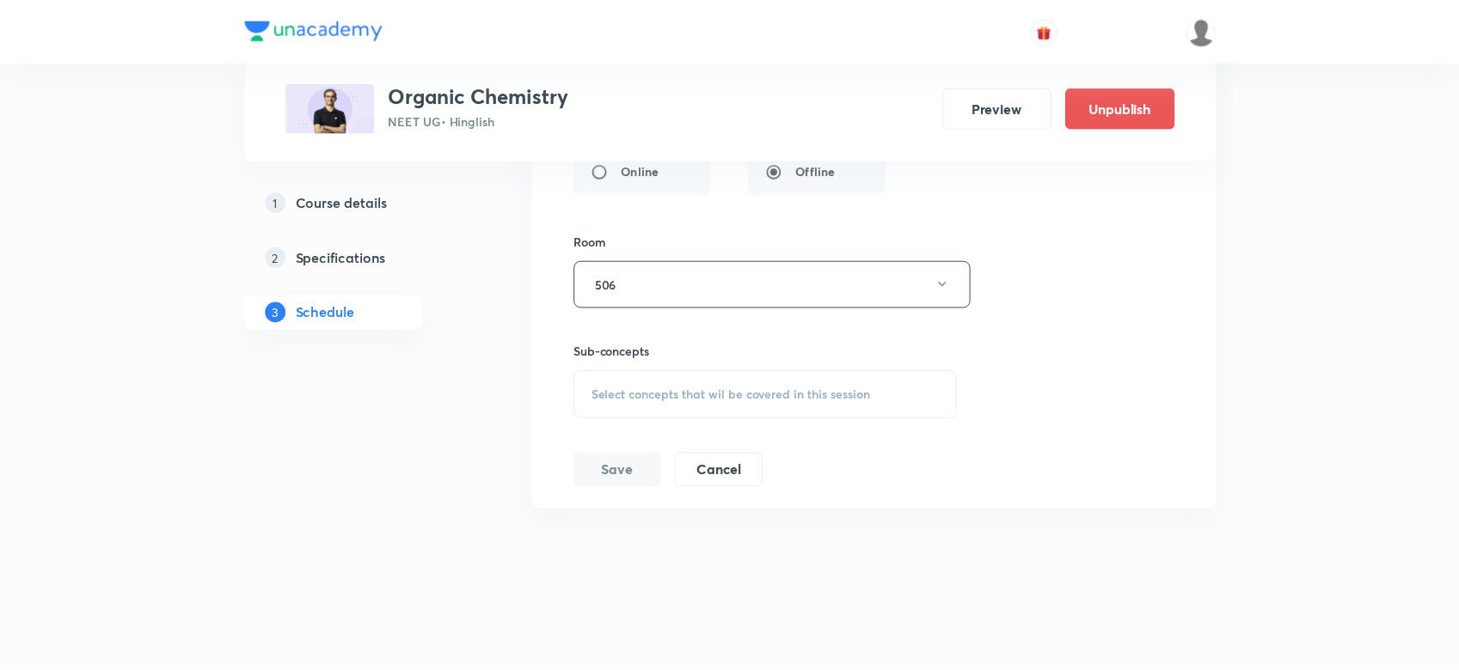
scroll to position [13573, 0]
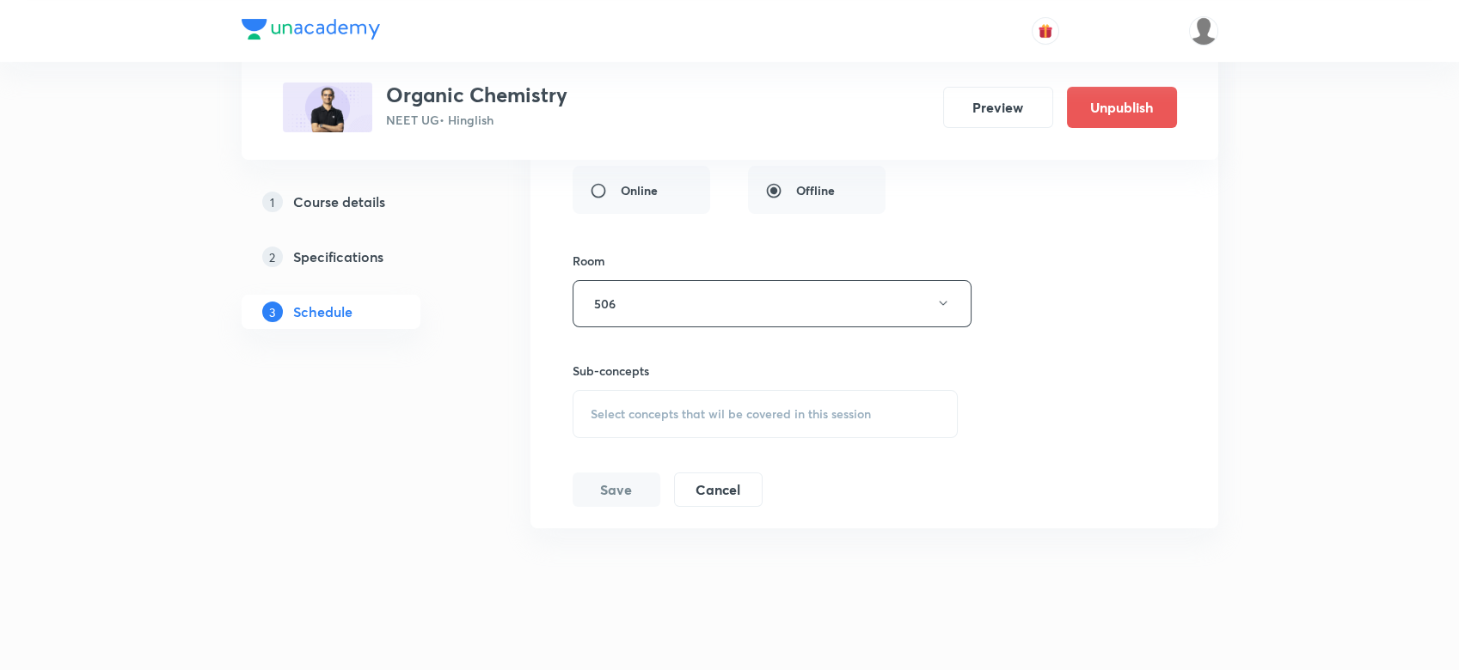
click at [638, 407] on span "Select concepts that wil be covered in this session" at bounding box center [731, 414] width 280 height 14
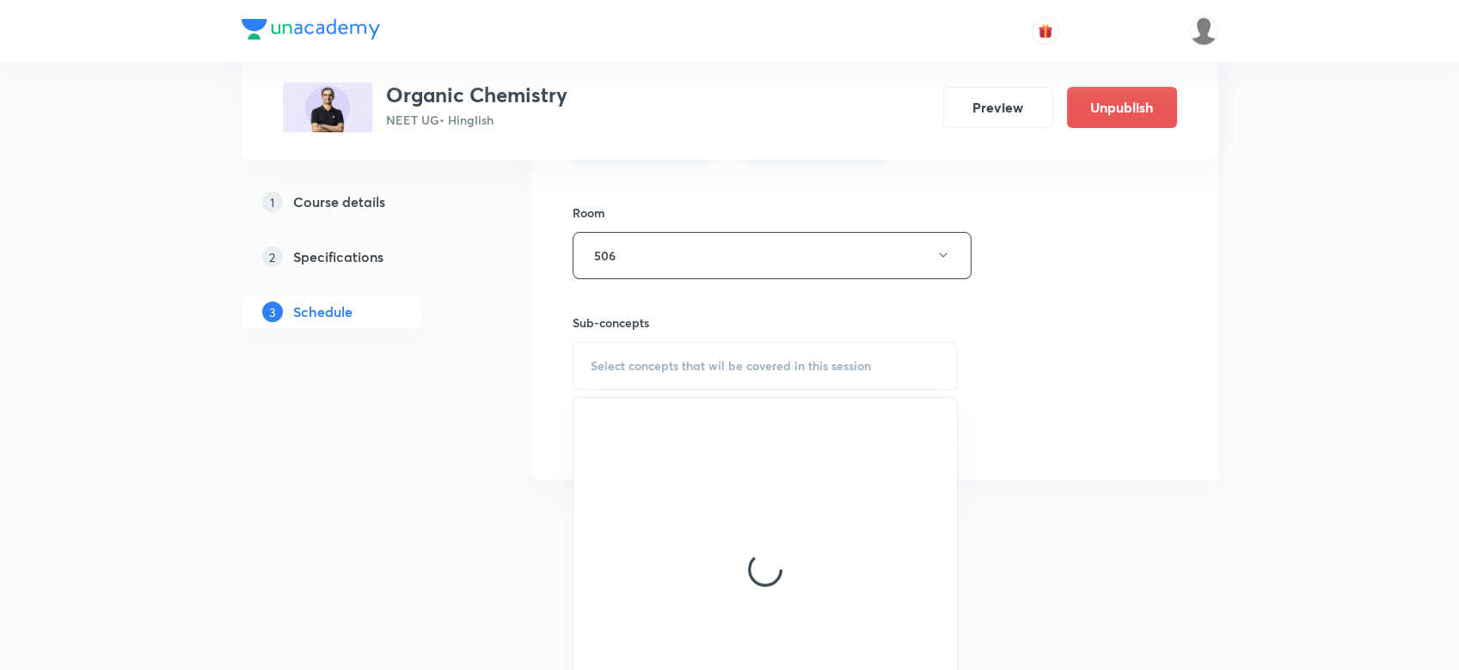
scroll to position [13673, 0]
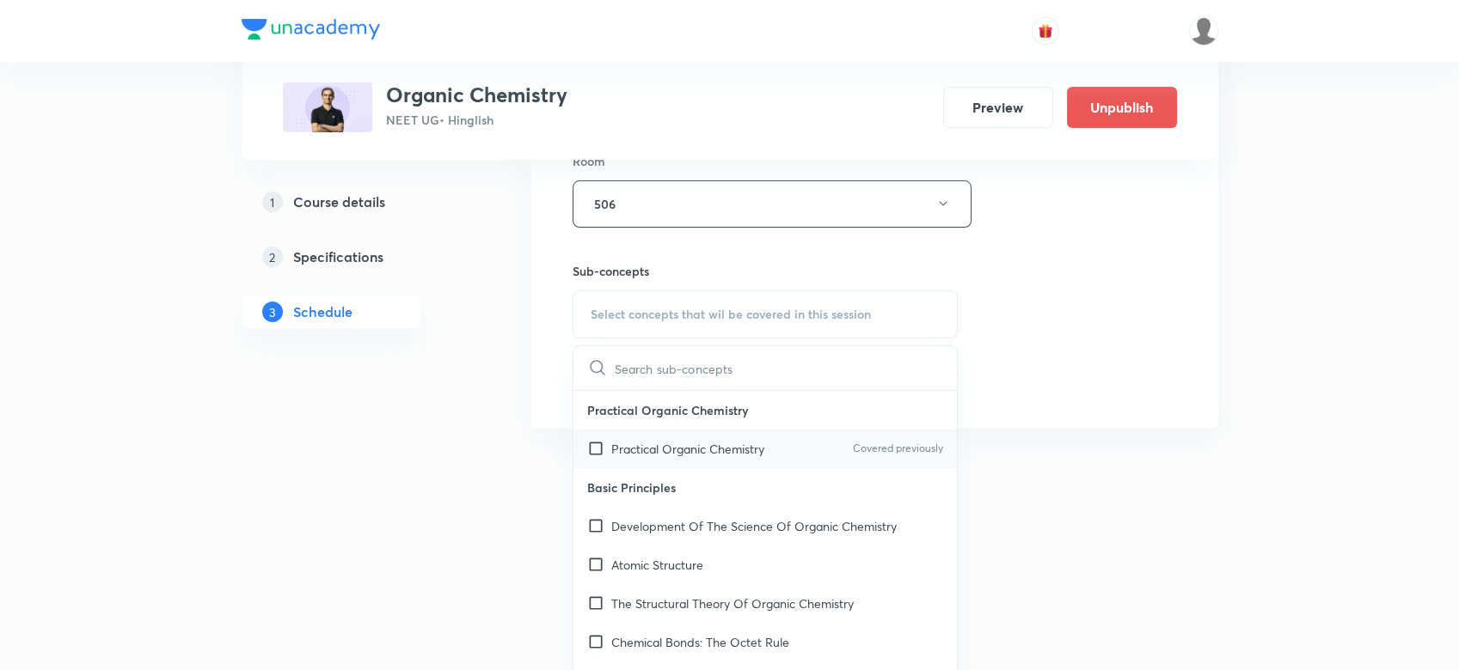
drag, startPoint x: 632, startPoint y: 450, endPoint x: 629, endPoint y: 437, distance: 14.0
click at [629, 437] on div "Practical Organic Chemistry Practical Organic Chemistry Covered previously Basi…" at bounding box center [765, 541] width 384 height 301
click at [629, 440] on p "Practical Organic Chemistry" at bounding box center [687, 449] width 153 height 18
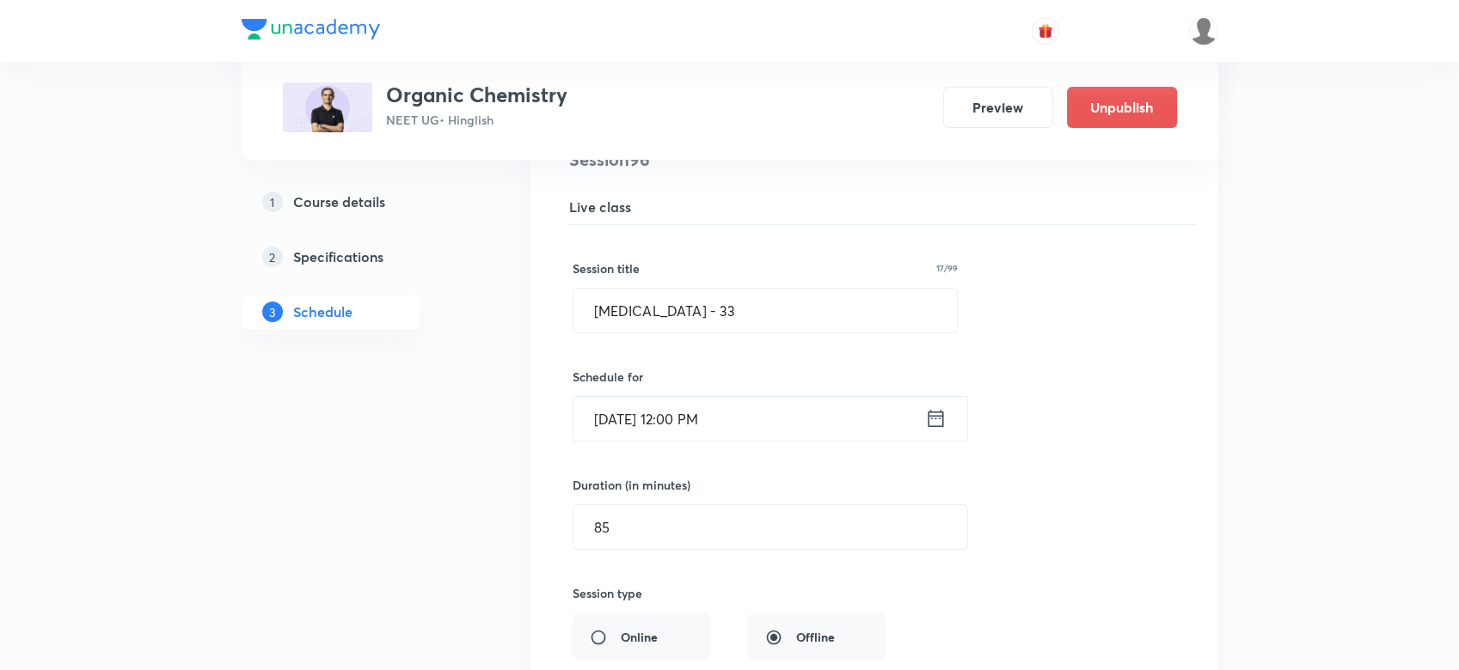
scroll to position [13122, 0]
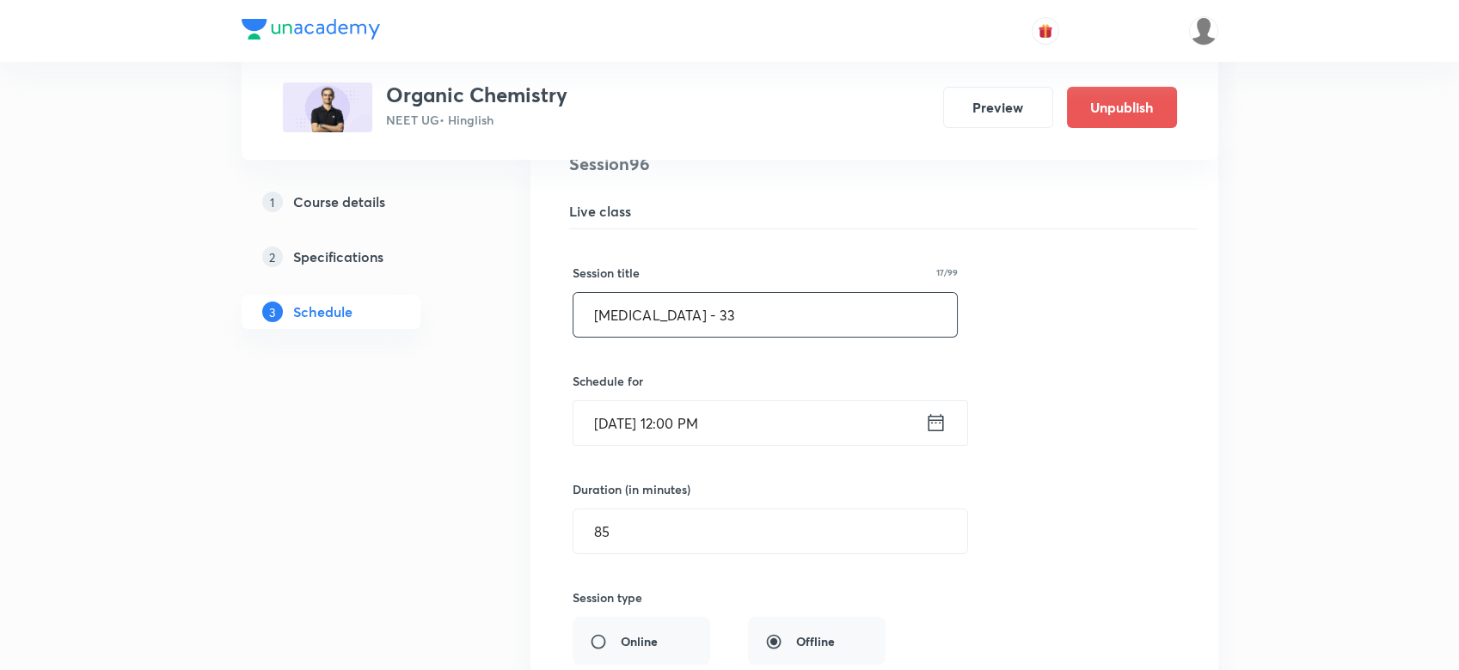
drag, startPoint x: 759, startPoint y: 294, endPoint x: 391, endPoint y: 335, distance: 370.2
paste input "Elimination Reactions (Haloalkanes, Alcohols, Alkenes, Alkynes) - 32"
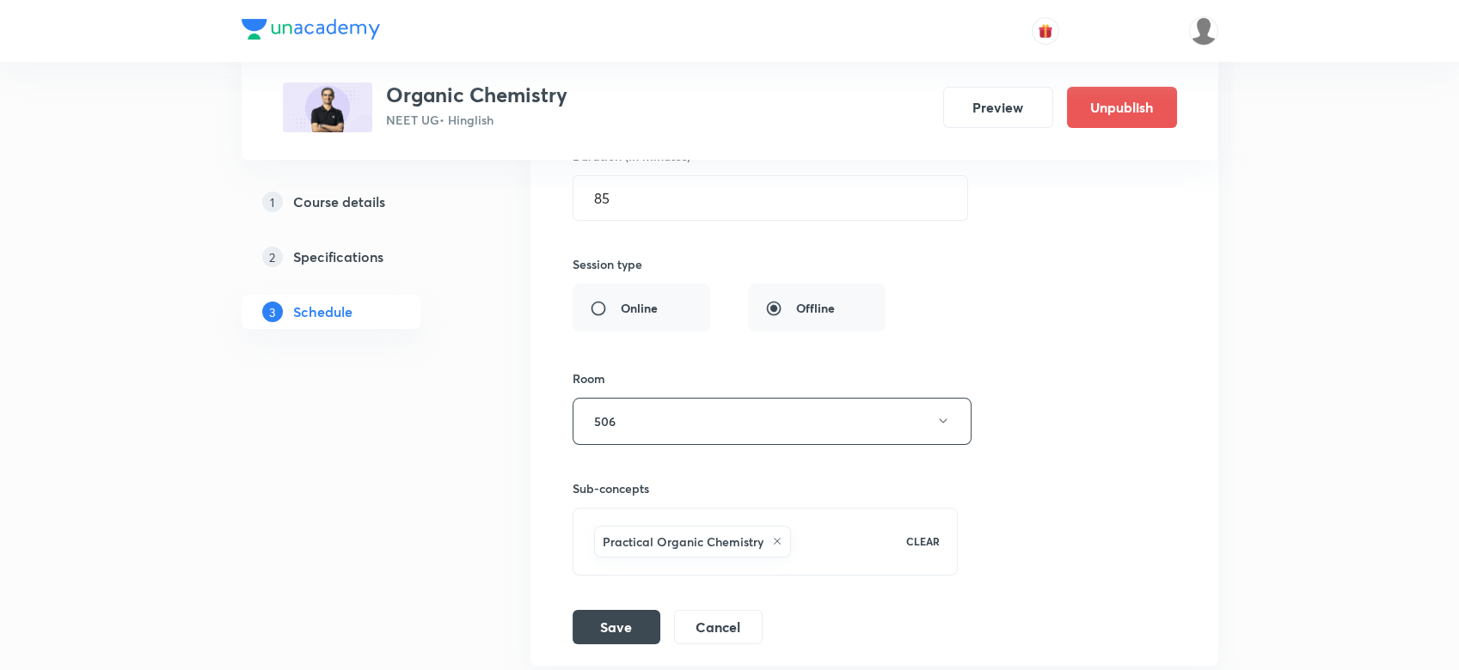
scroll to position [13592, 0]
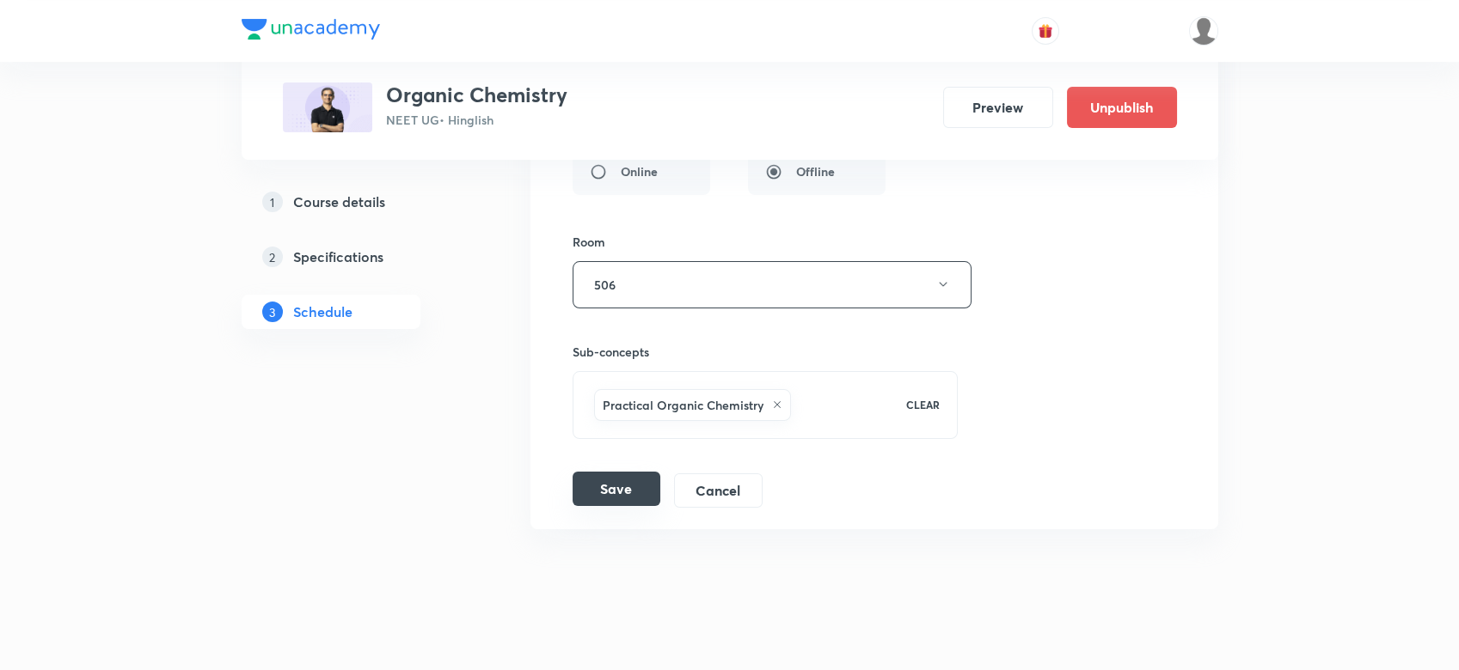
type input "Elimination Reactions (Haloalkanes, Alcohols, Alkenes, Alkynes) - 33"
click at [633, 478] on button "Save" at bounding box center [616, 489] width 88 height 34
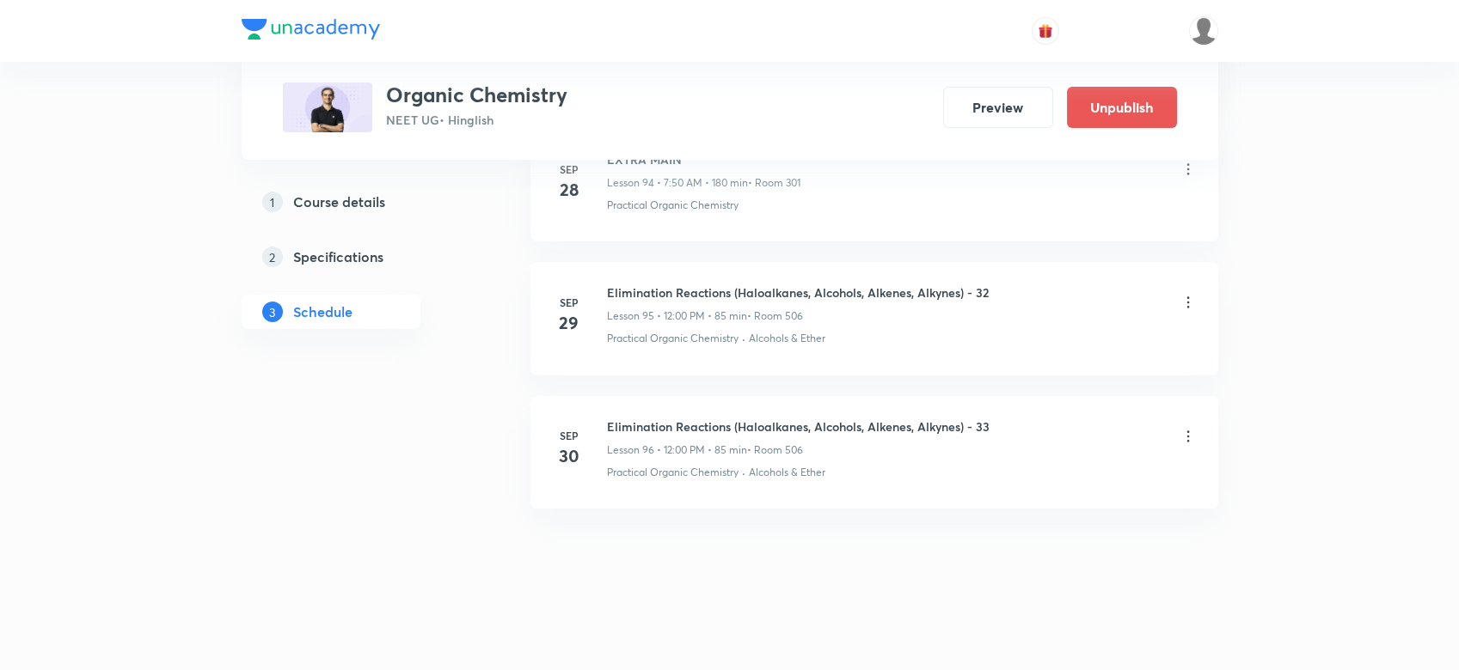
scroll to position [12932, 0]
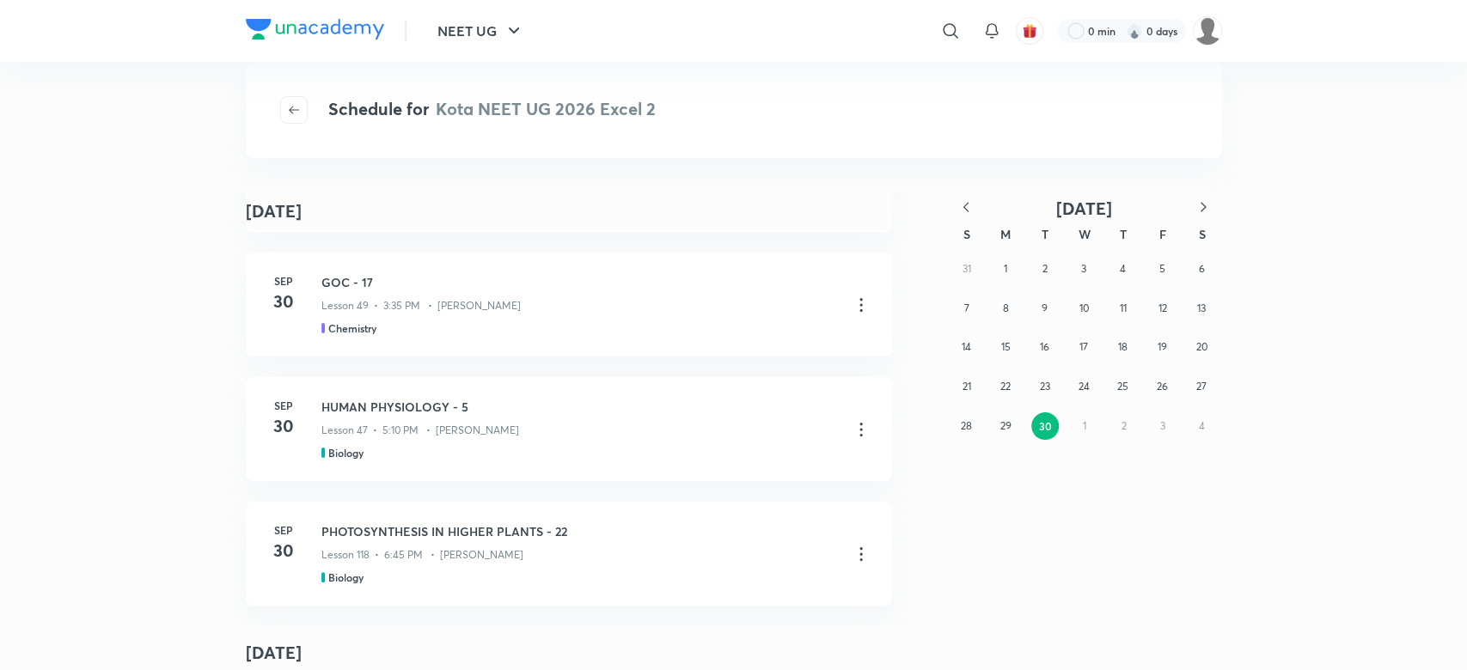
scroll to position [152, 0]
